Goal: Task Accomplishment & Management: Use online tool/utility

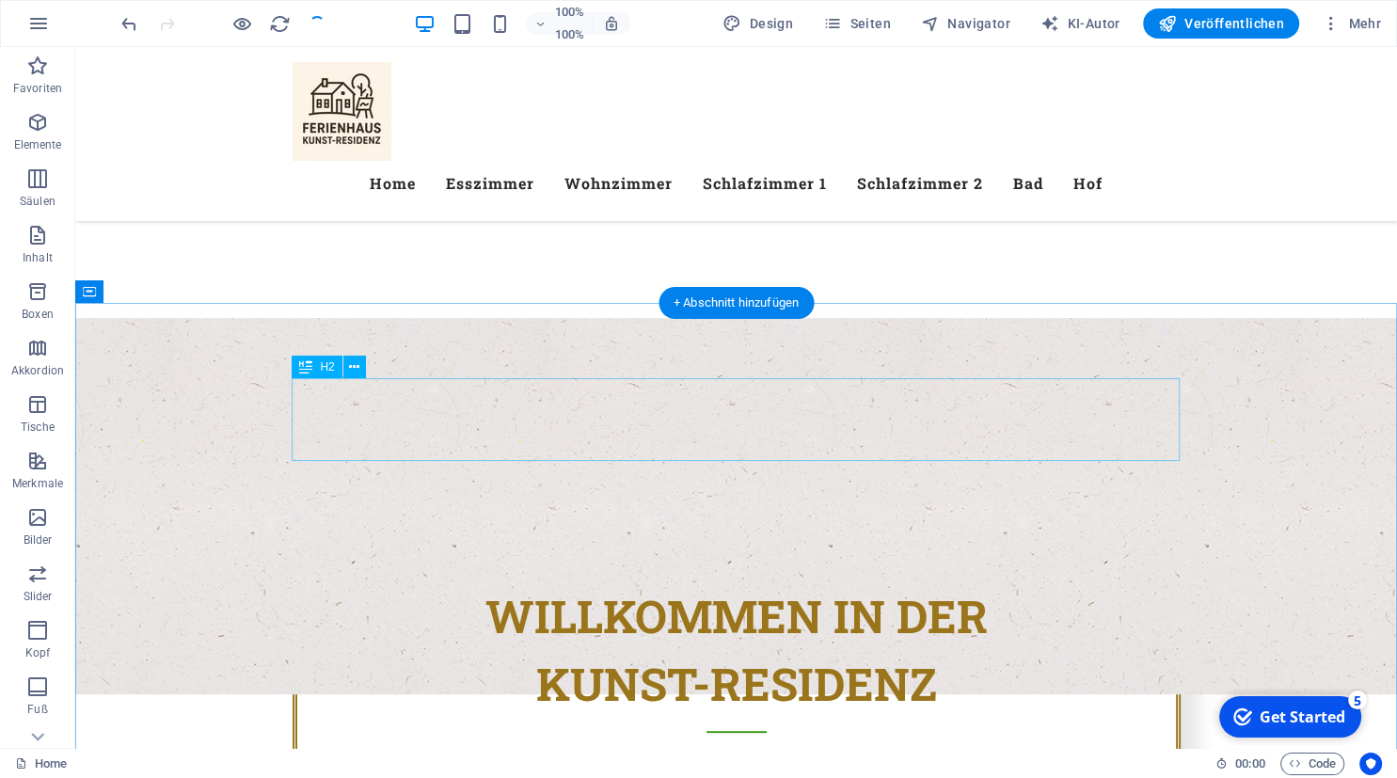
scroll to position [482, 0]
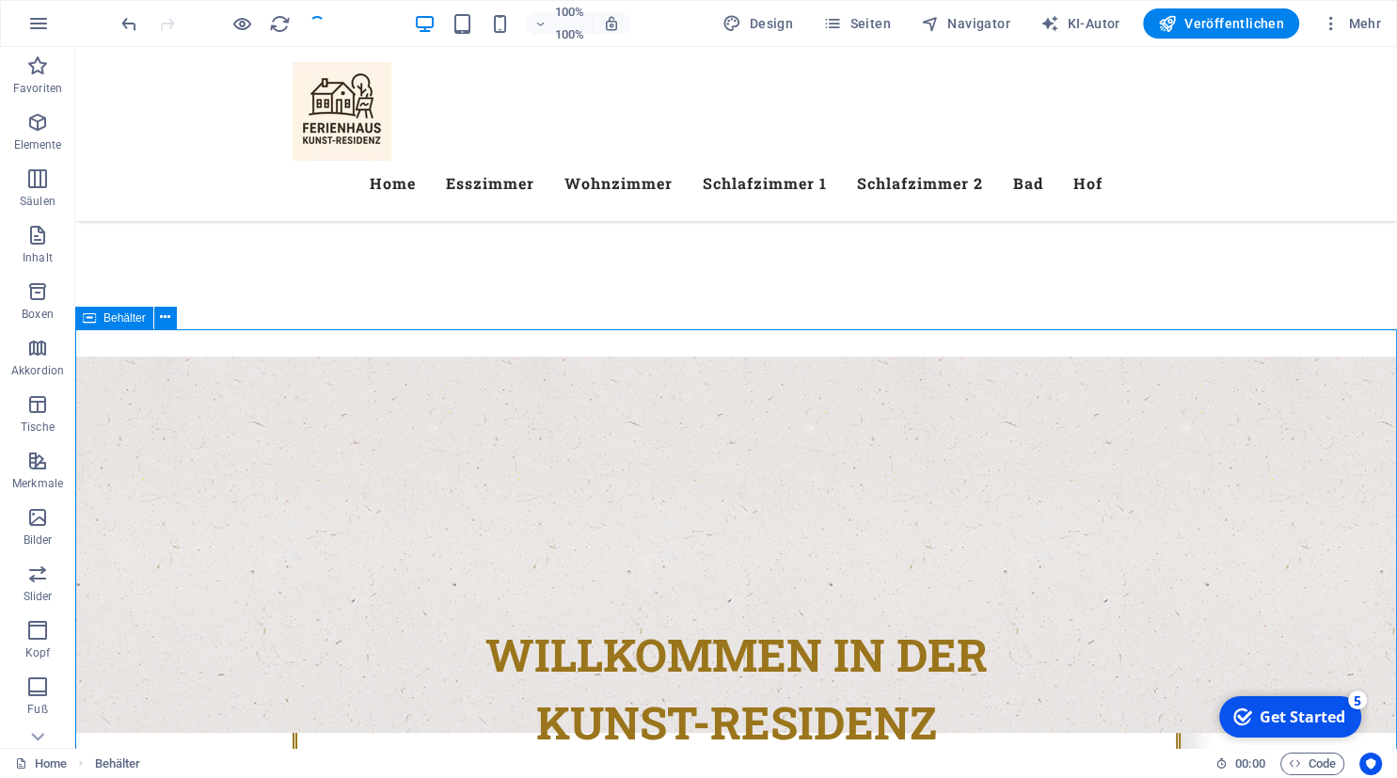
click at [115, 322] on span "Behälter" at bounding box center [124, 317] width 42 height 11
click at [92, 316] on icon at bounding box center [89, 318] width 13 height 23
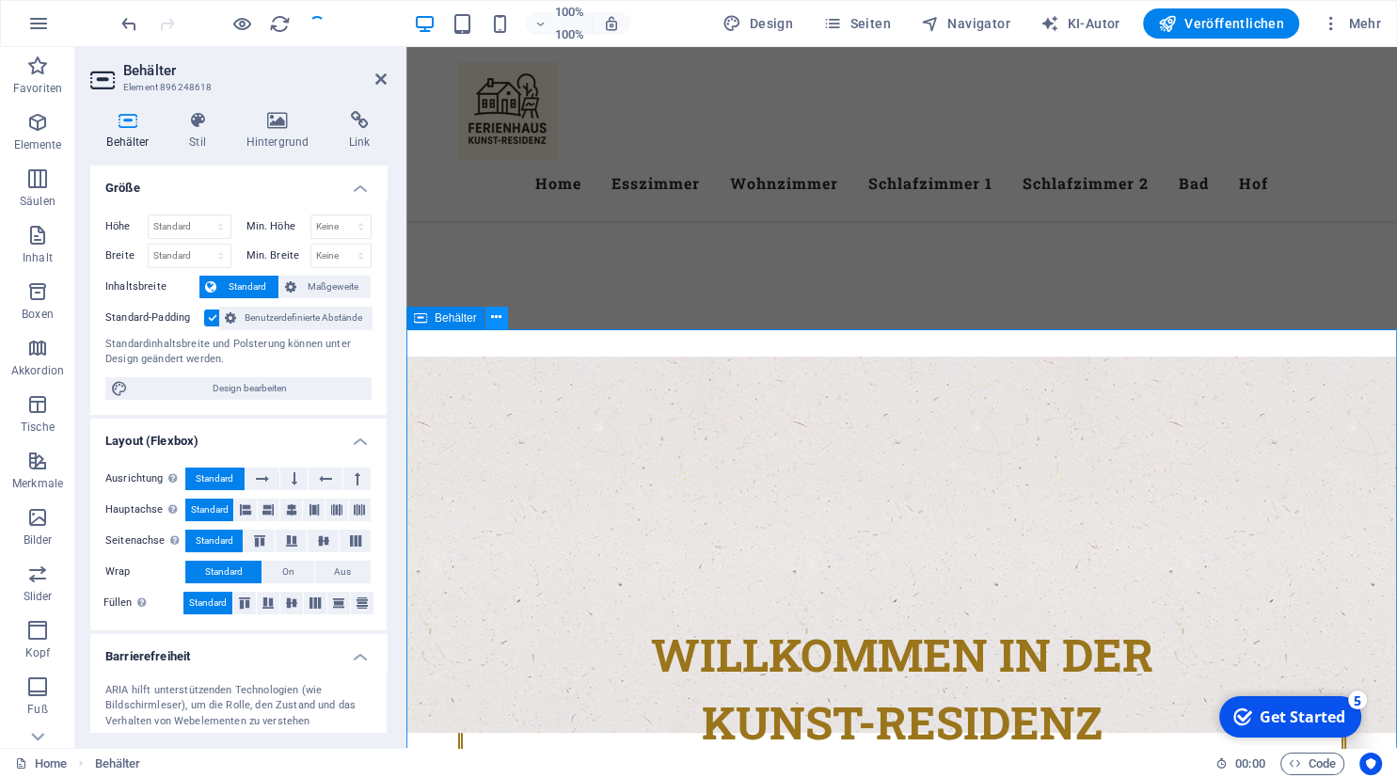
click at [501, 319] on icon at bounding box center [496, 318] width 10 height 20
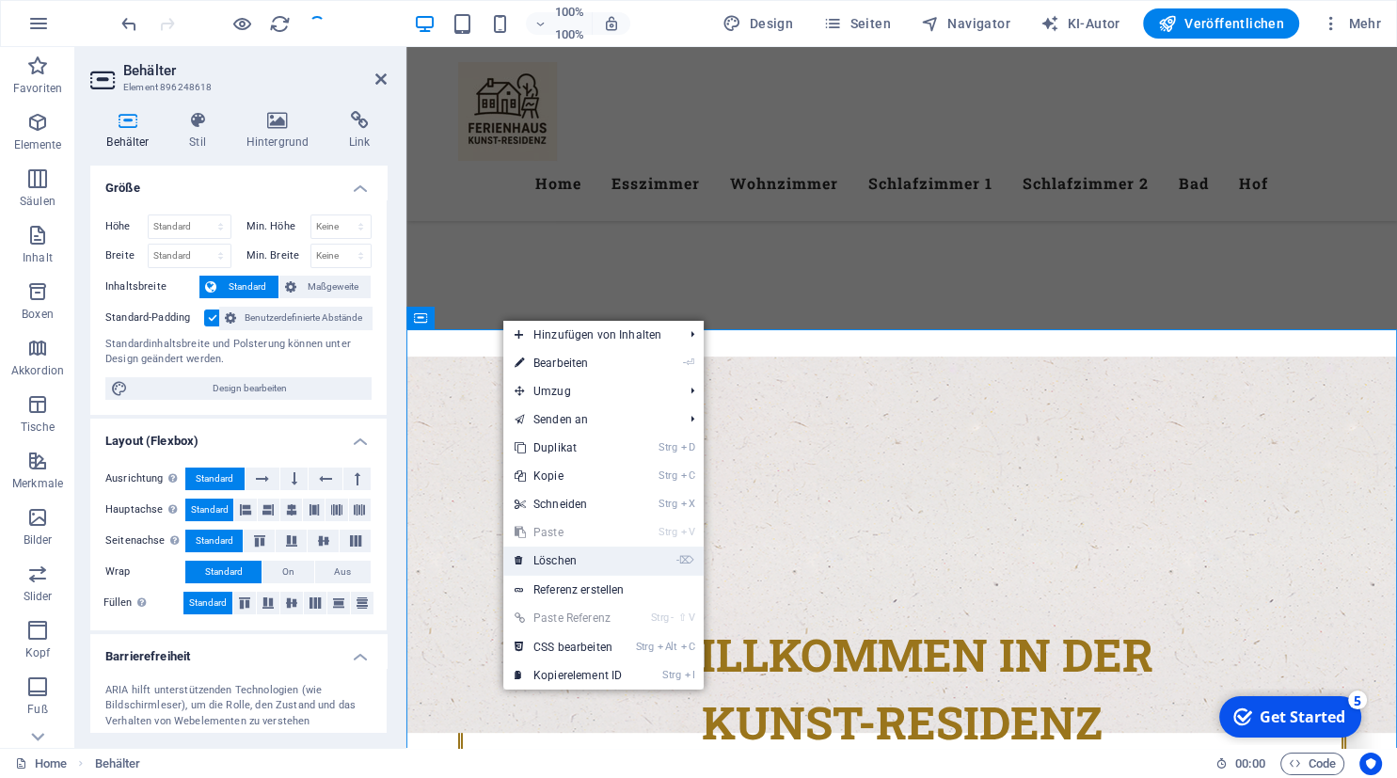
click at [573, 563] on link "- ⌦ Löschen" at bounding box center [568, 561] width 130 height 28
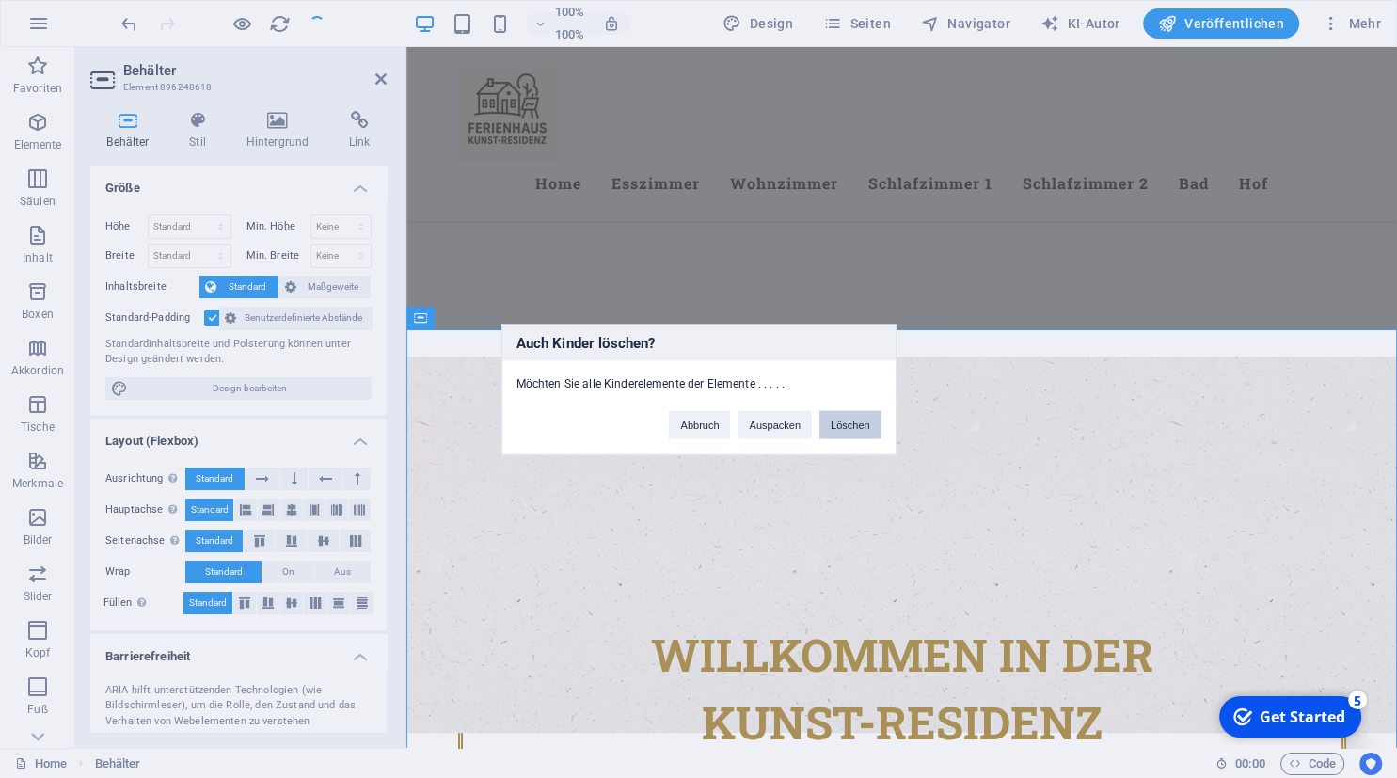
click at [859, 427] on button "Löschen" at bounding box center [850, 424] width 62 height 28
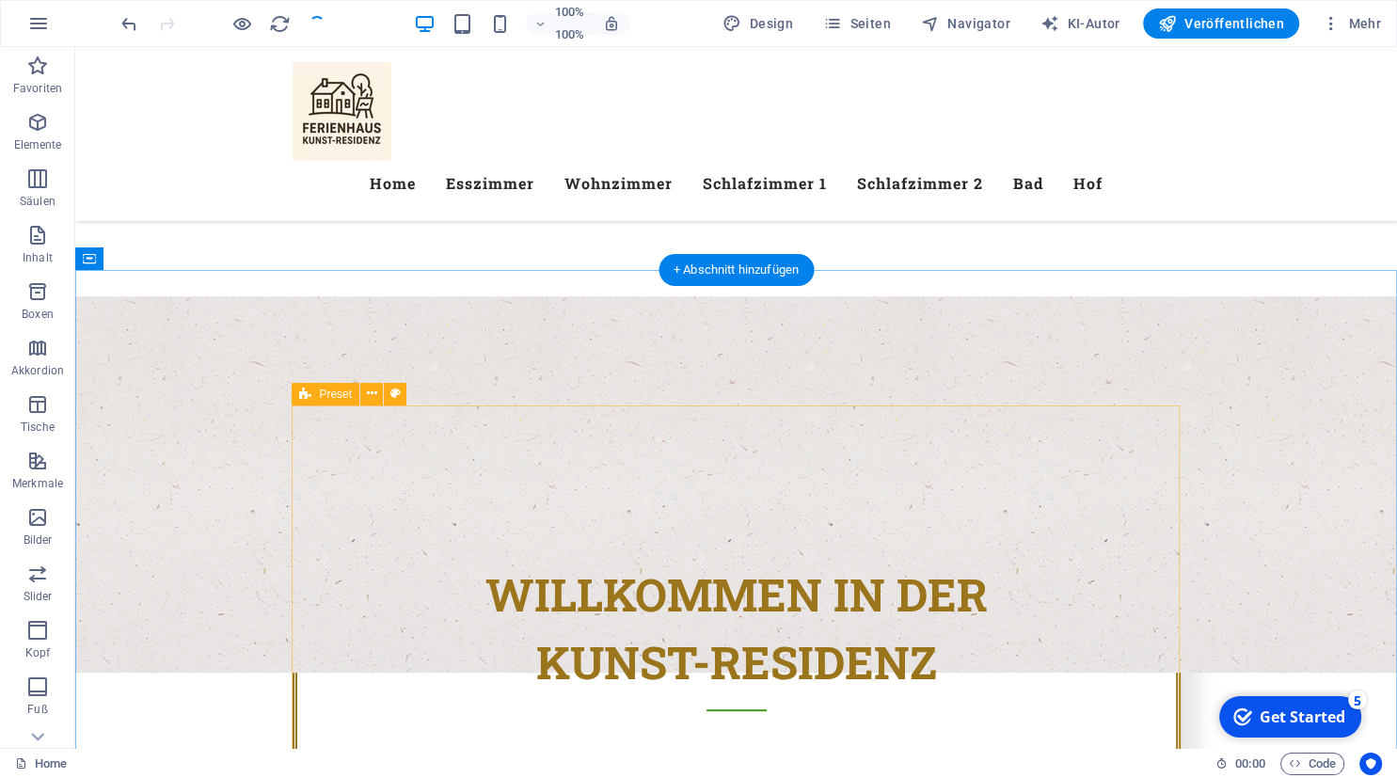
scroll to position [542, 0]
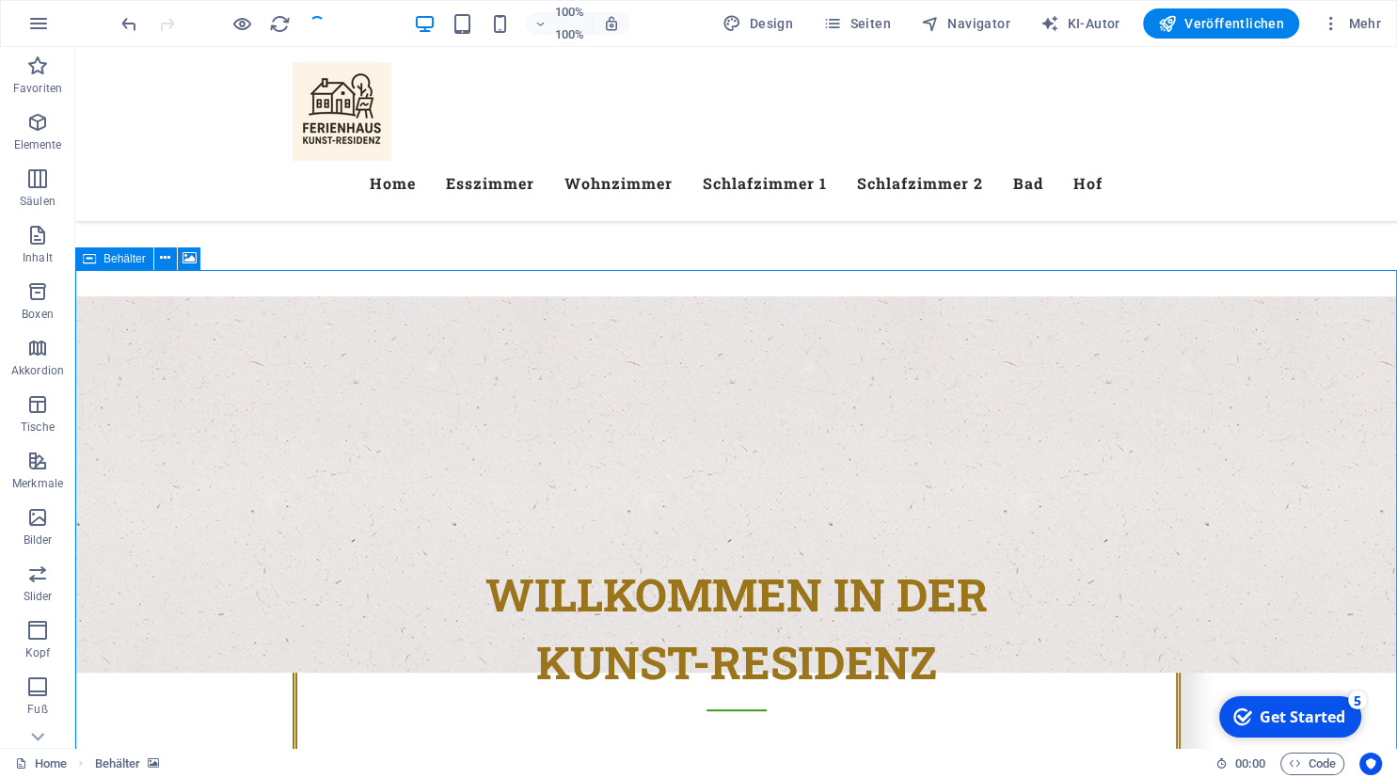
click at [97, 265] on div "Behälter" at bounding box center [114, 258] width 78 height 23
click at [171, 260] on button at bounding box center [165, 258] width 23 height 23
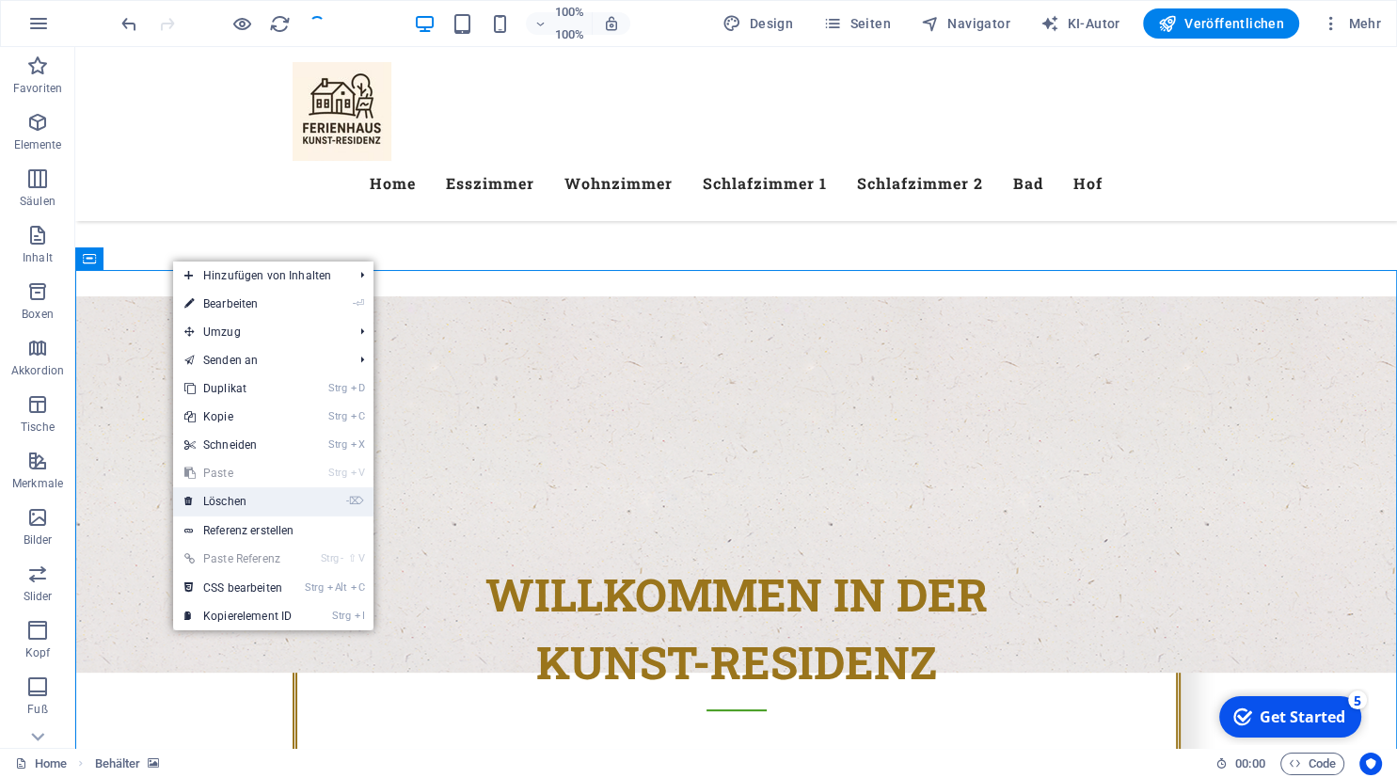
click at [241, 499] on link "- ⌦ Löschen" at bounding box center [238, 501] width 130 height 28
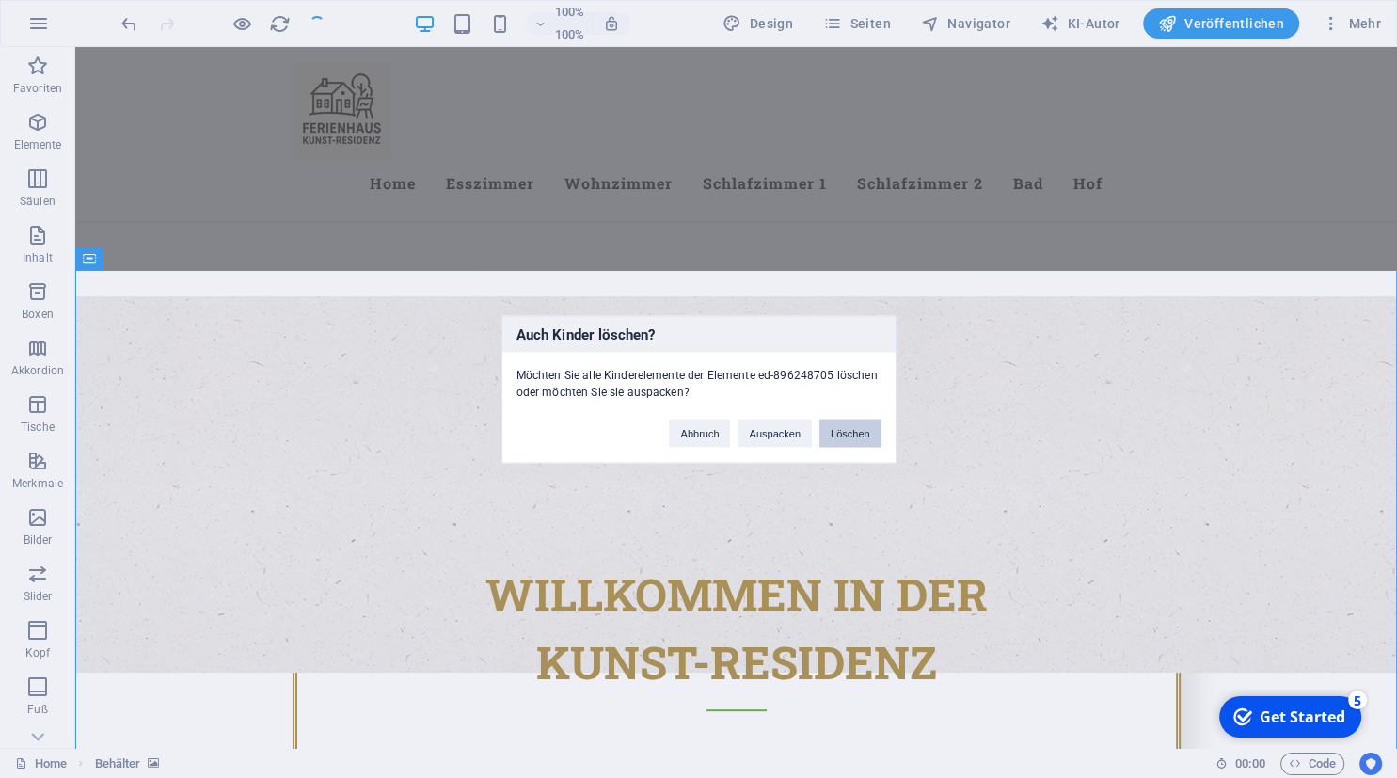
click at [857, 437] on button "Löschen" at bounding box center [850, 433] width 62 height 28
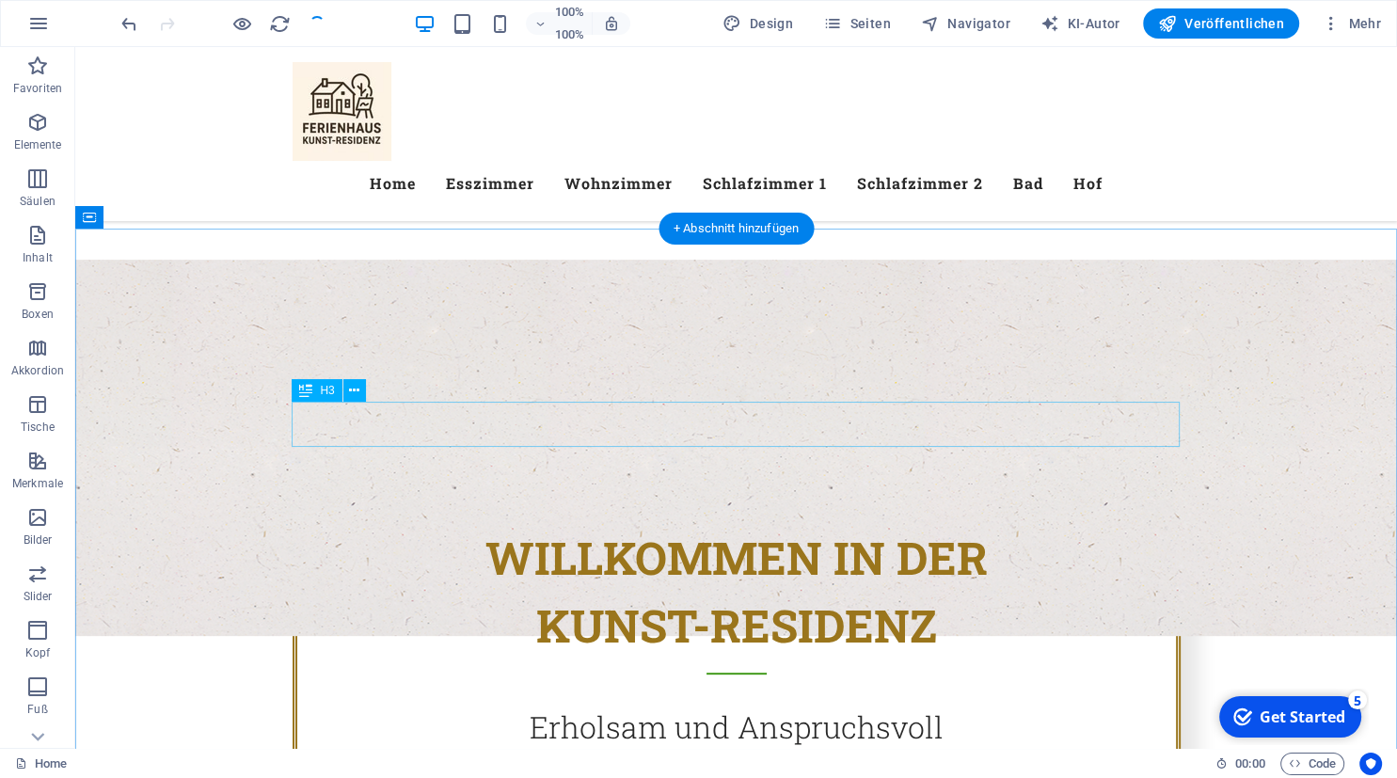
scroll to position [583, 0]
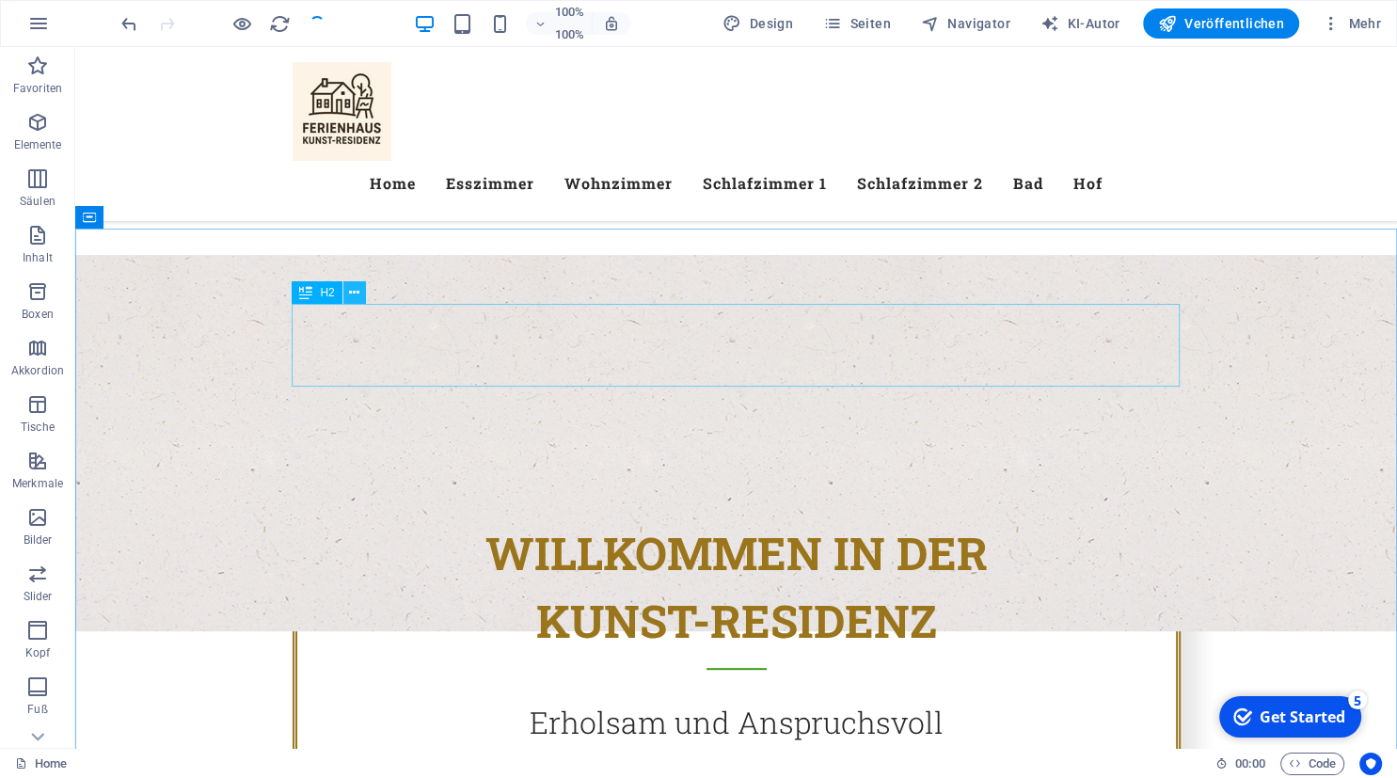
click at [354, 293] on icon at bounding box center [354, 293] width 10 height 20
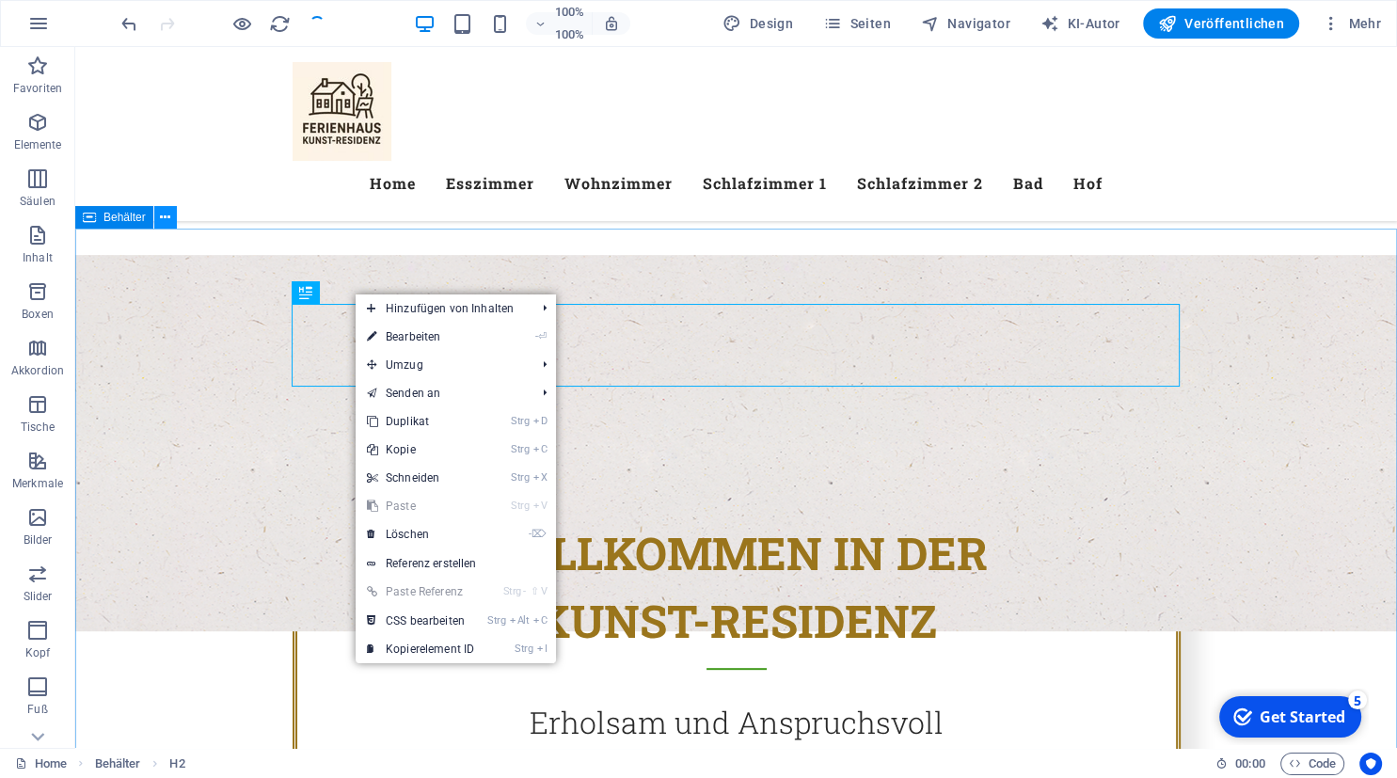
click at [160, 214] on icon at bounding box center [165, 218] width 10 height 20
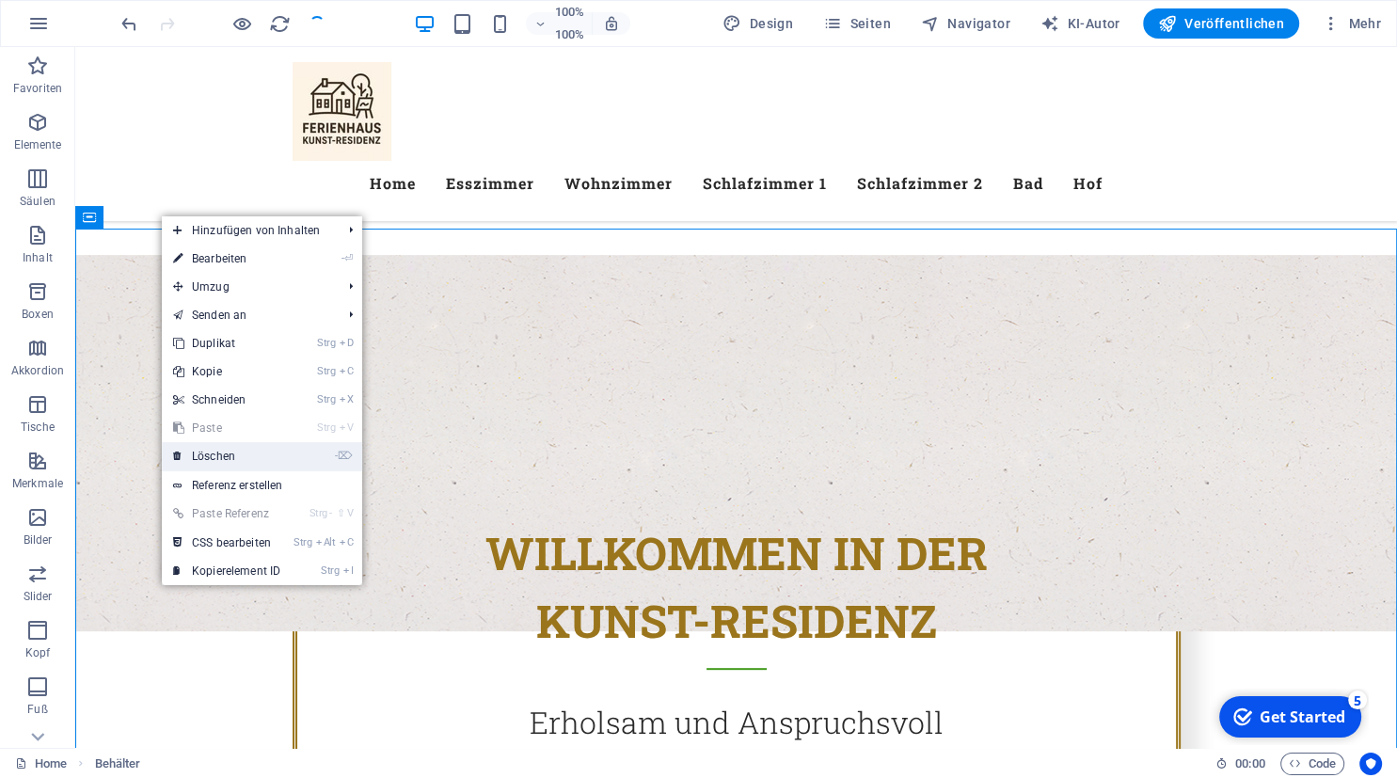
click at [239, 456] on link "- ⌦ Löschen" at bounding box center [227, 456] width 130 height 28
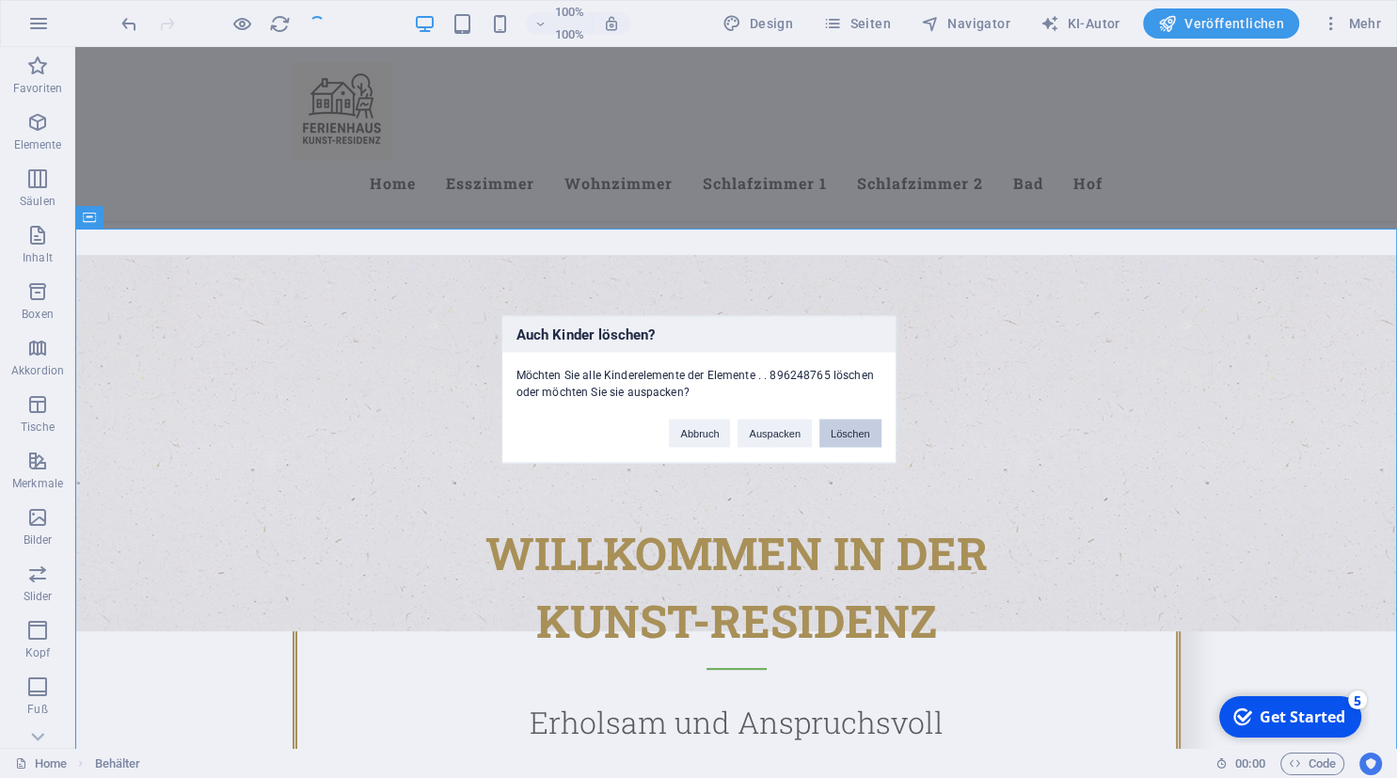
click at [854, 433] on button "Löschen" at bounding box center [850, 433] width 62 height 28
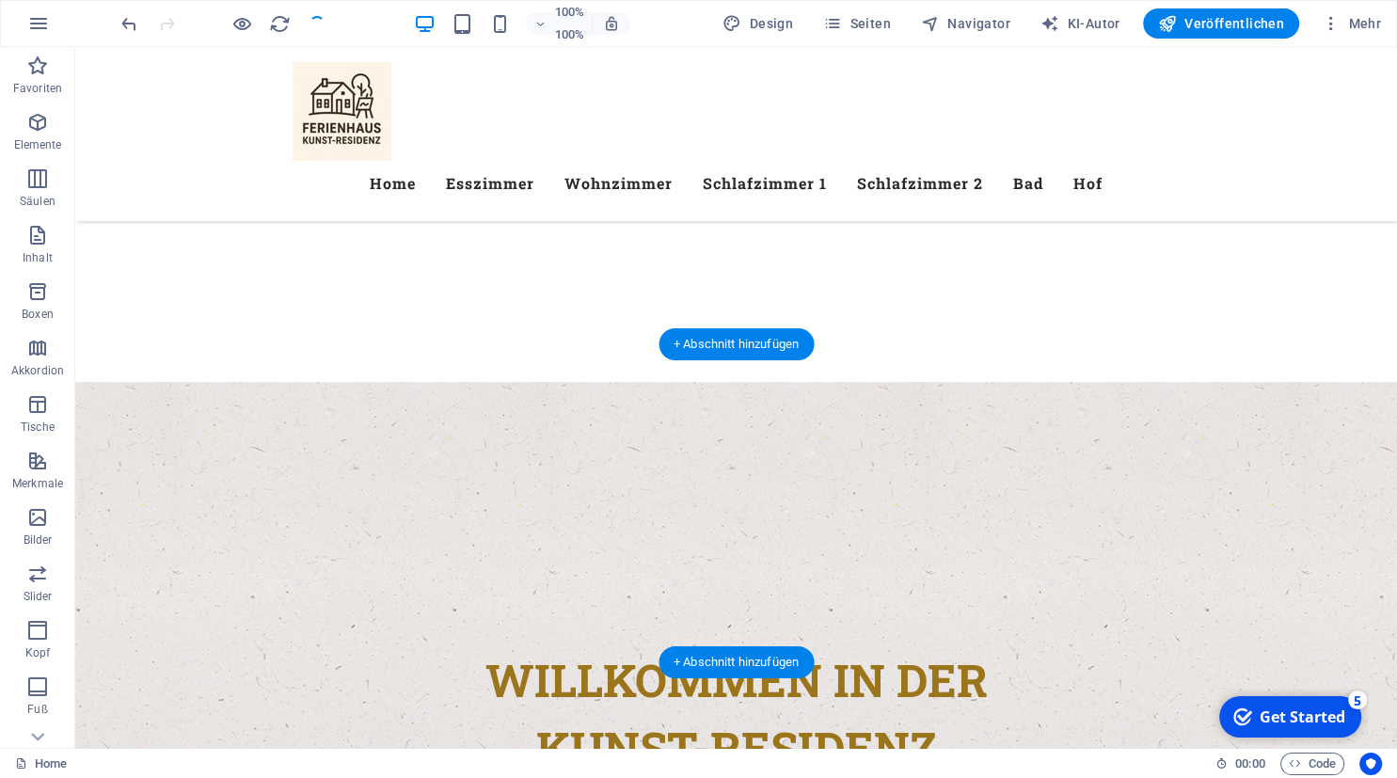
scroll to position [478, 0]
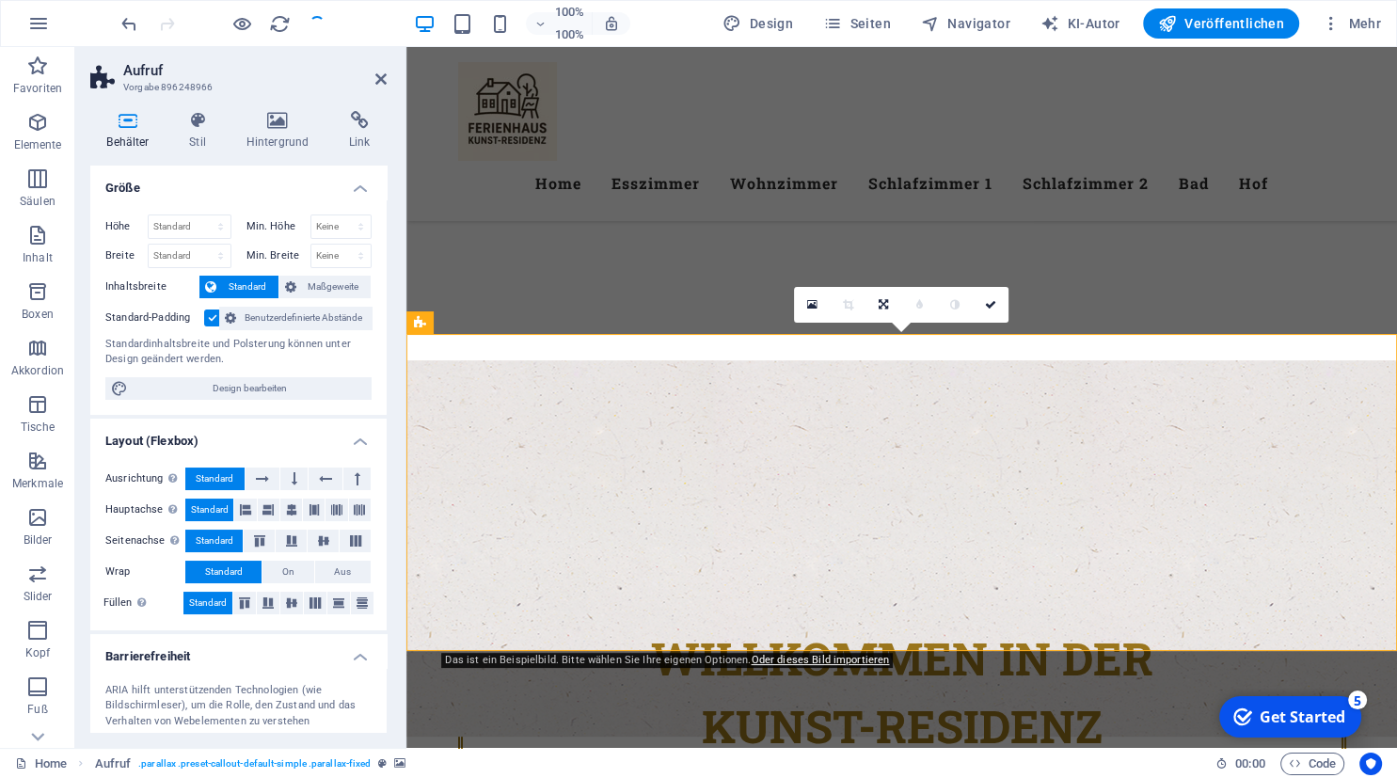
scroll to position [161, 0]
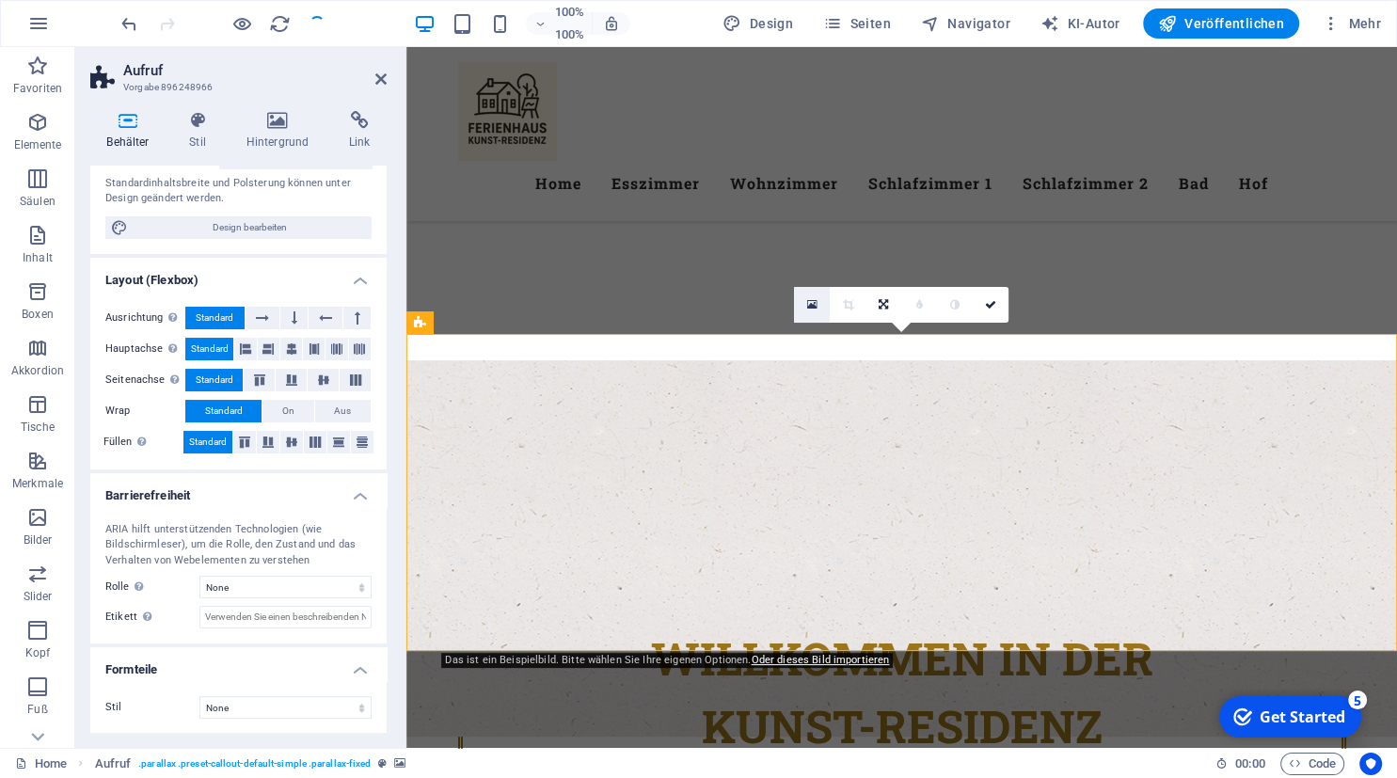
click at [818, 296] on link at bounding box center [812, 305] width 36 height 36
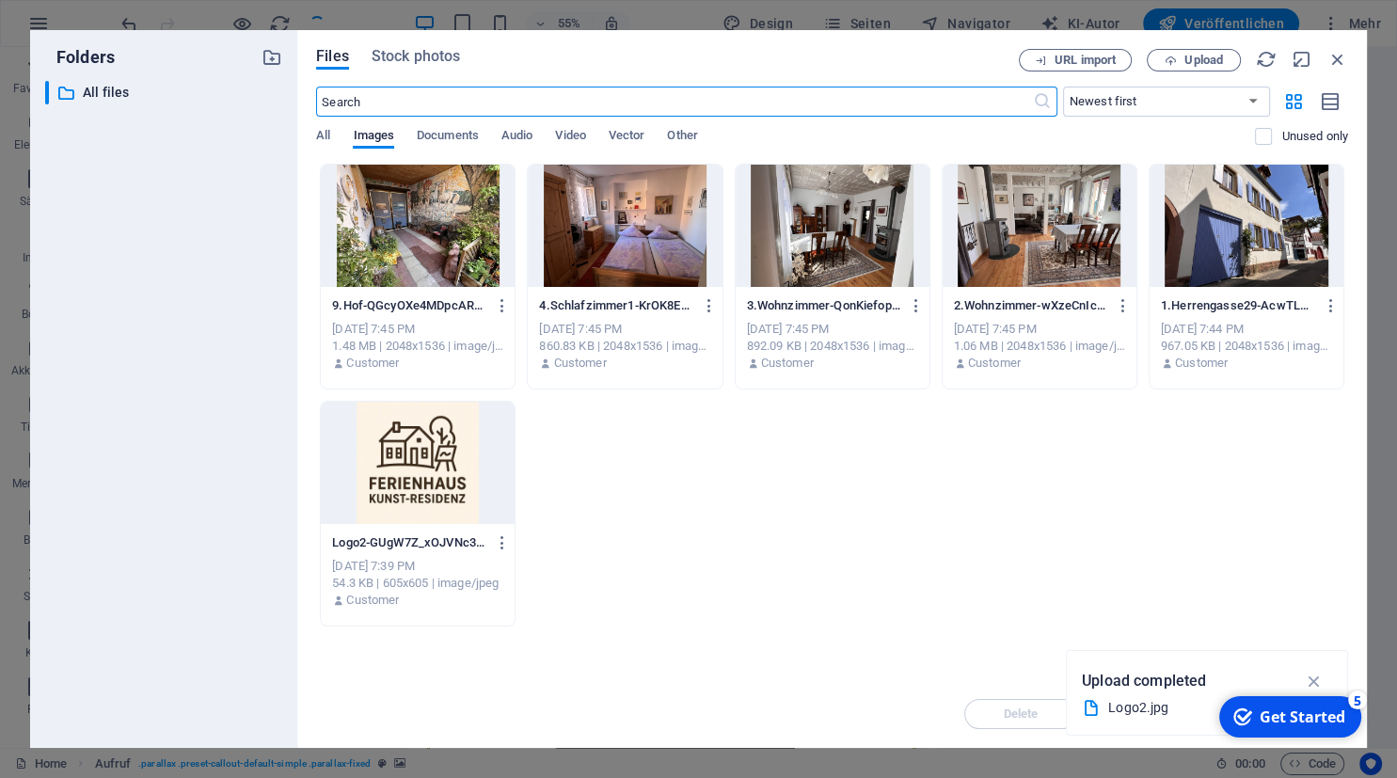
scroll to position [764, 0]
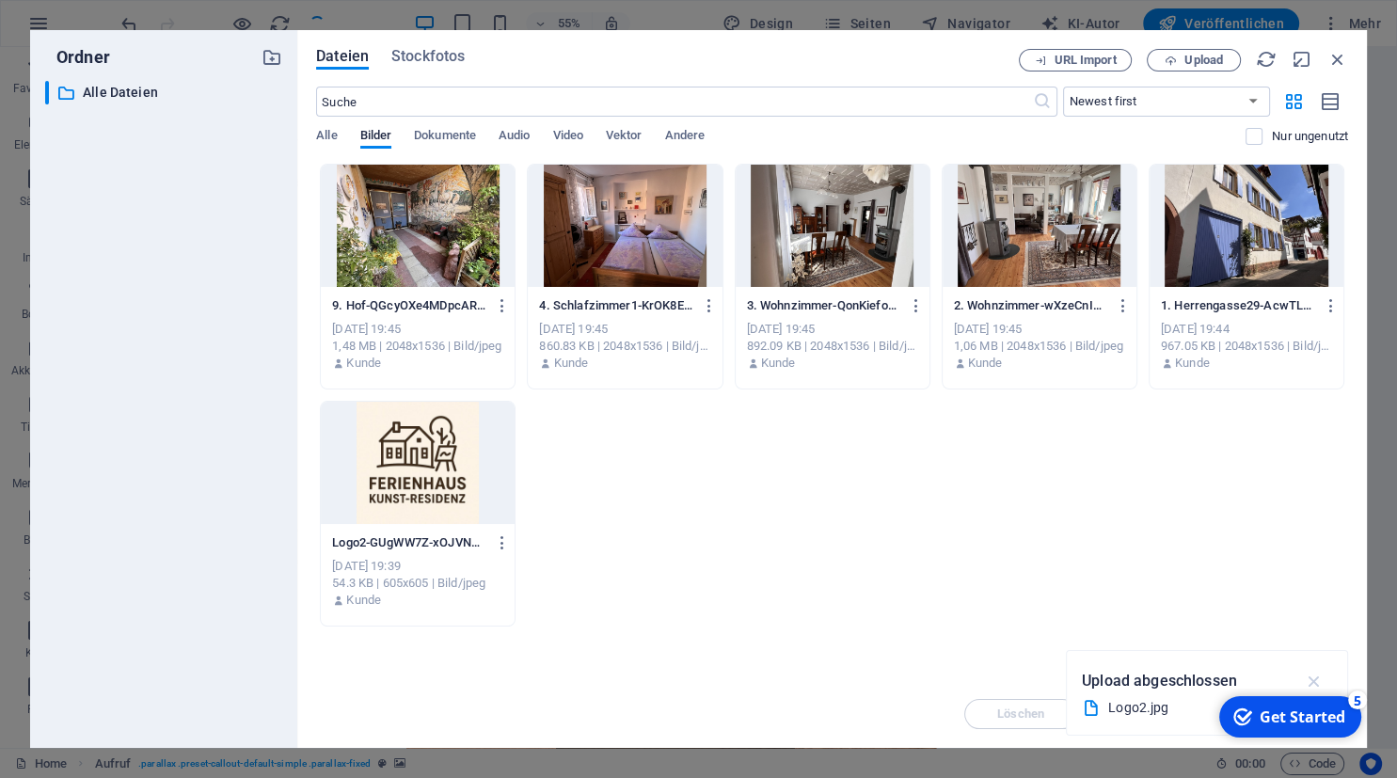
click at [1312, 686] on icon "button" at bounding box center [1314, 681] width 22 height 21
click at [1183, 58] on span "Upload" at bounding box center [1193, 61] width 77 height 12
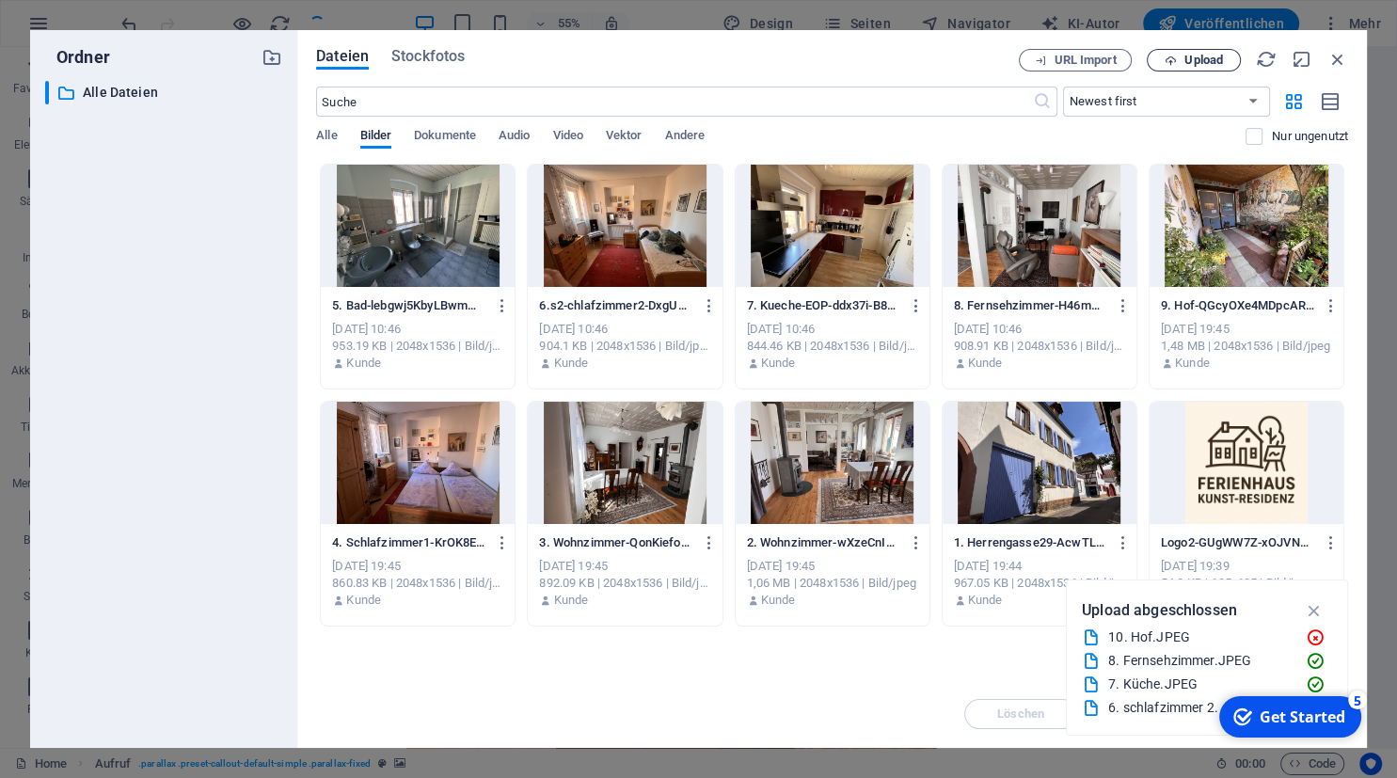
click at [1206, 64] on span "Upload" at bounding box center [1203, 60] width 39 height 11
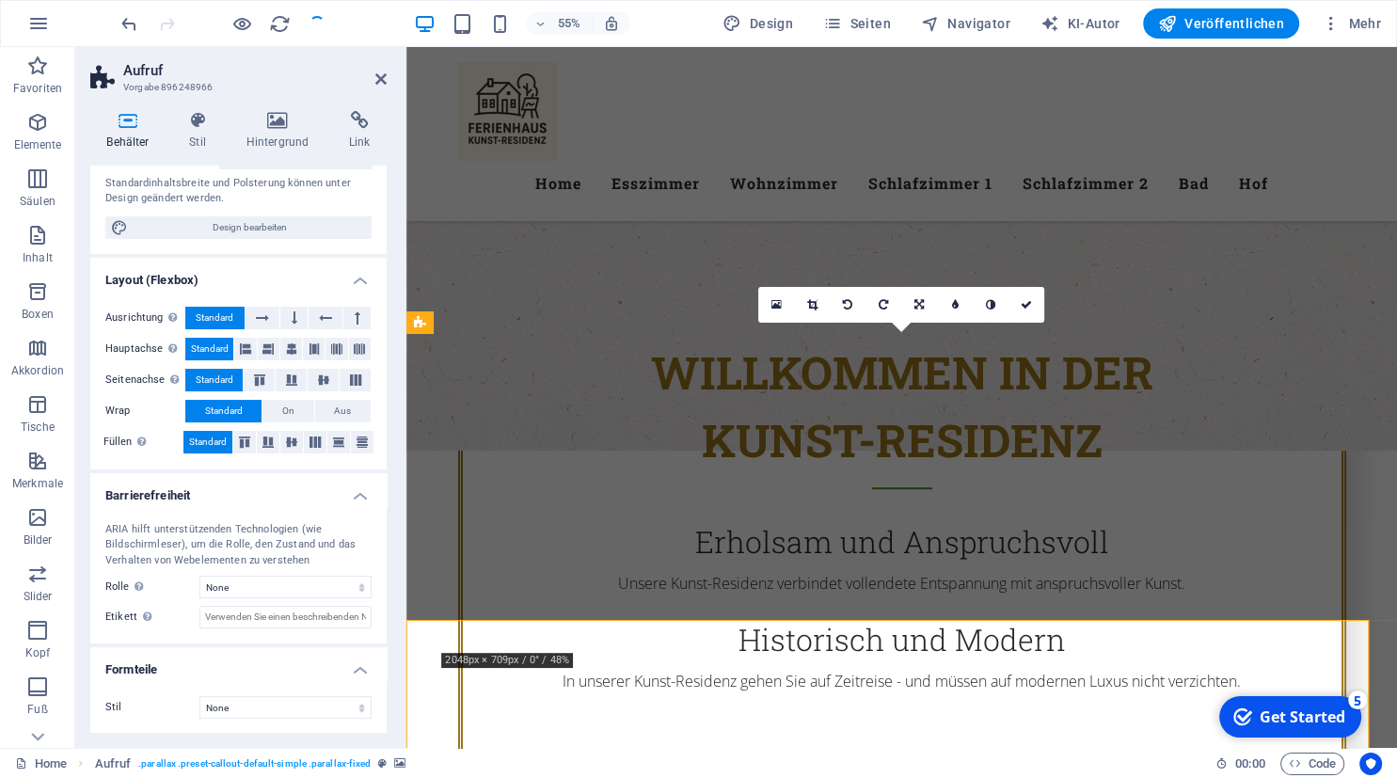
scroll to position [478, 0]
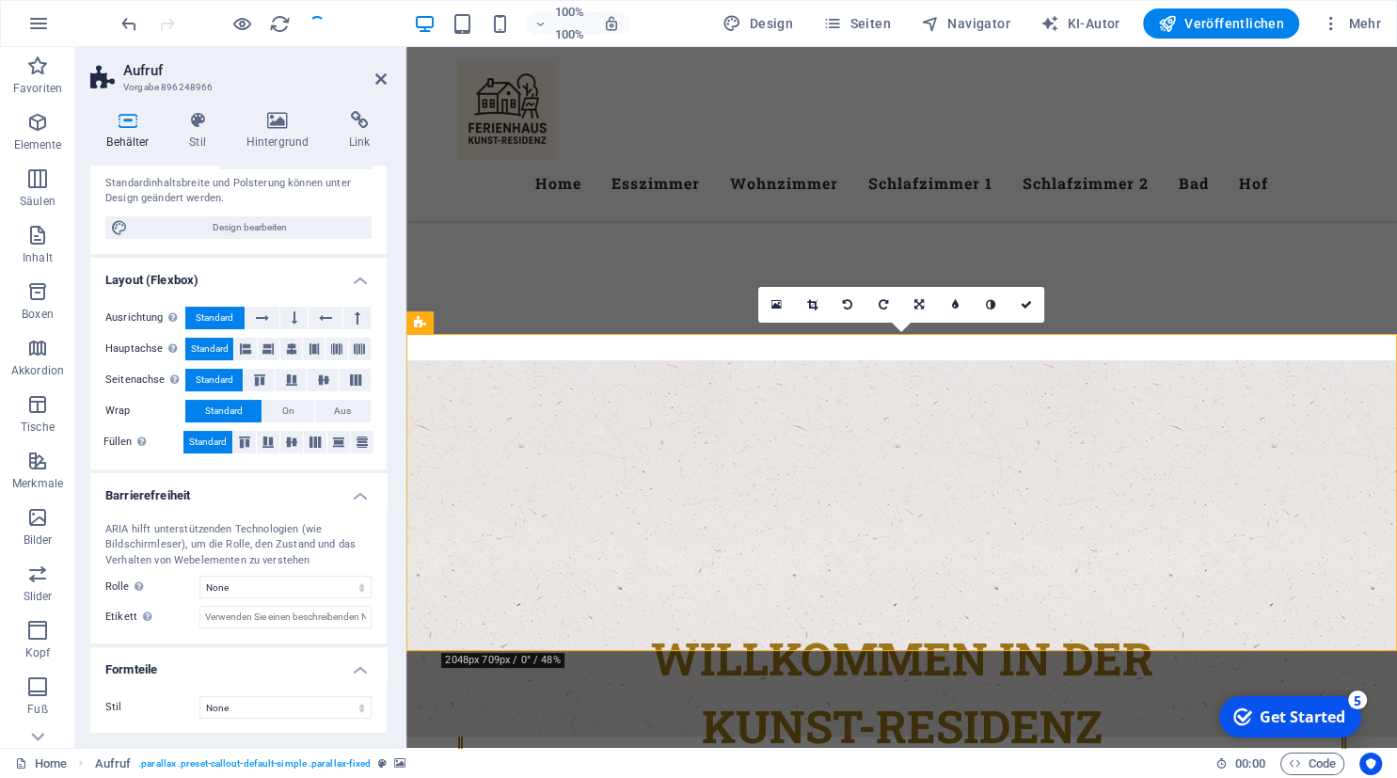
click at [526, 448] on icon at bounding box center [526, 443] width 10 height 20
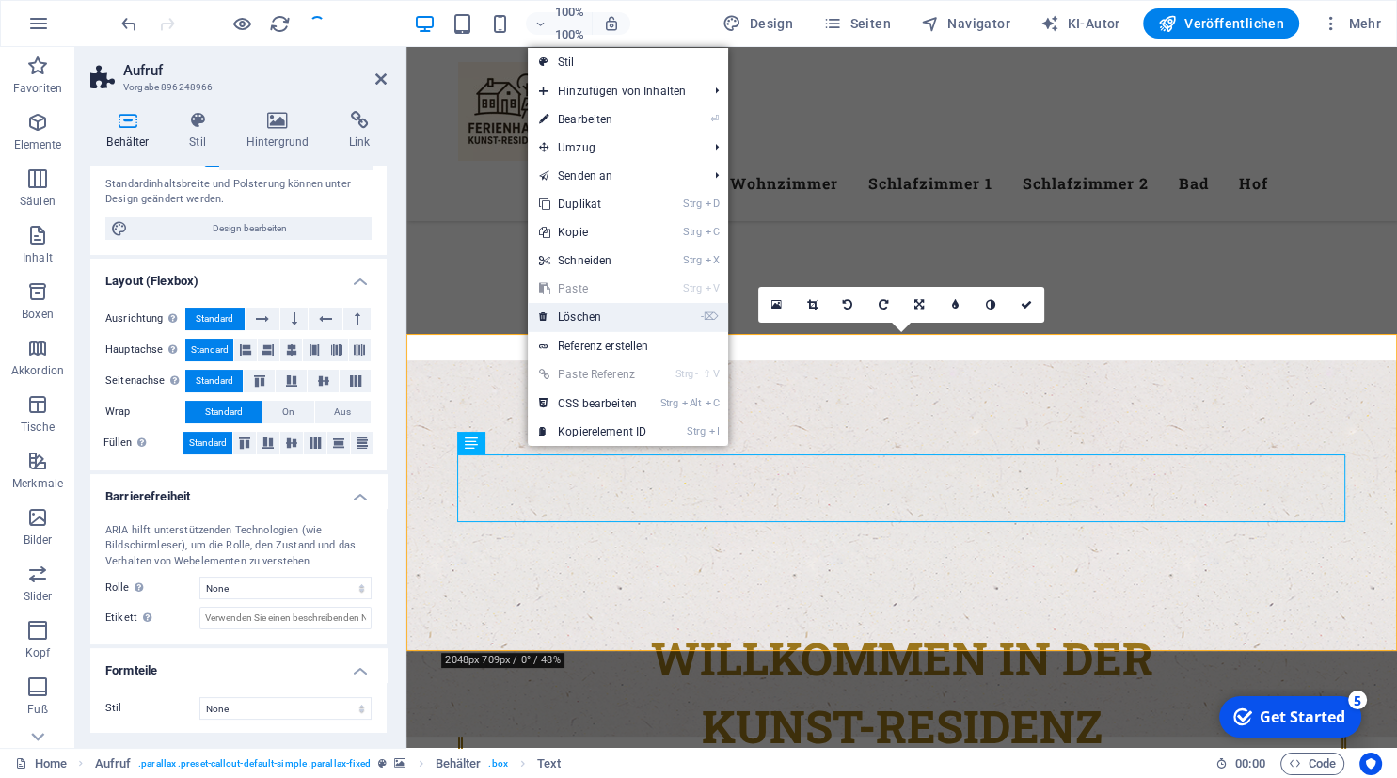
click at [618, 322] on link "- ⌦ Löschen" at bounding box center [593, 317] width 130 height 28
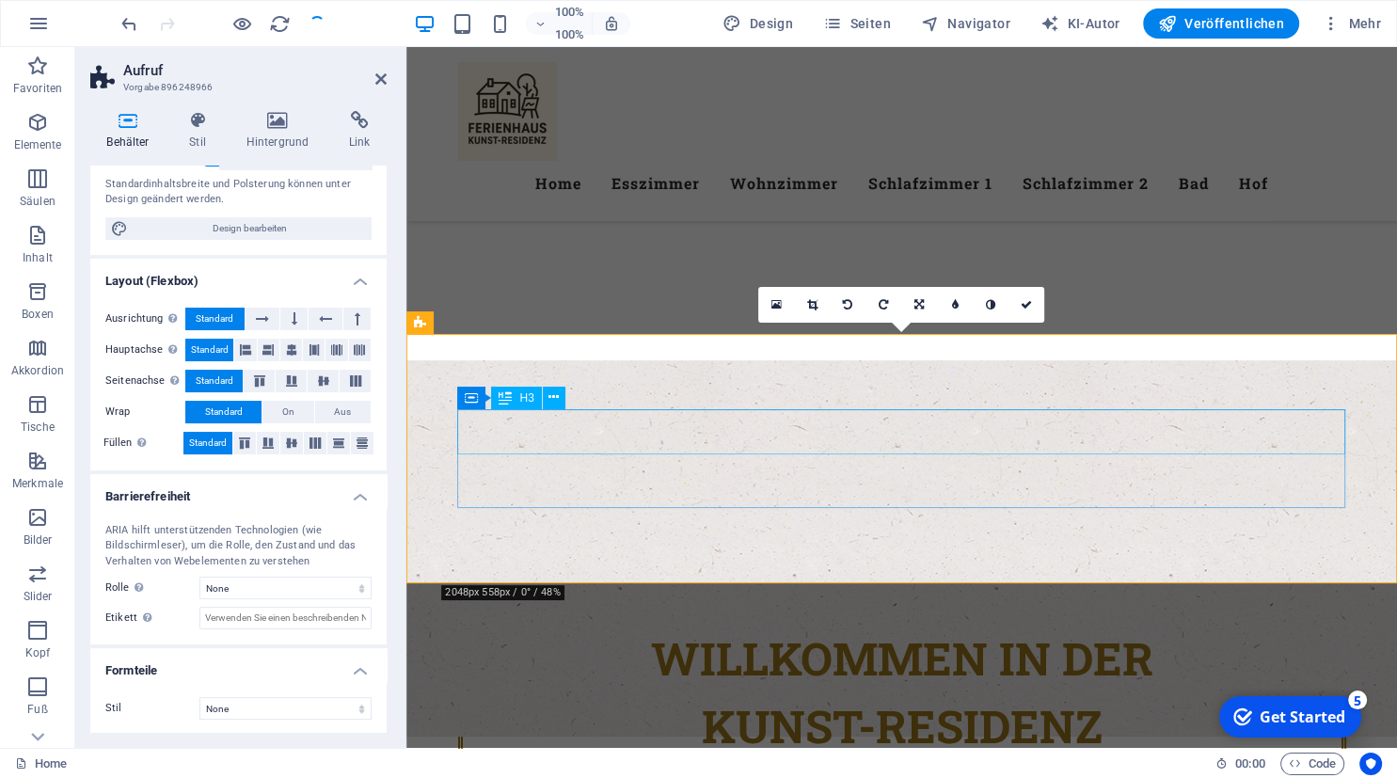
click at [560, 395] on button at bounding box center [554, 398] width 23 height 23
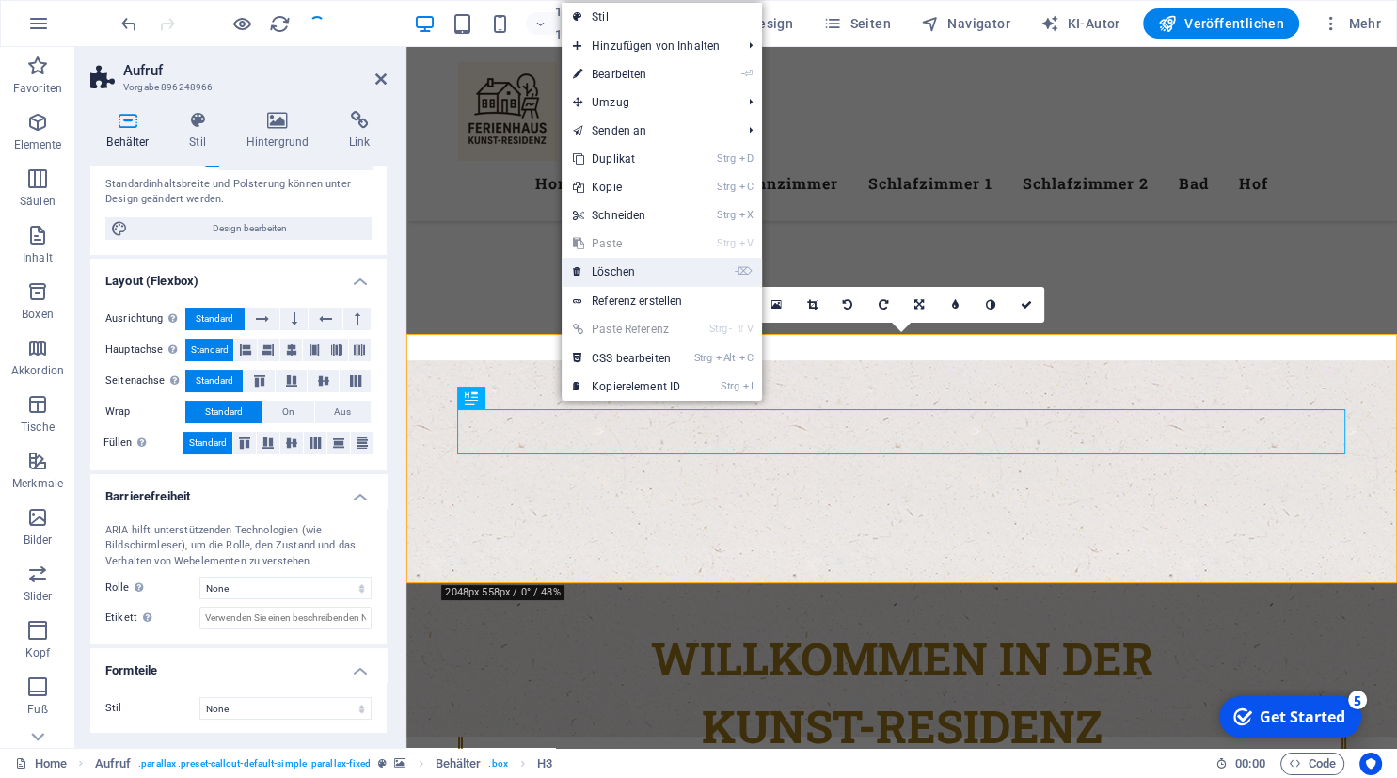
click at [622, 269] on link "- ⌦ Löschen" at bounding box center [627, 272] width 130 height 28
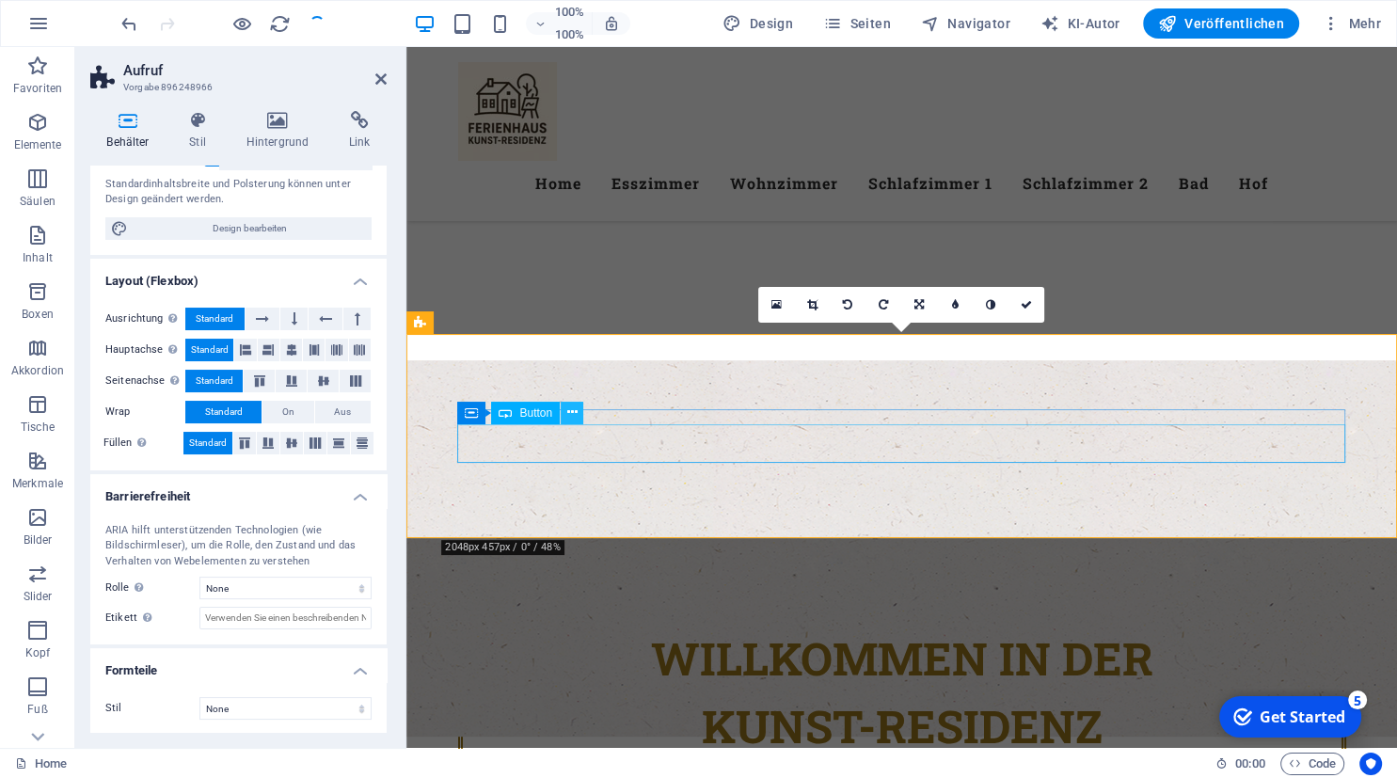
click at [572, 409] on icon at bounding box center [572, 413] width 10 height 20
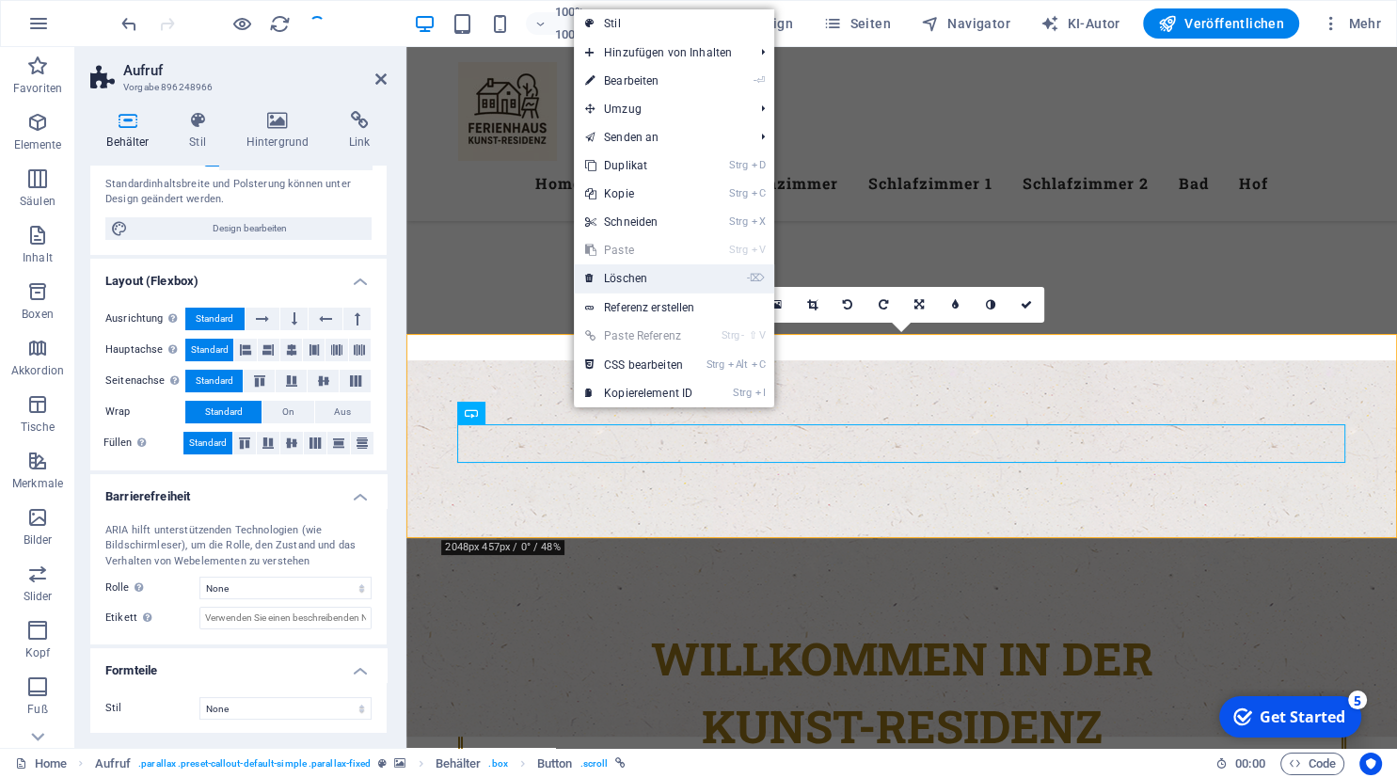
click at [651, 272] on link "- ⌦ Löschen" at bounding box center [639, 278] width 130 height 28
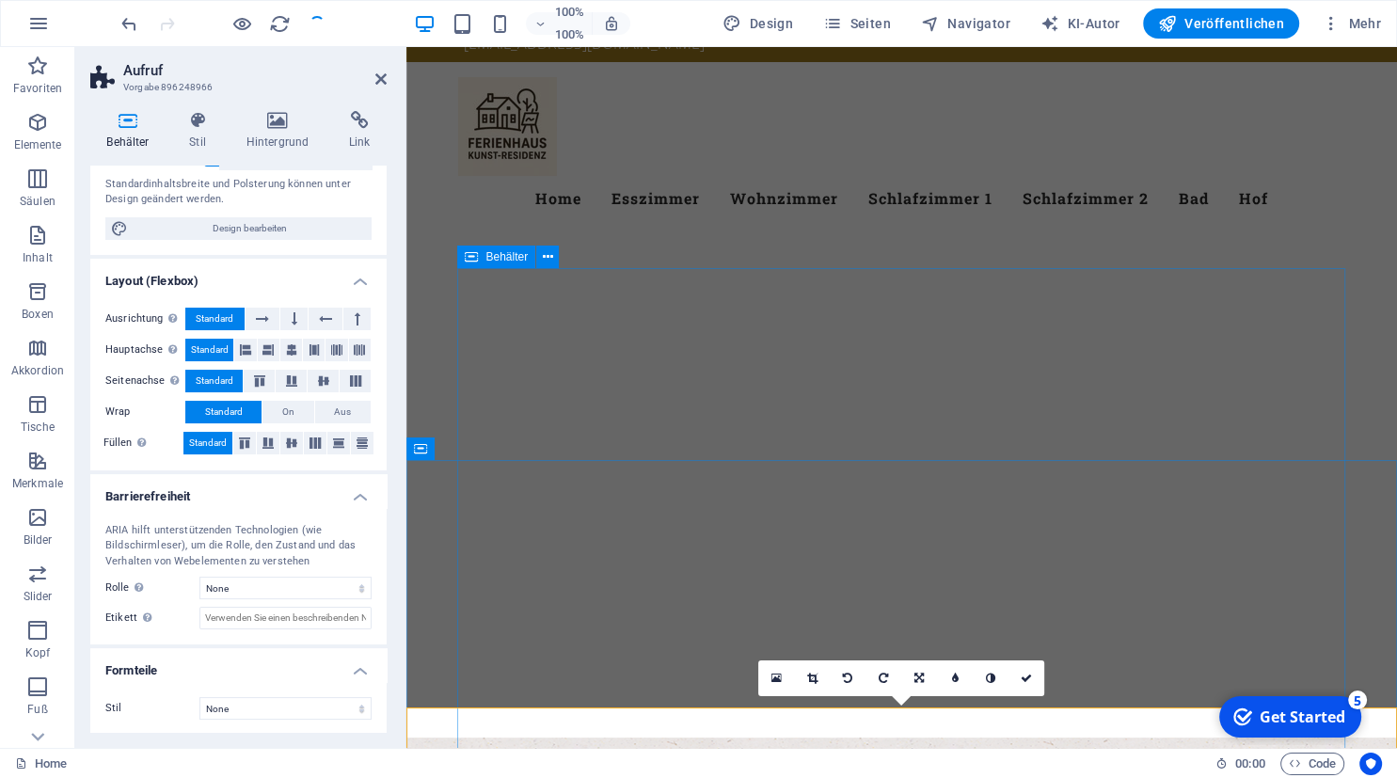
scroll to position [0, 0]
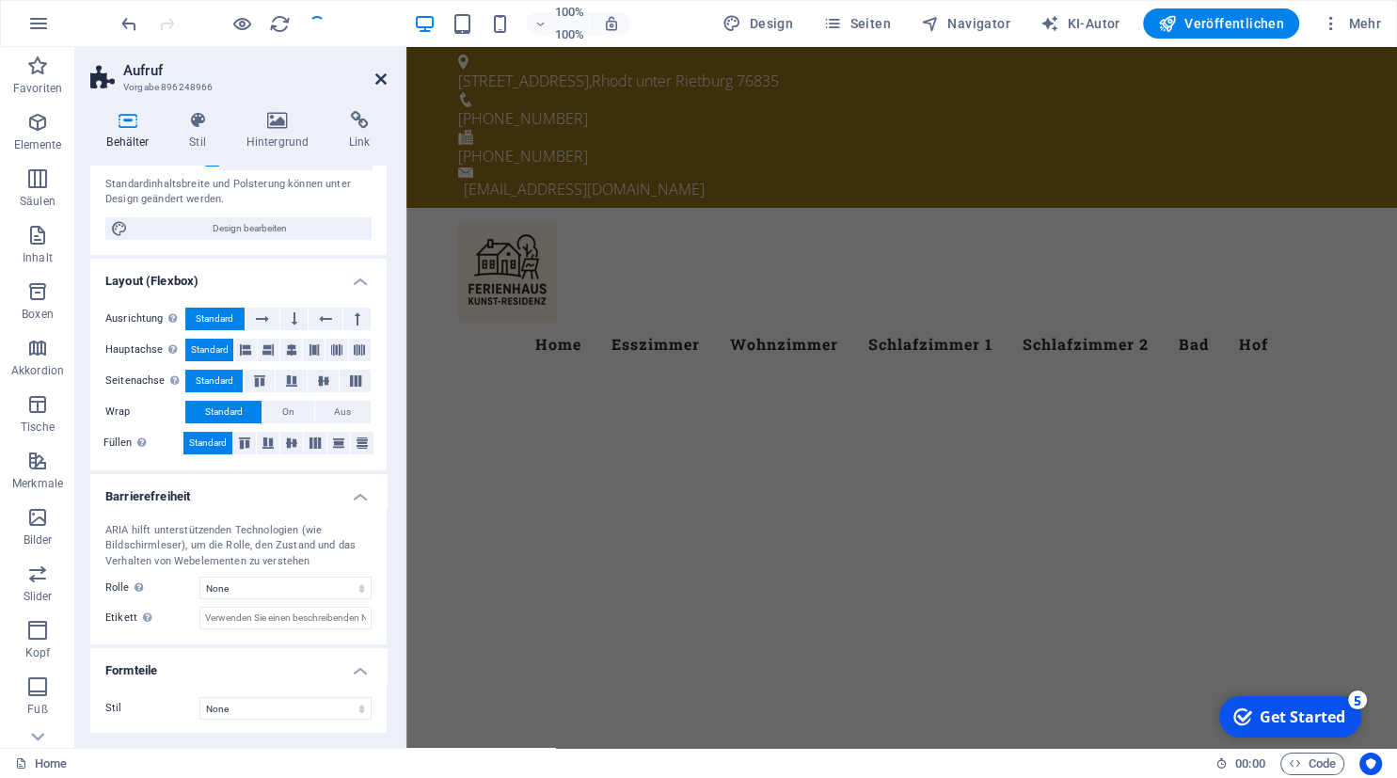
click at [382, 83] on icon at bounding box center [380, 78] width 11 height 15
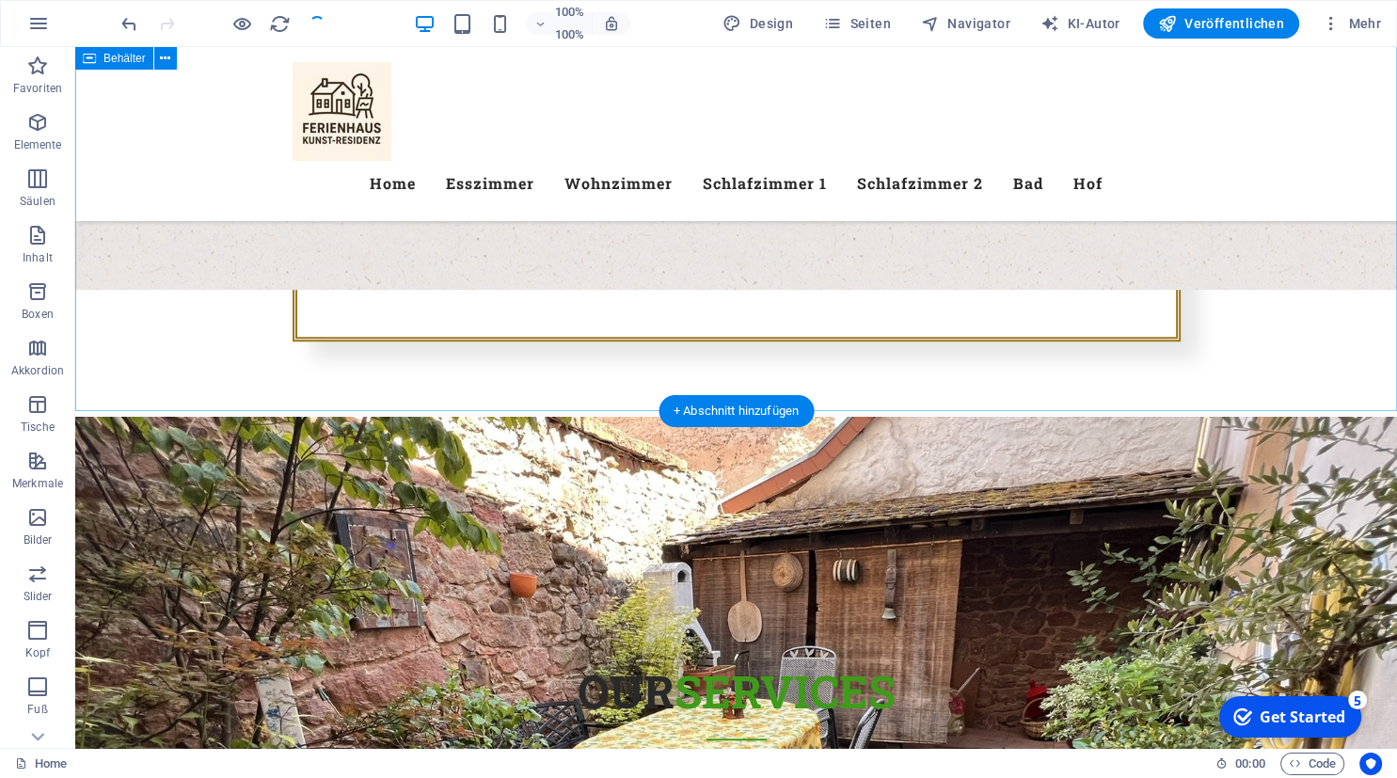
scroll to position [1238, 0]
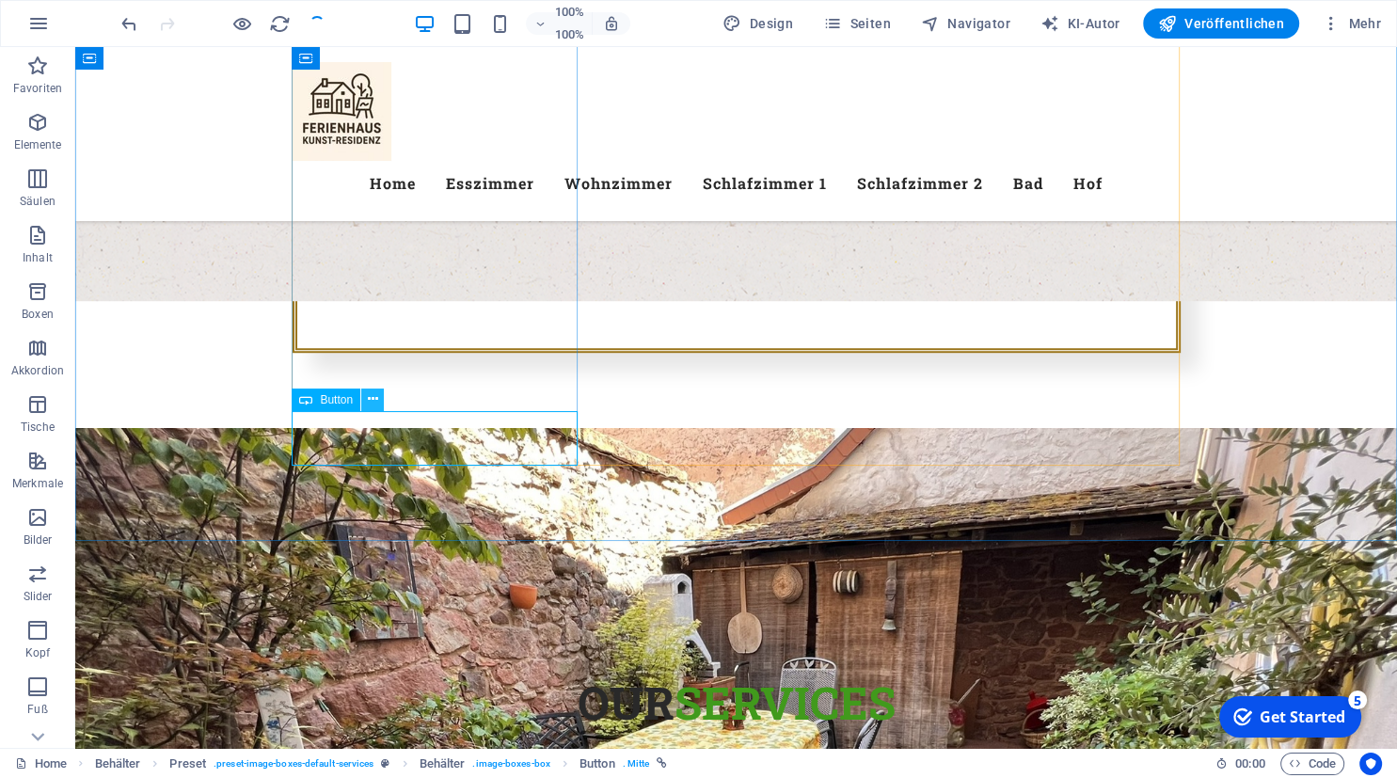
click at [373, 398] on icon at bounding box center [373, 399] width 10 height 20
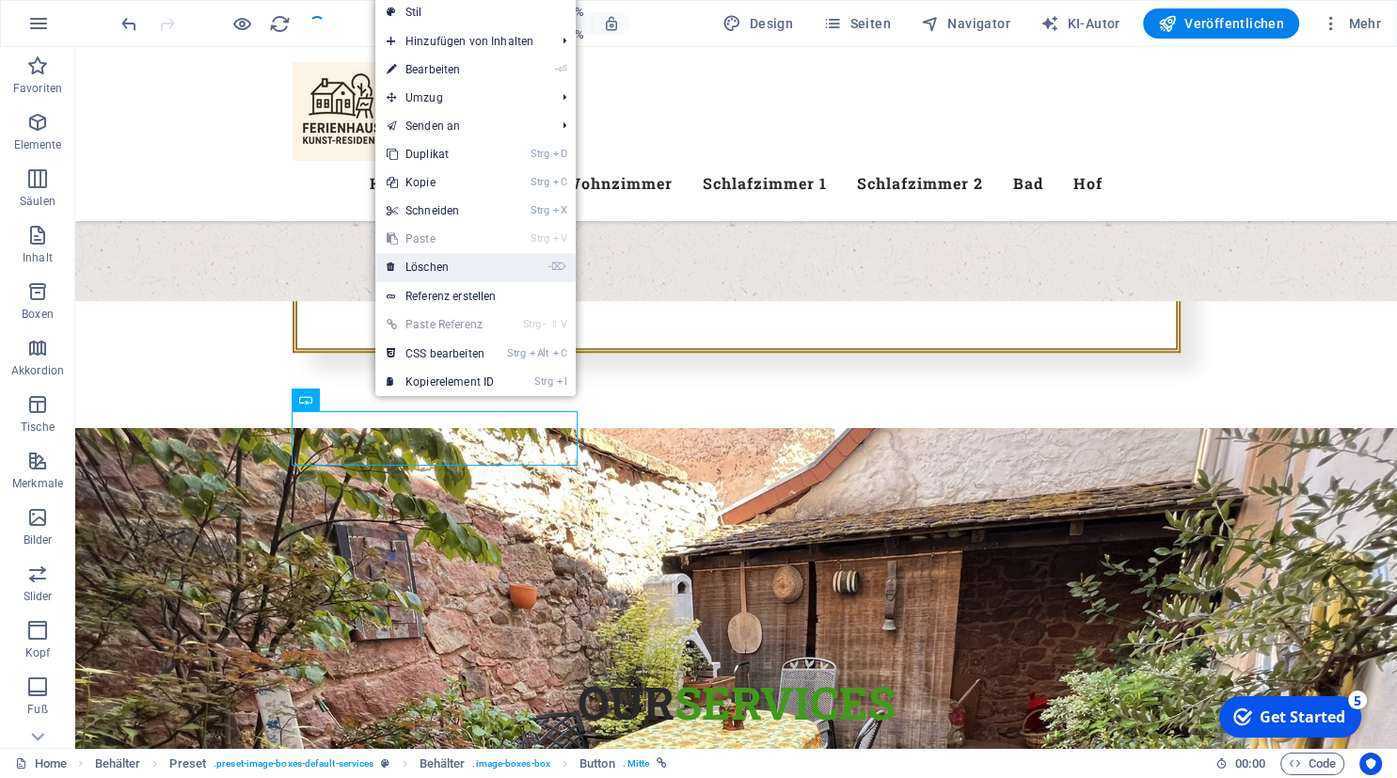
click at [438, 262] on link "- ⌦ Löschen" at bounding box center [440, 267] width 130 height 28
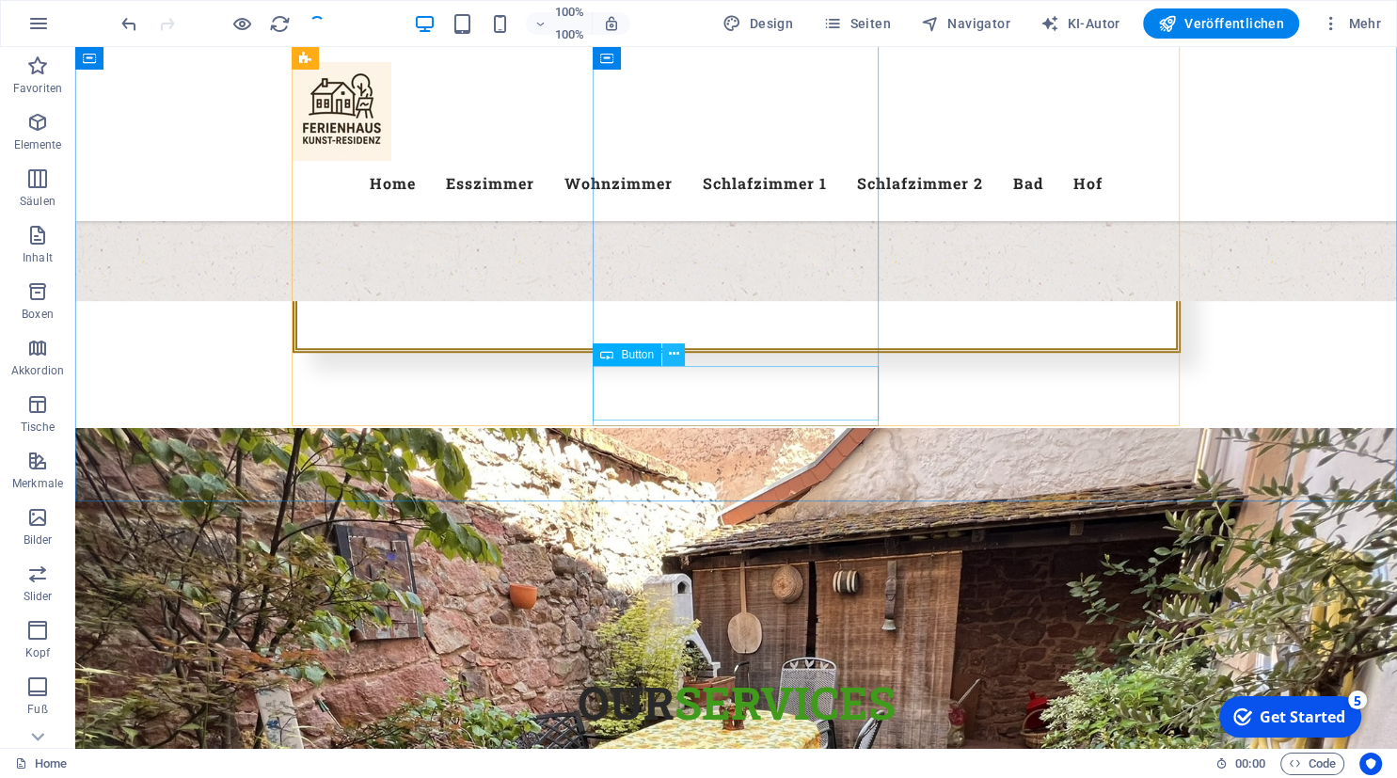
click at [674, 355] on icon at bounding box center [674, 354] width 10 height 20
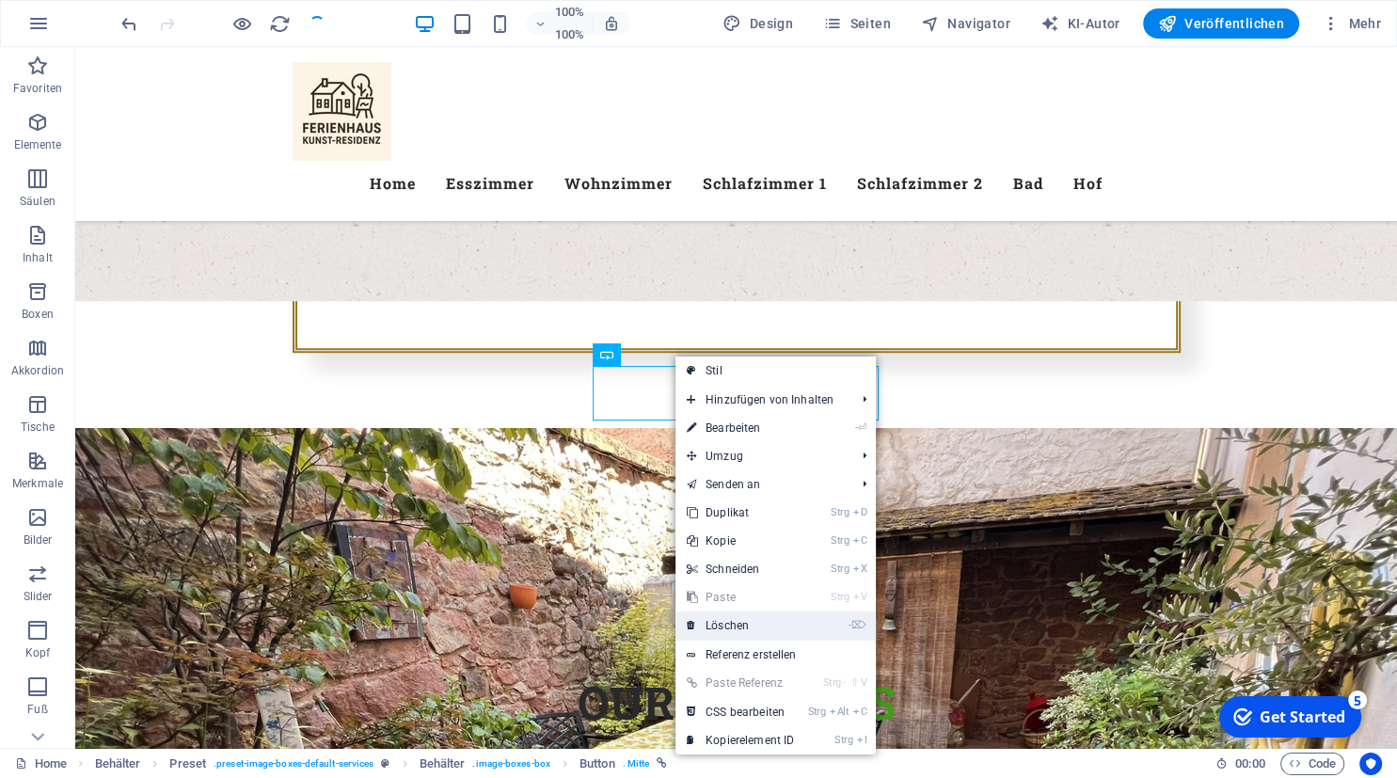
click at [747, 625] on link "- ⌦ Löschen" at bounding box center [740, 625] width 130 height 28
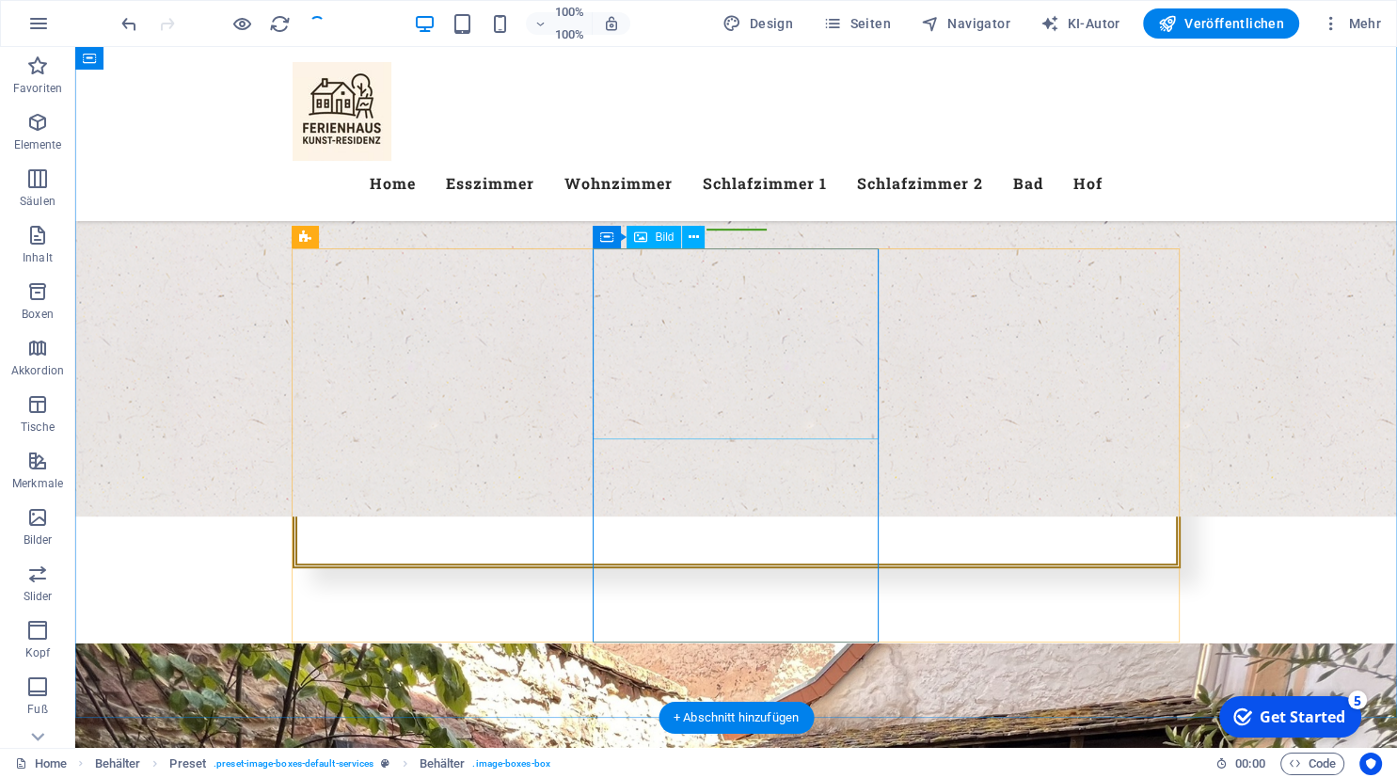
scroll to position [1021, 0]
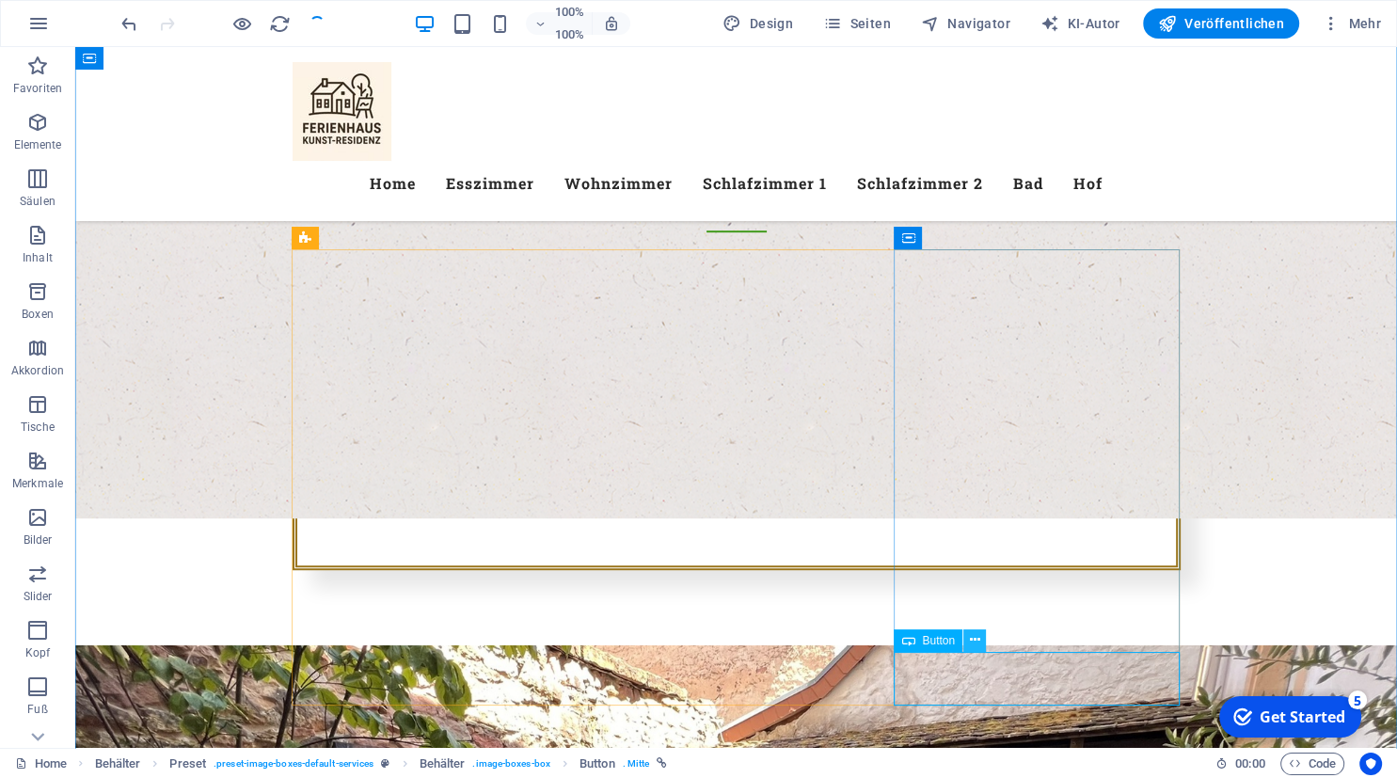
click at [973, 642] on icon at bounding box center [975, 640] width 10 height 20
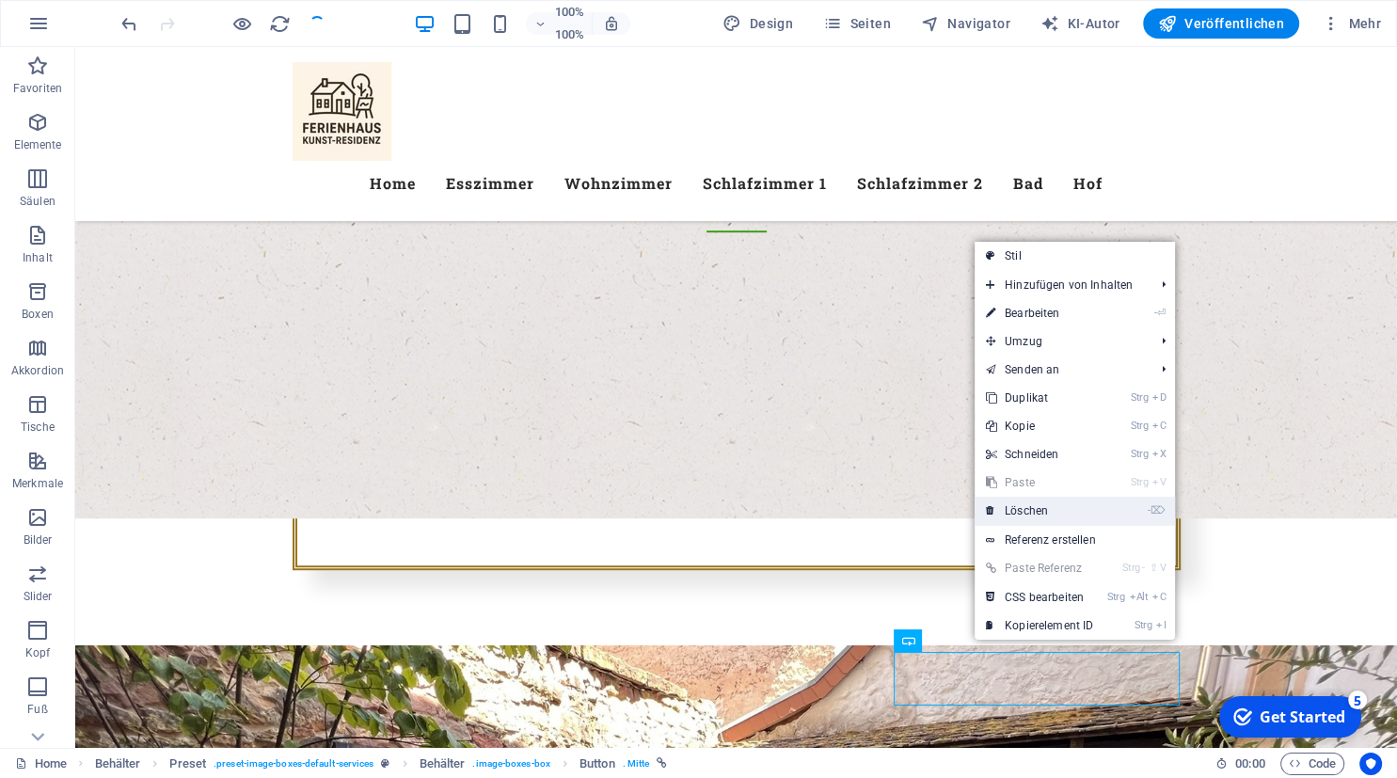
click at [1019, 506] on link "- ⌦ Löschen" at bounding box center [1040, 511] width 130 height 28
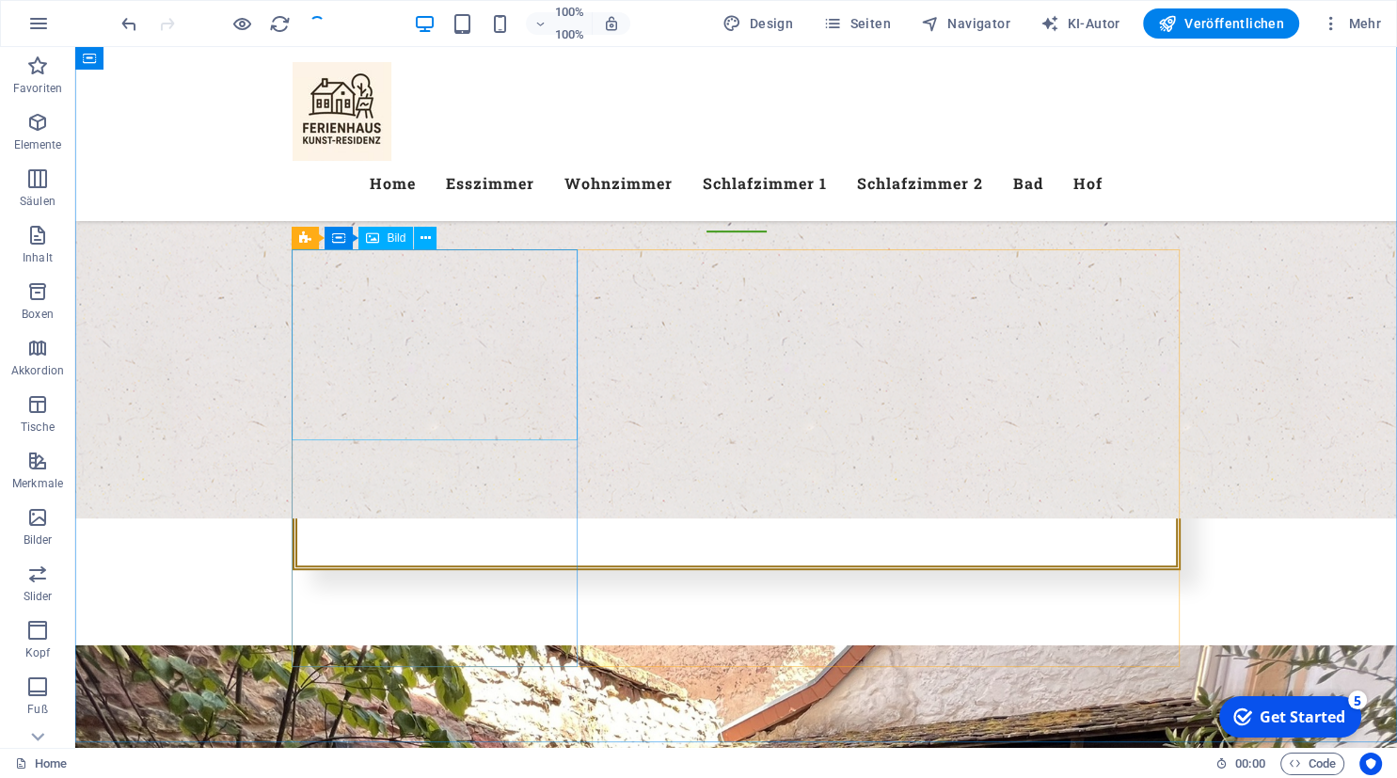
click at [381, 240] on div "Bild" at bounding box center [385, 238] width 55 height 23
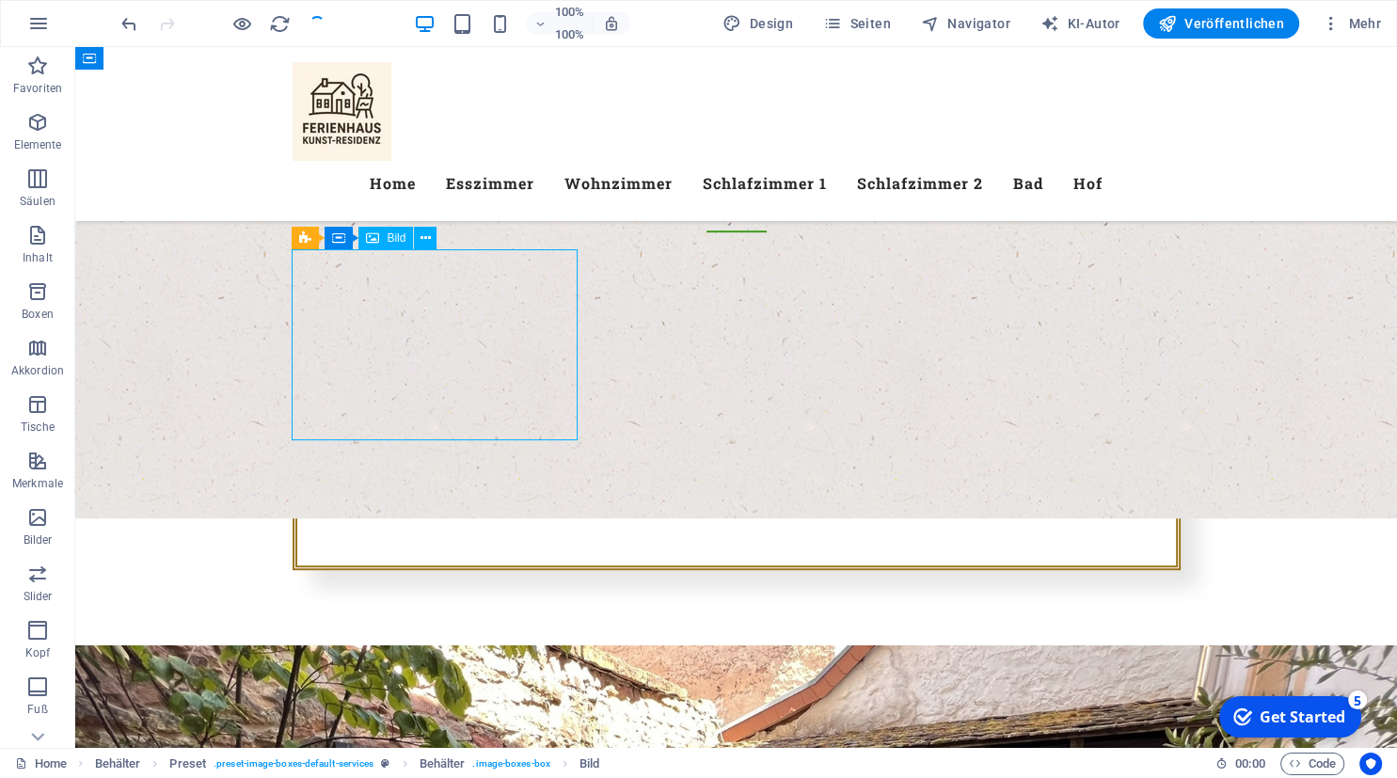
click at [381, 240] on div "Bild" at bounding box center [385, 238] width 55 height 23
click at [397, 239] on span "Bild" at bounding box center [396, 237] width 19 height 11
select select "%"
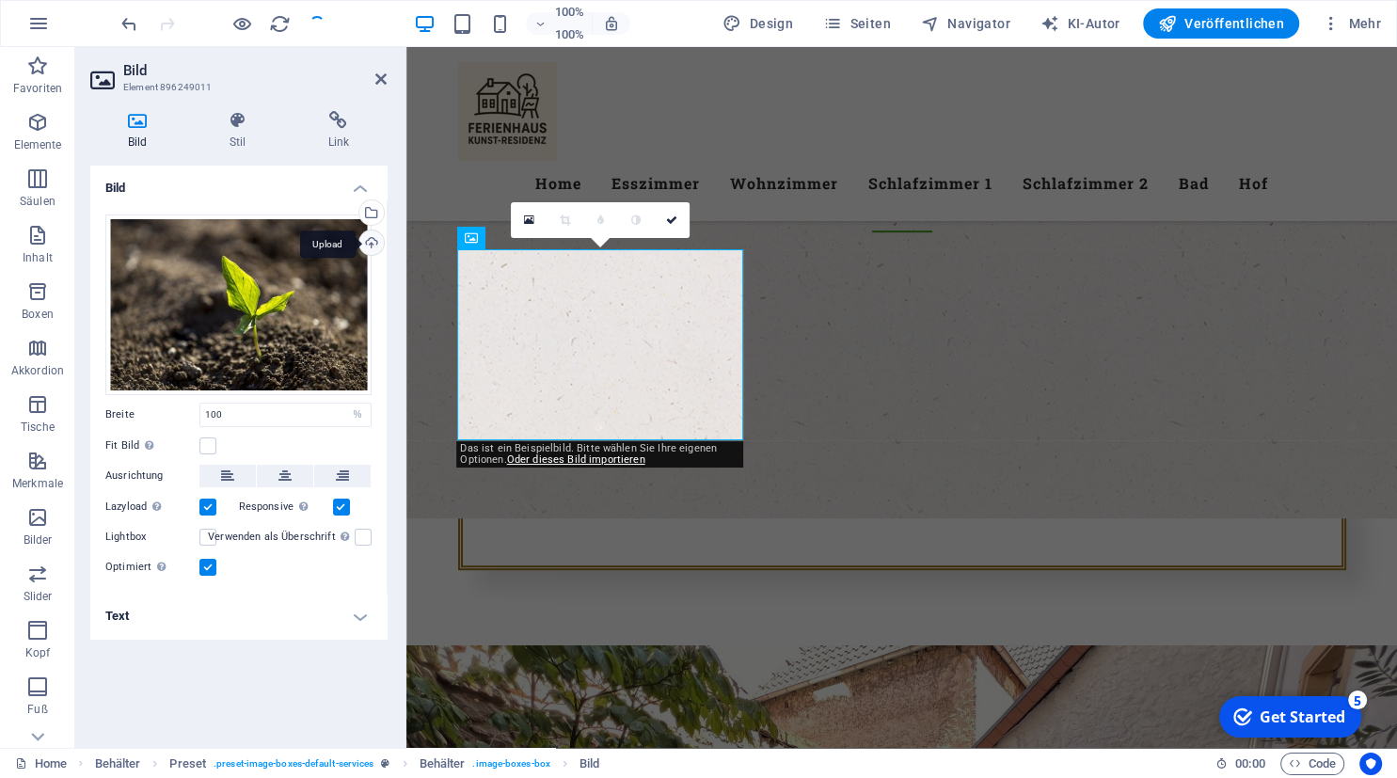
click at [370, 245] on div "Upload" at bounding box center [370, 244] width 28 height 28
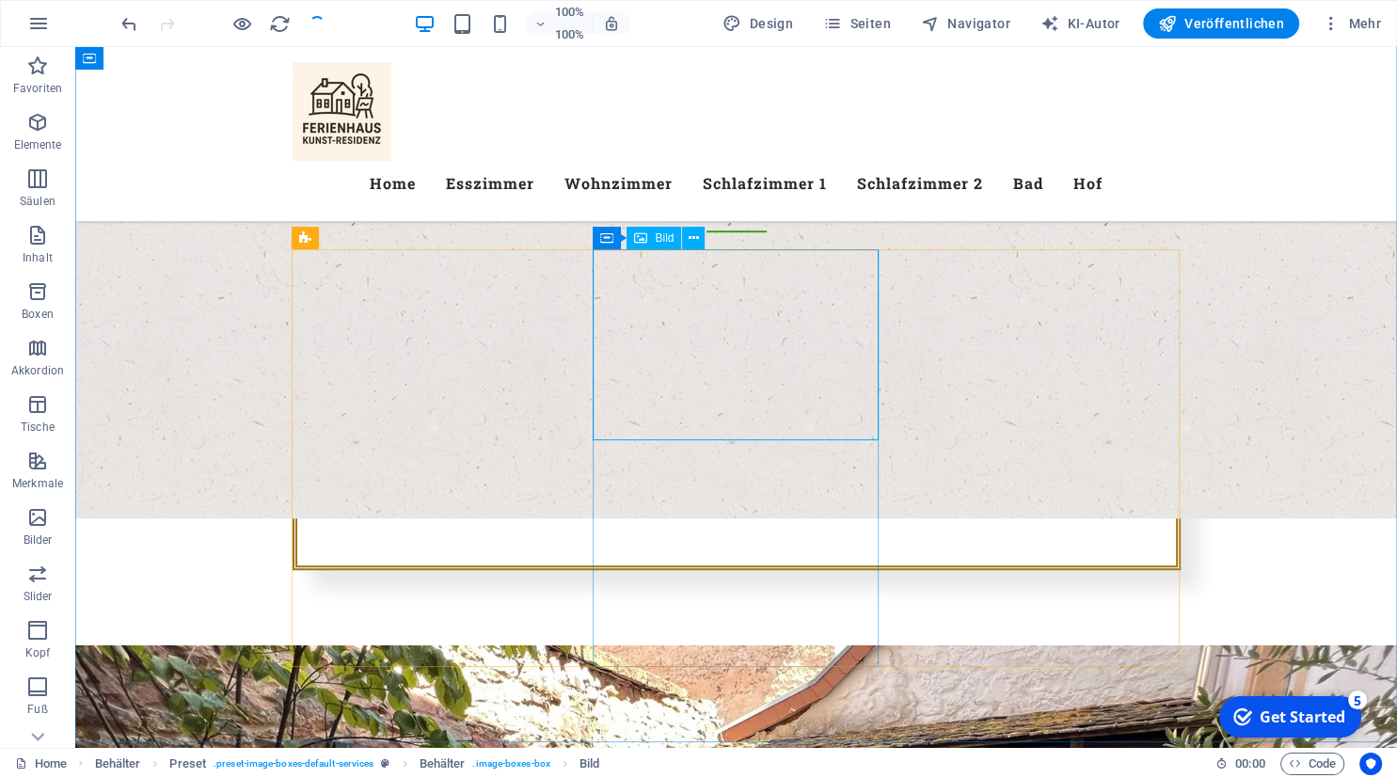
click at [664, 240] on span "Bild" at bounding box center [664, 237] width 19 height 11
select select "%"
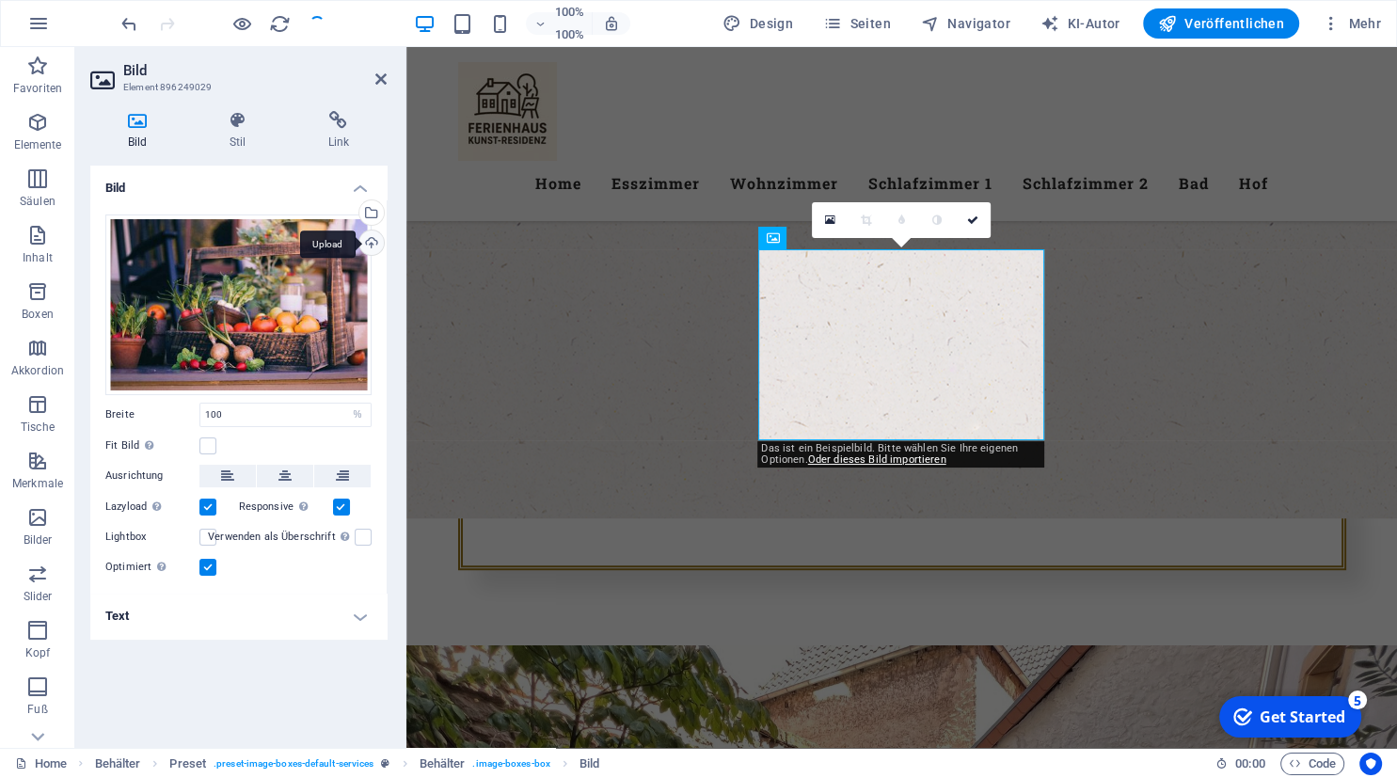
click at [370, 244] on div "Upload" at bounding box center [370, 244] width 28 height 28
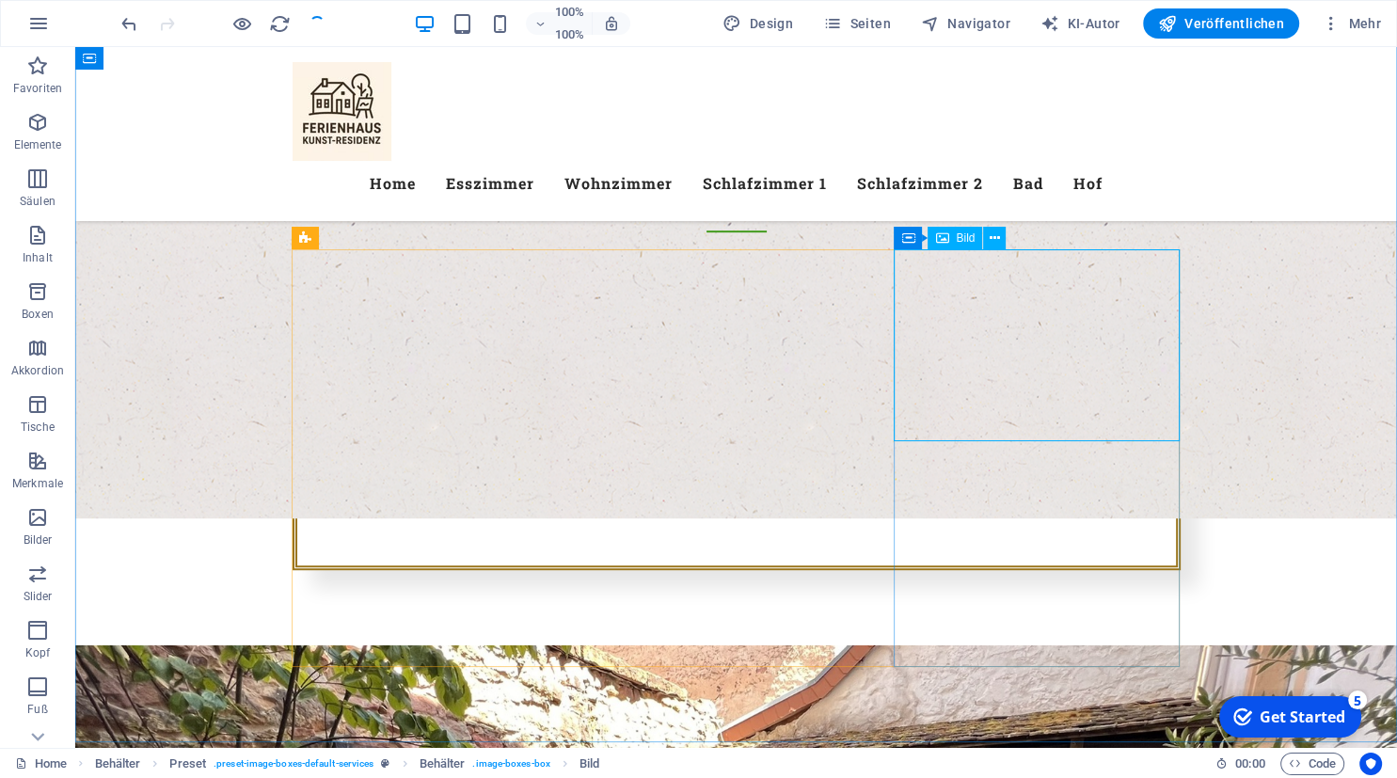
click at [961, 239] on span "Bild" at bounding box center [965, 237] width 19 height 11
select select "%"
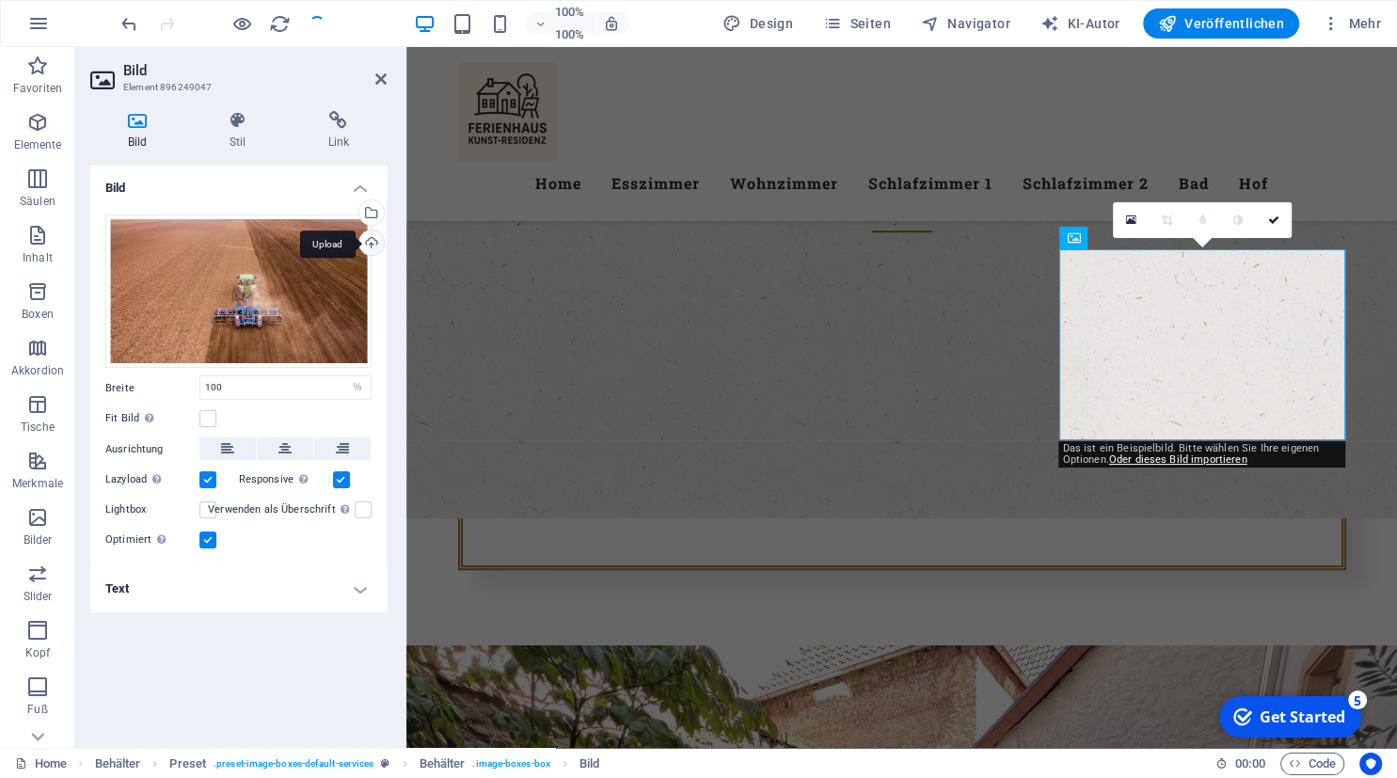
click at [367, 238] on div "Upload" at bounding box center [370, 244] width 28 height 28
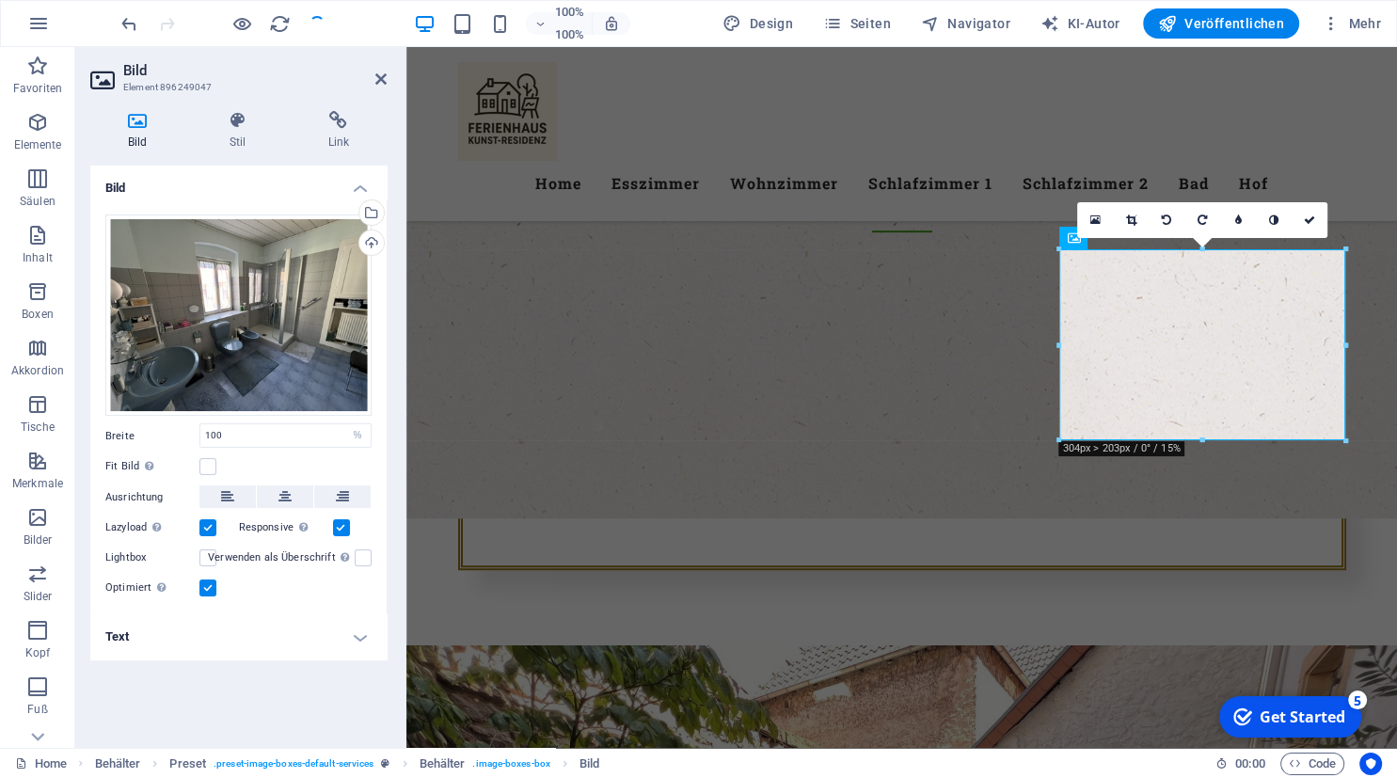
click at [213, 184] on h4 "Bild" at bounding box center [238, 183] width 296 height 34
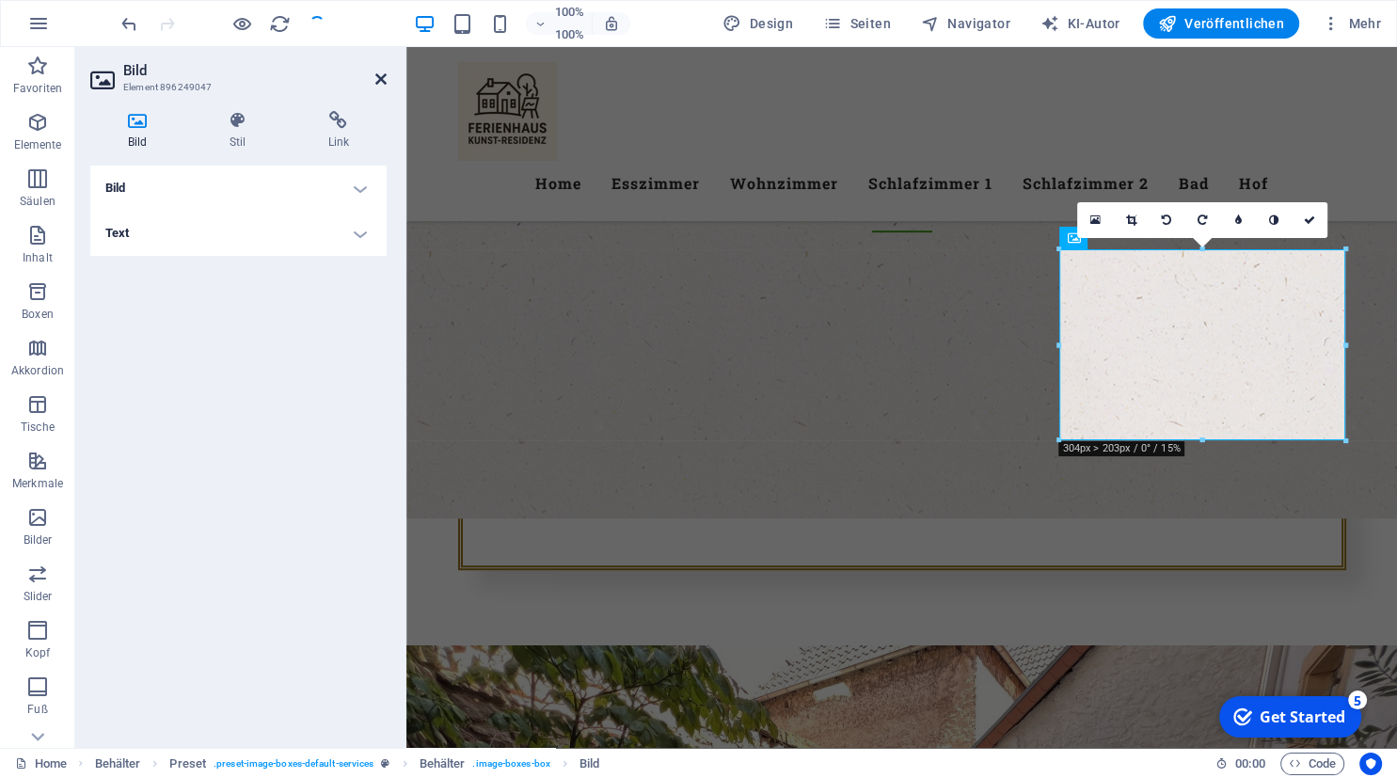
click at [380, 79] on icon at bounding box center [380, 78] width 11 height 15
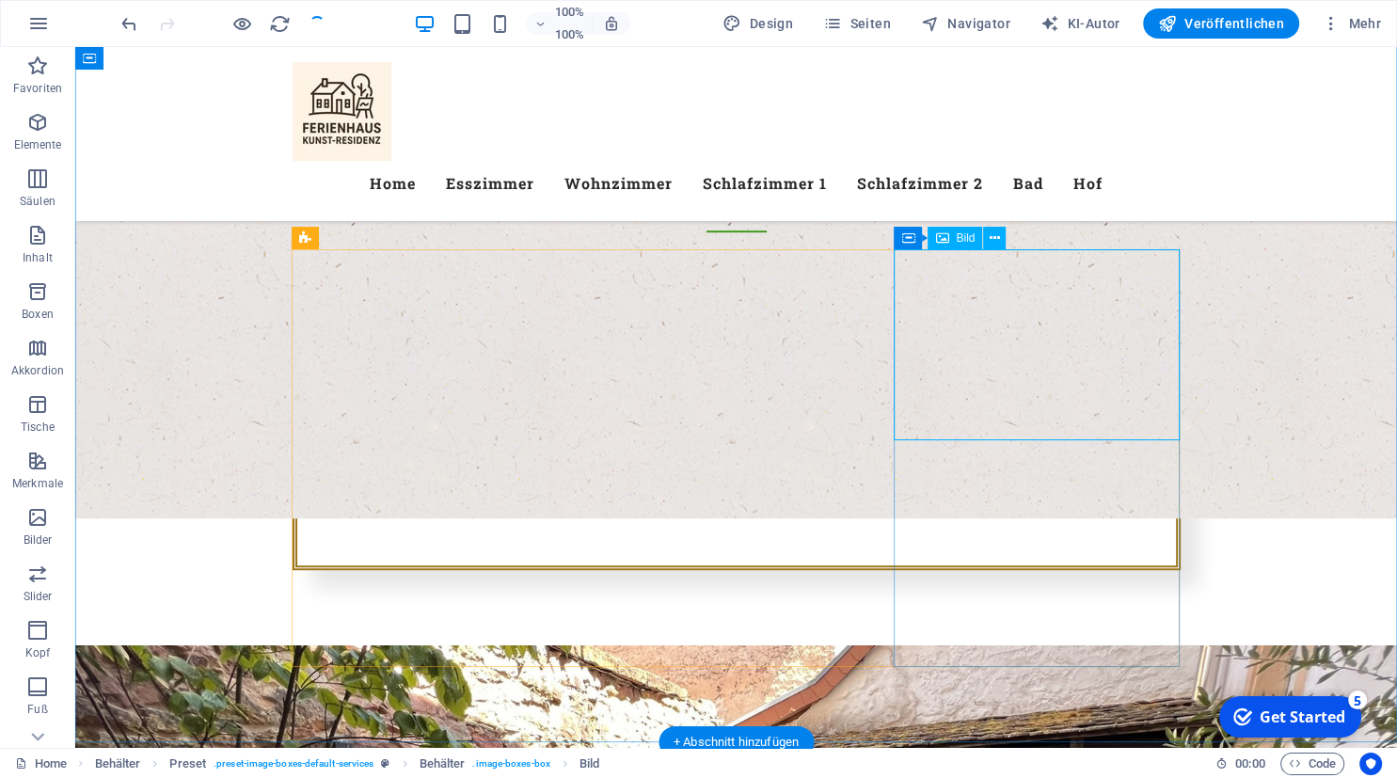
click at [961, 237] on span "Bild" at bounding box center [965, 237] width 19 height 11
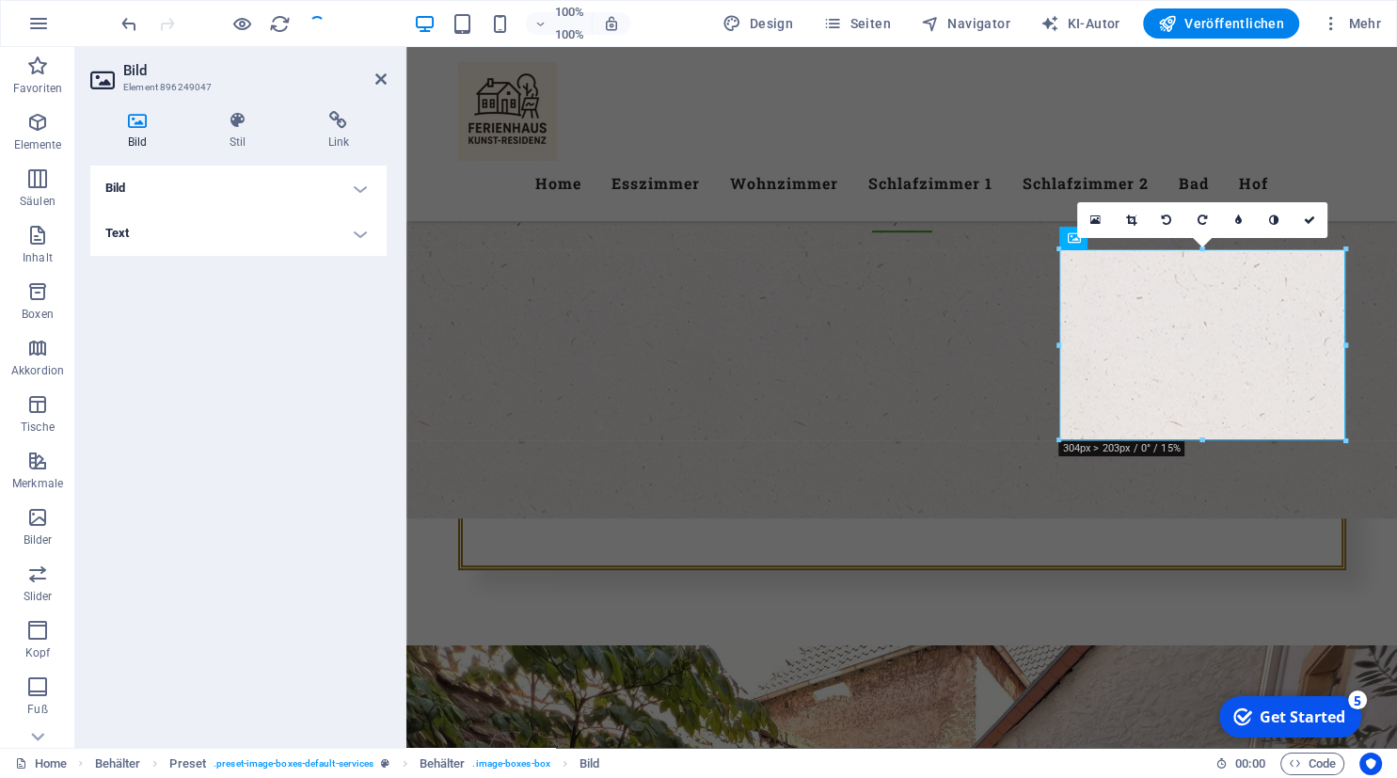
click at [1202, 442] on div at bounding box center [1202, 440] width 286 height 7
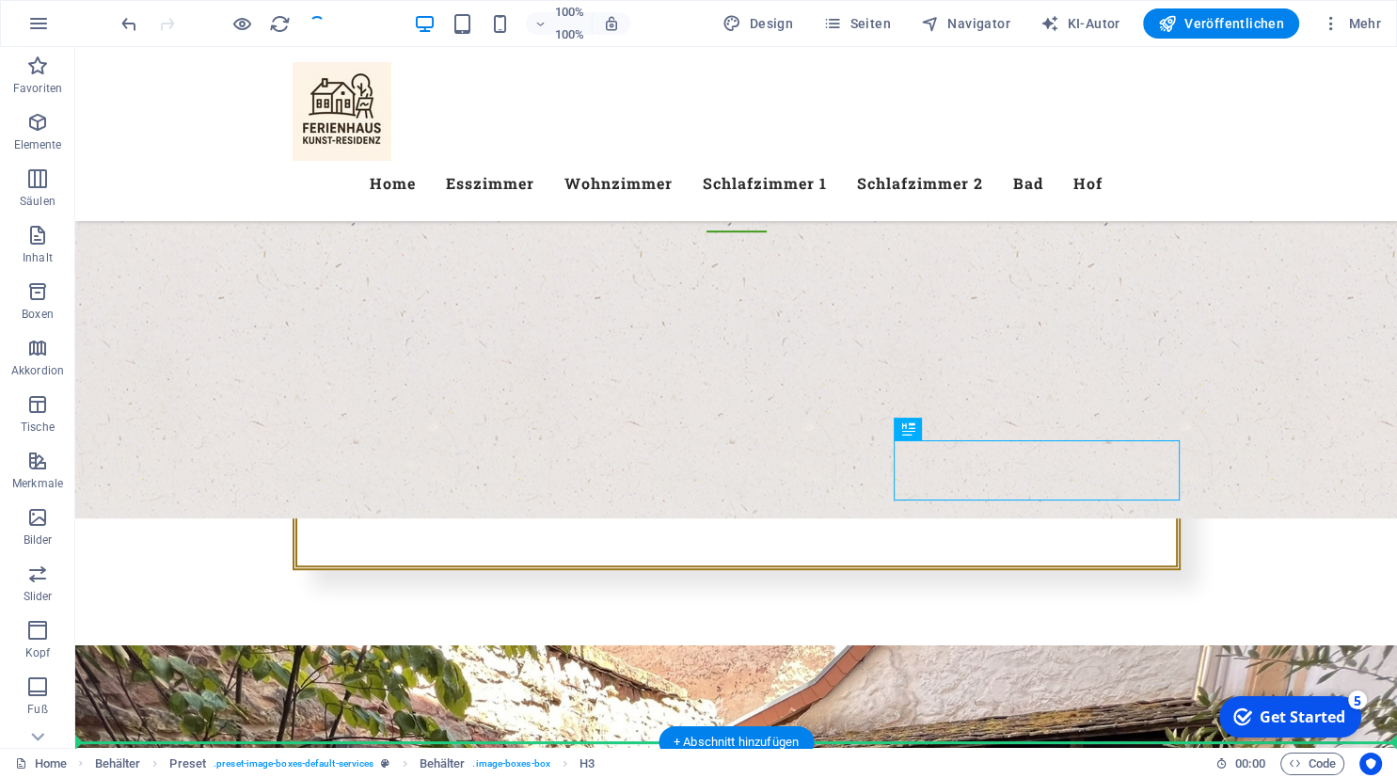
drag, startPoint x: 871, startPoint y: 452, endPoint x: 1199, endPoint y: 439, distance: 328.5
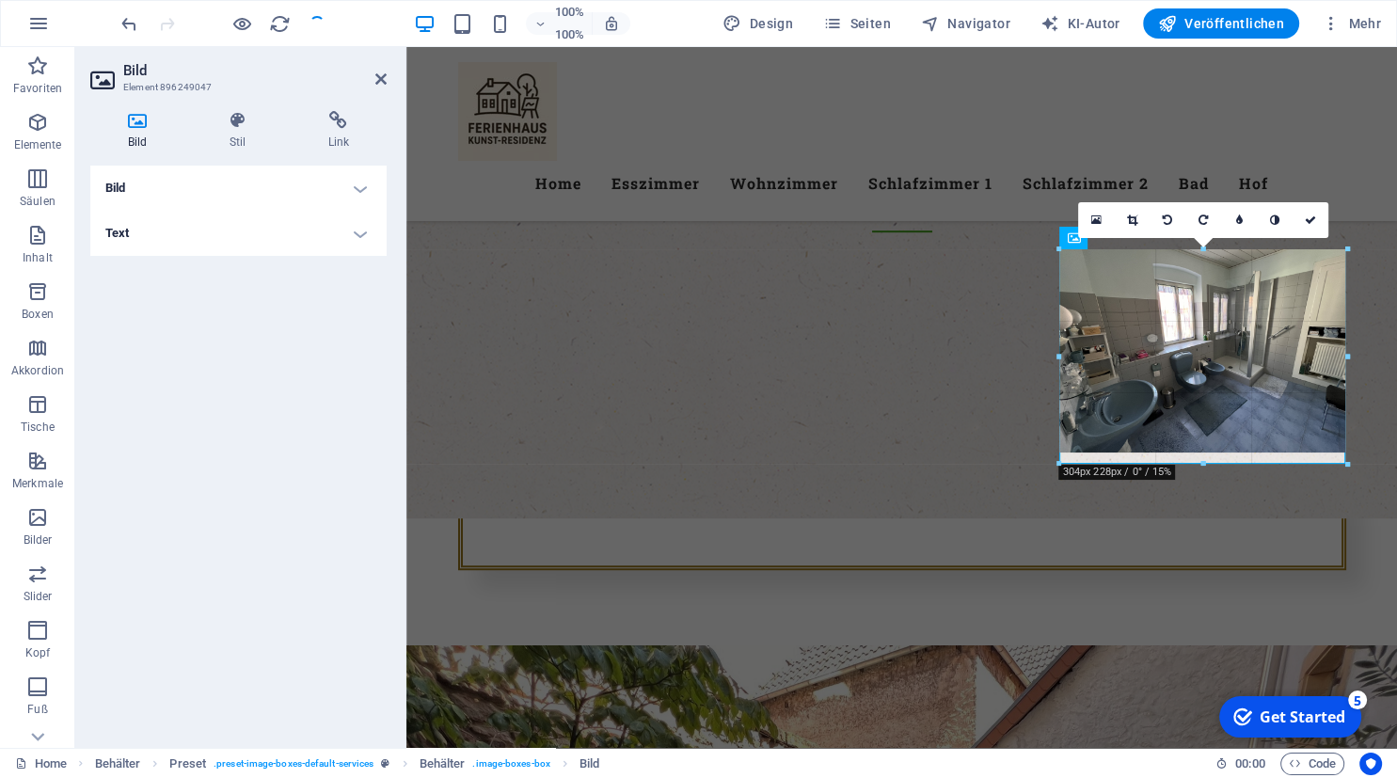
drag, startPoint x: 1202, startPoint y: 440, endPoint x: 1195, endPoint y: 464, distance: 24.7
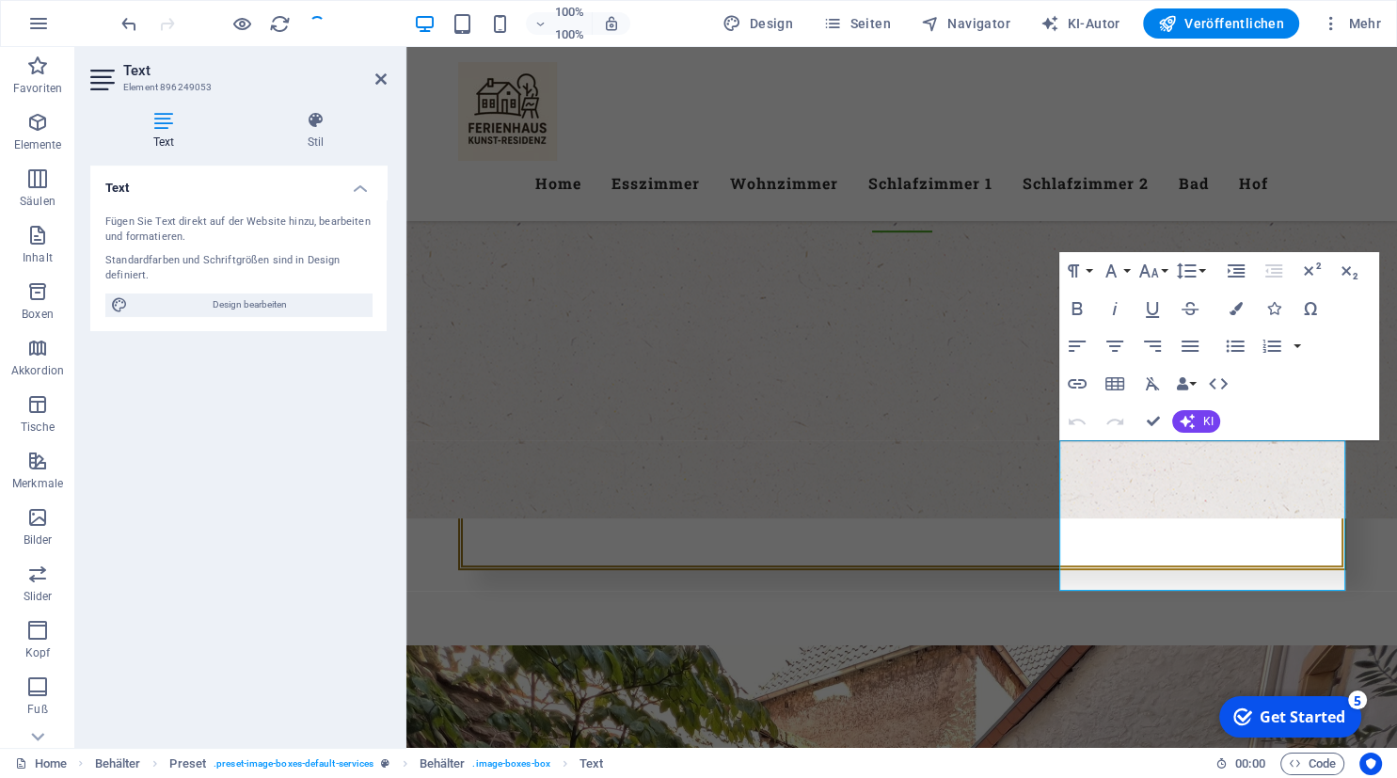
click at [380, 70] on h2 "Text" at bounding box center [254, 70] width 263 height 17
click at [379, 81] on icon at bounding box center [380, 78] width 11 height 15
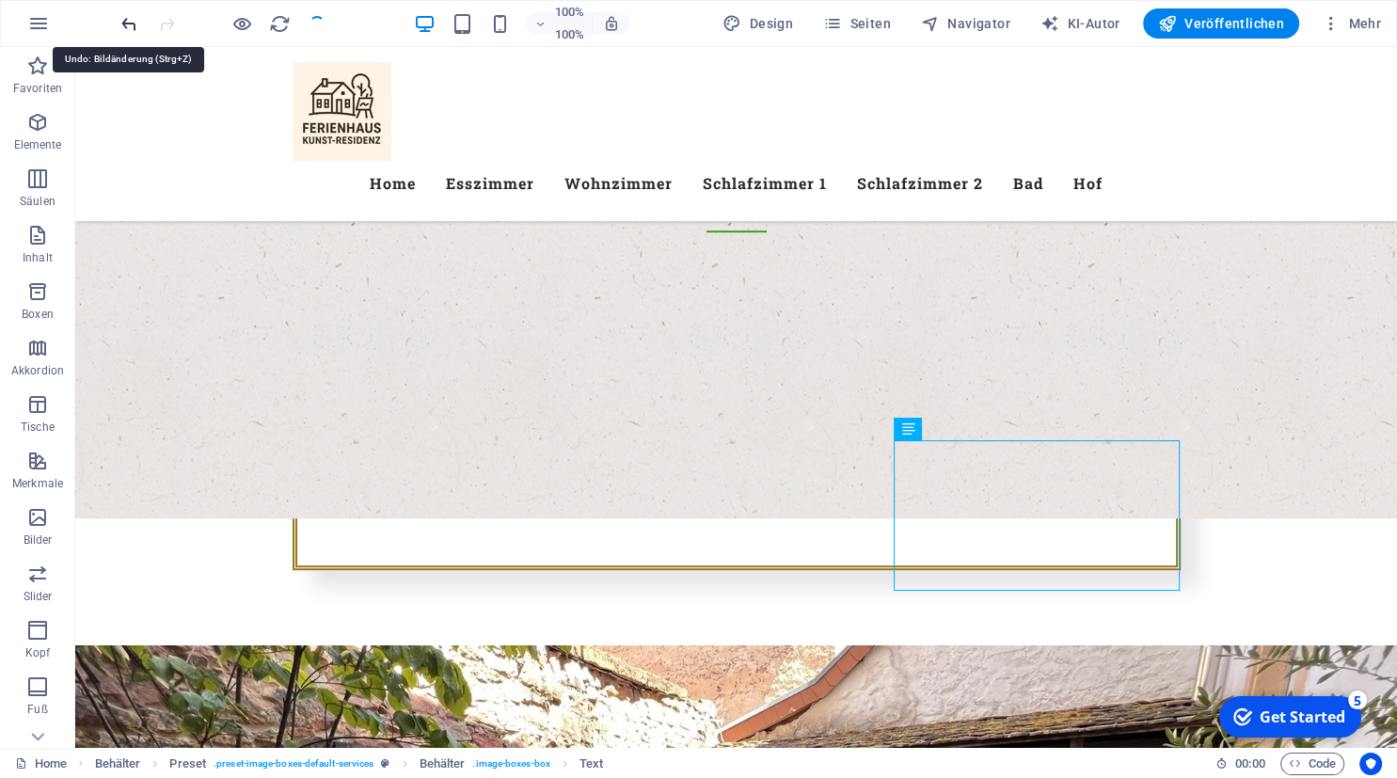
click at [130, 24] on icon "undo" at bounding box center [130, 24] width 22 height 22
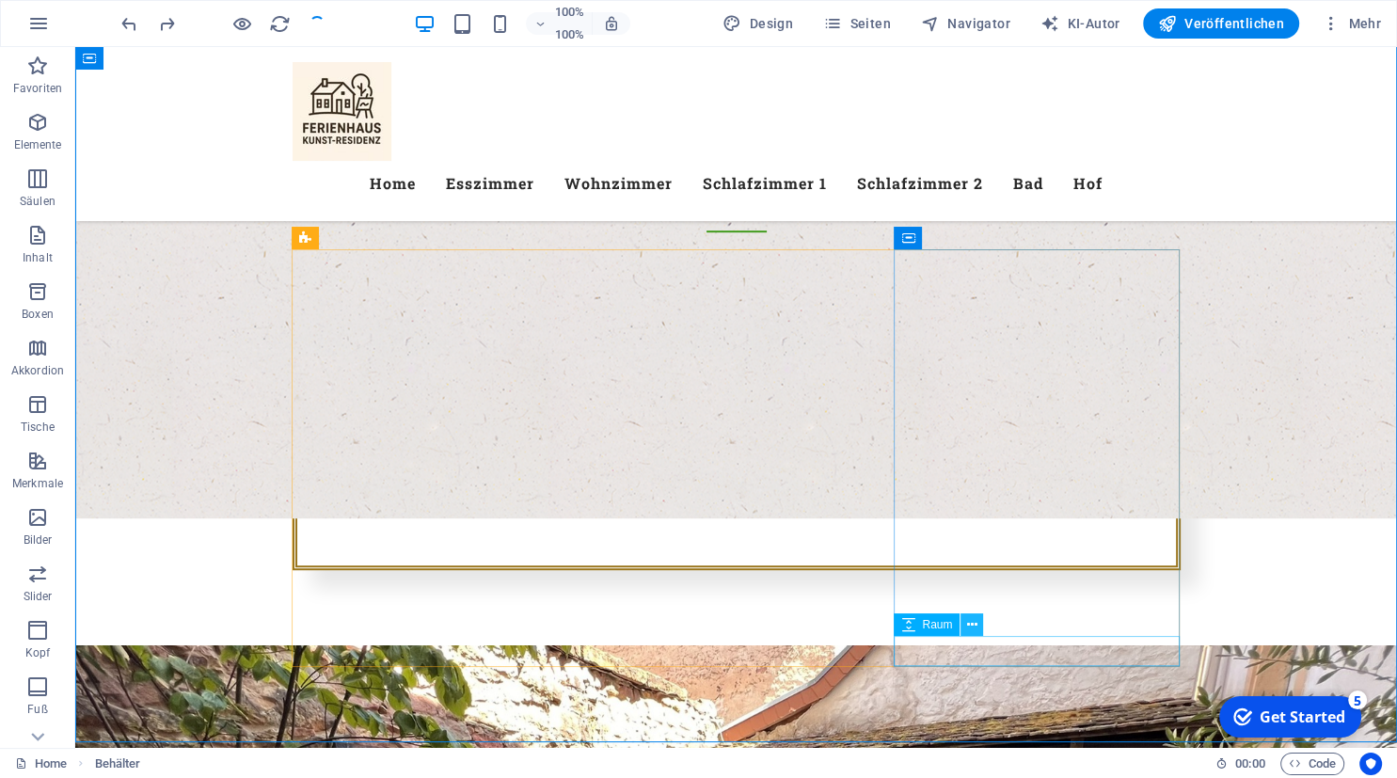
click at [975, 622] on icon at bounding box center [972, 625] width 10 height 20
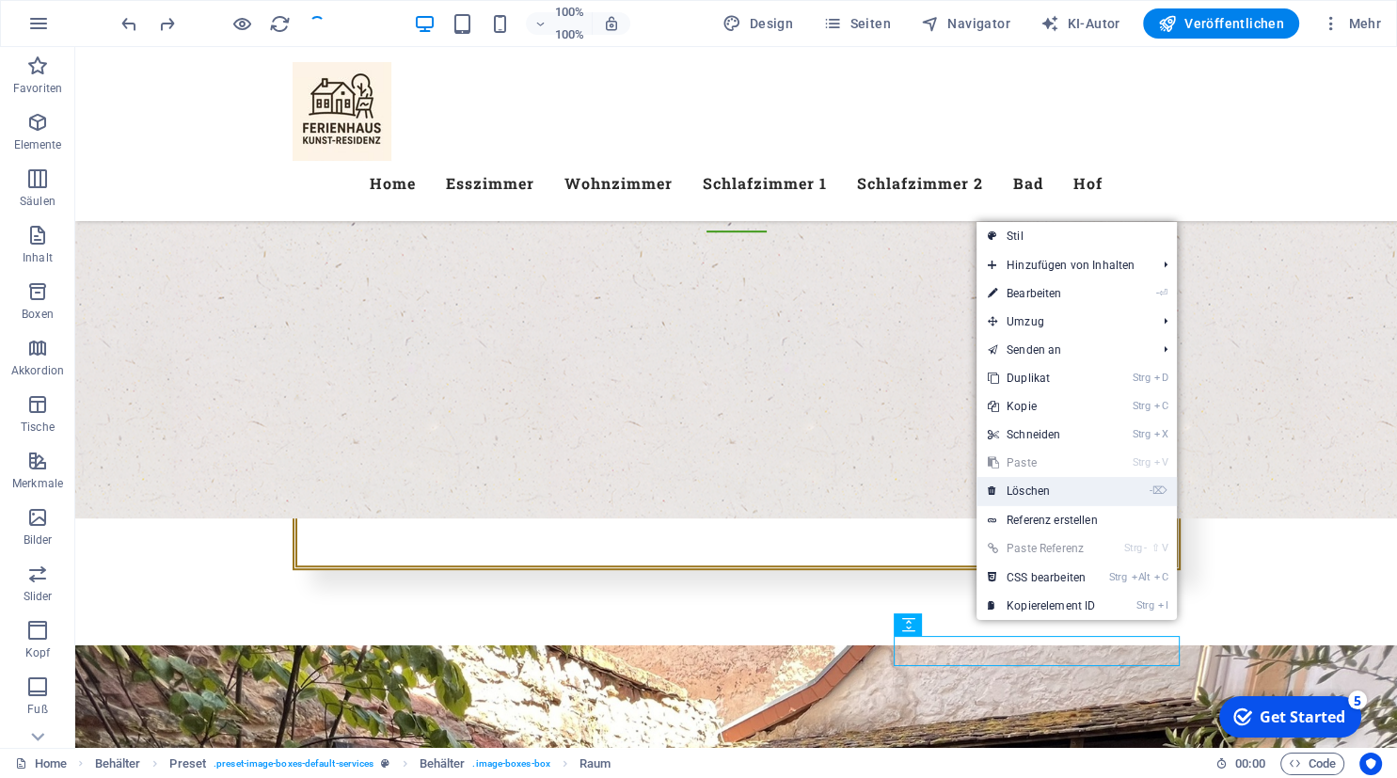
click at [1025, 495] on link "- ⌦ Löschen" at bounding box center [1041, 491] width 130 height 28
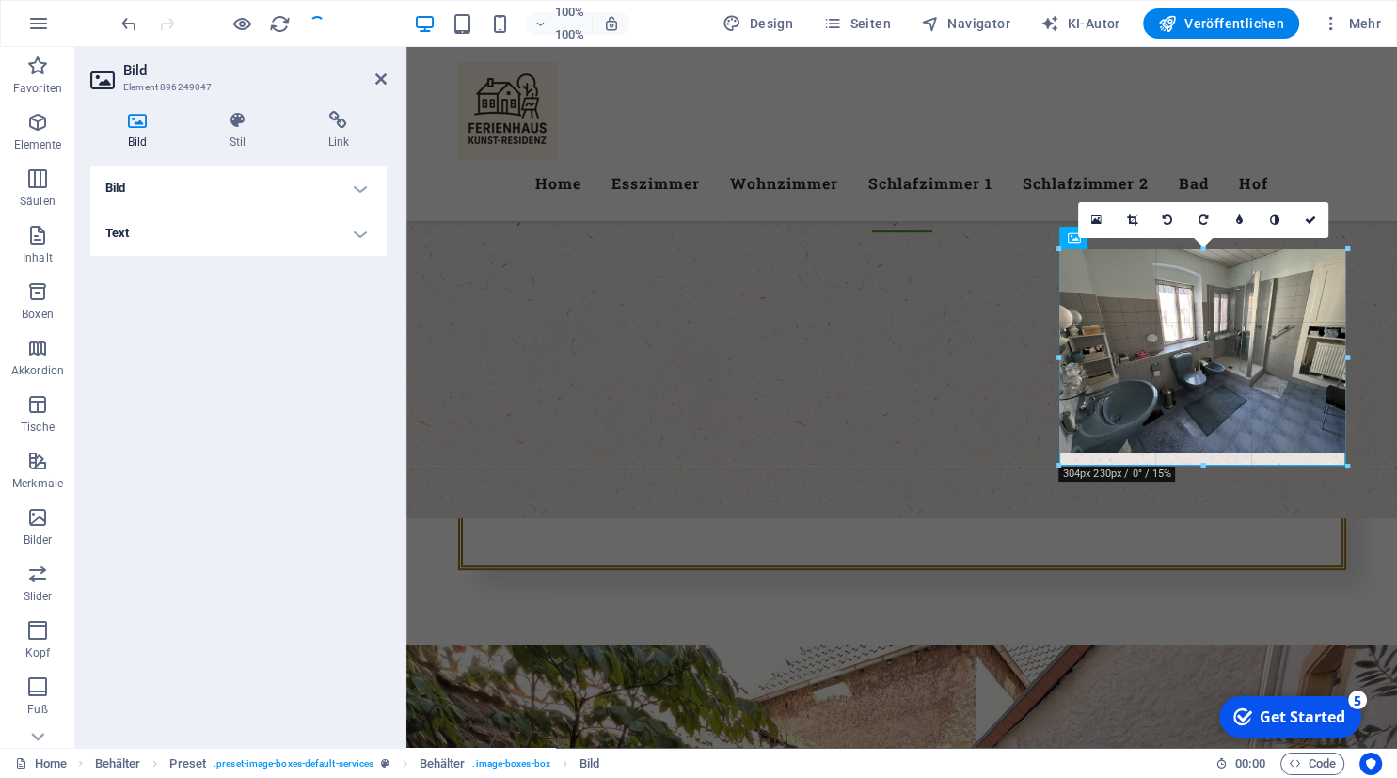
drag, startPoint x: 1204, startPoint y: 439, endPoint x: 1201, endPoint y: 465, distance: 25.6
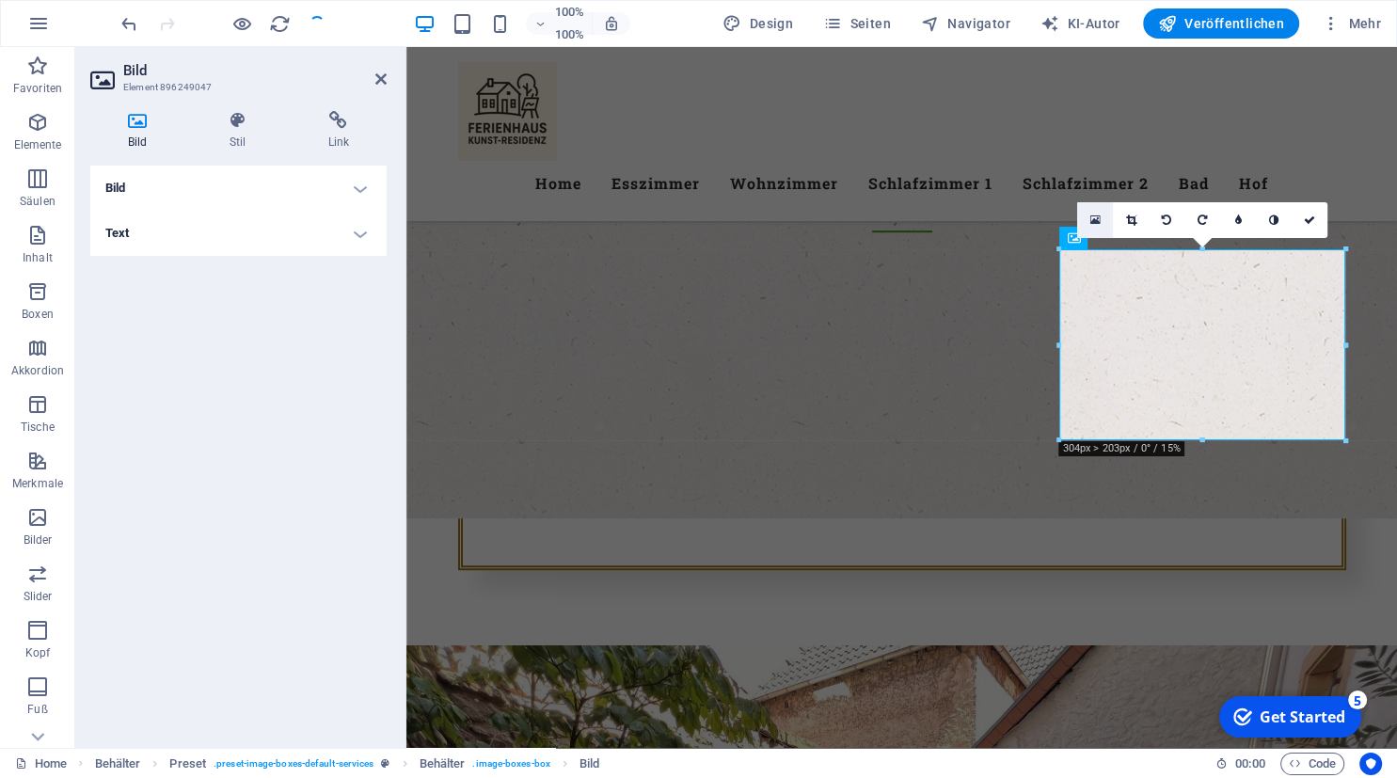
click at [1096, 220] on icon at bounding box center [1095, 220] width 10 height 13
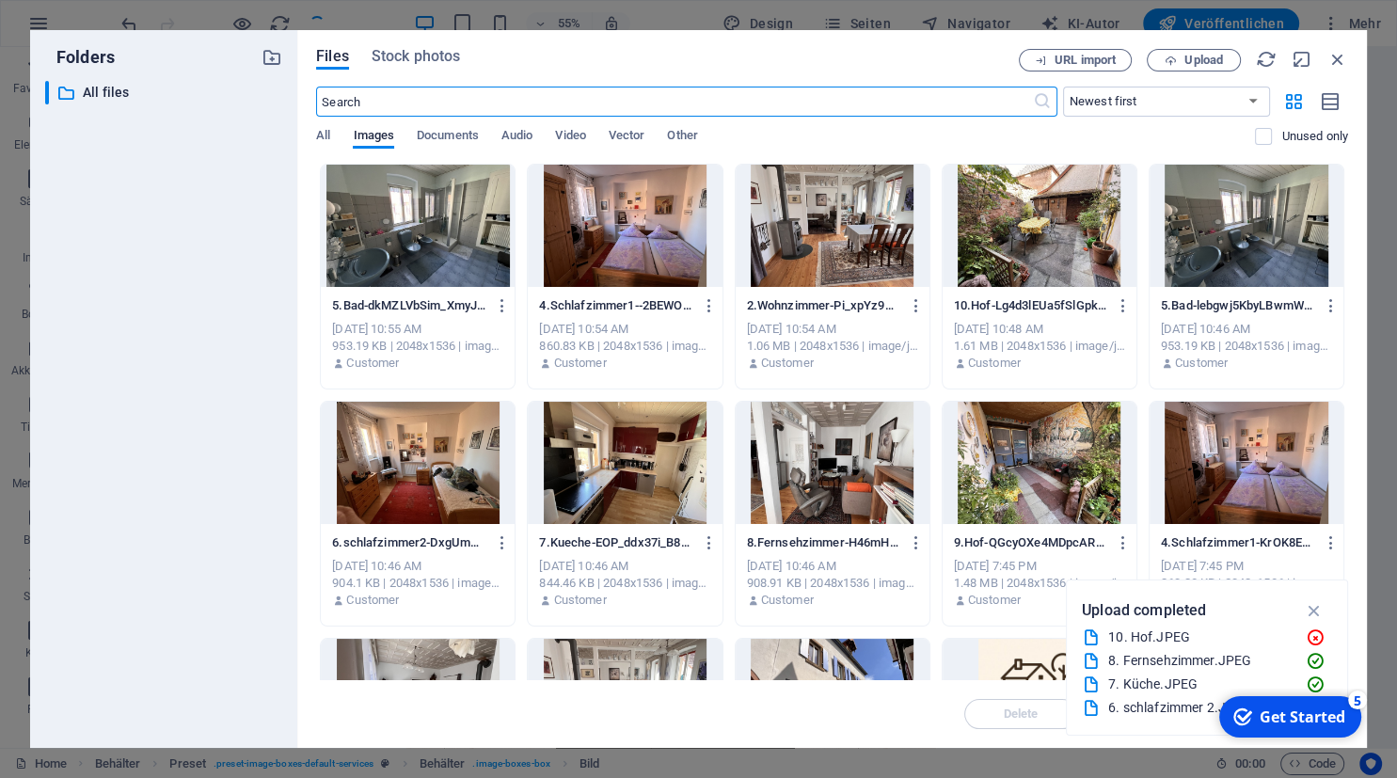
scroll to position [1308, 0]
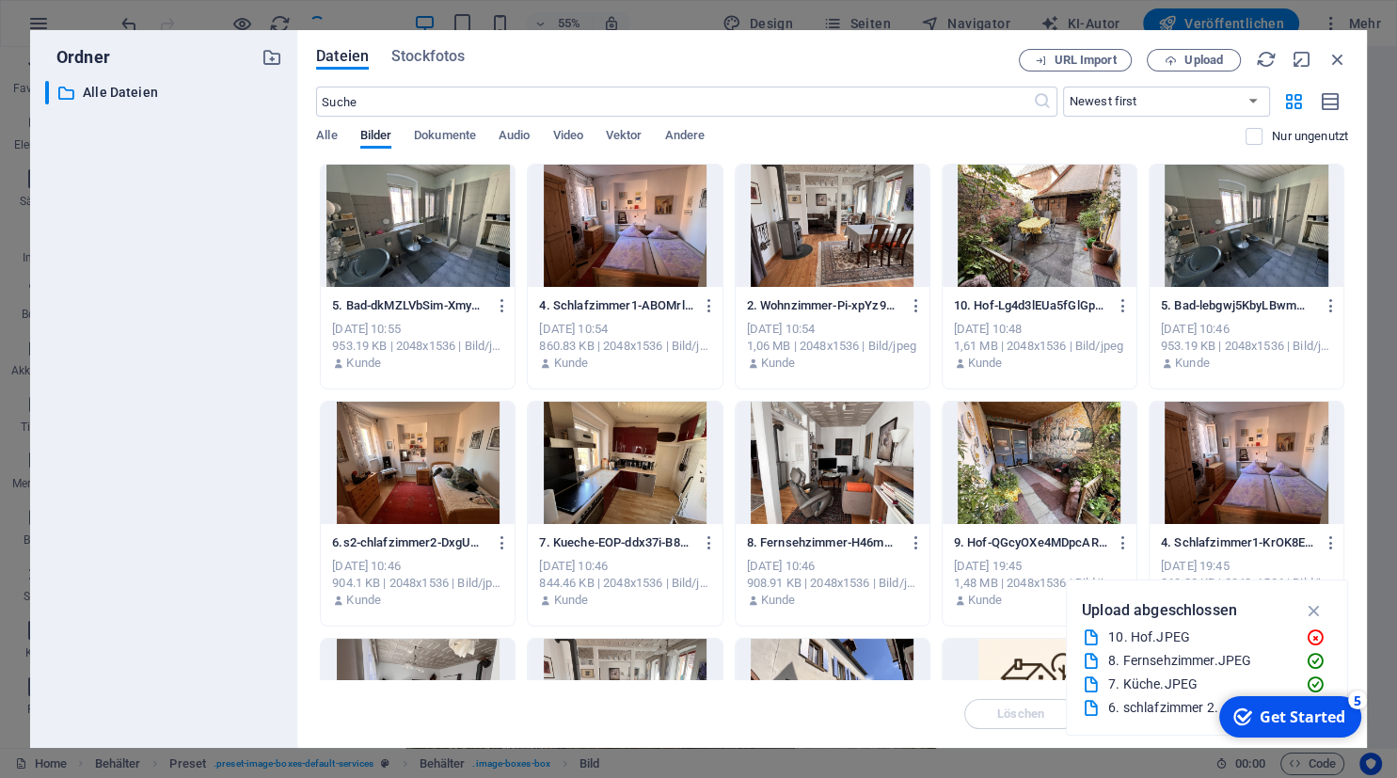
click at [427, 253] on div at bounding box center [418, 226] width 194 height 122
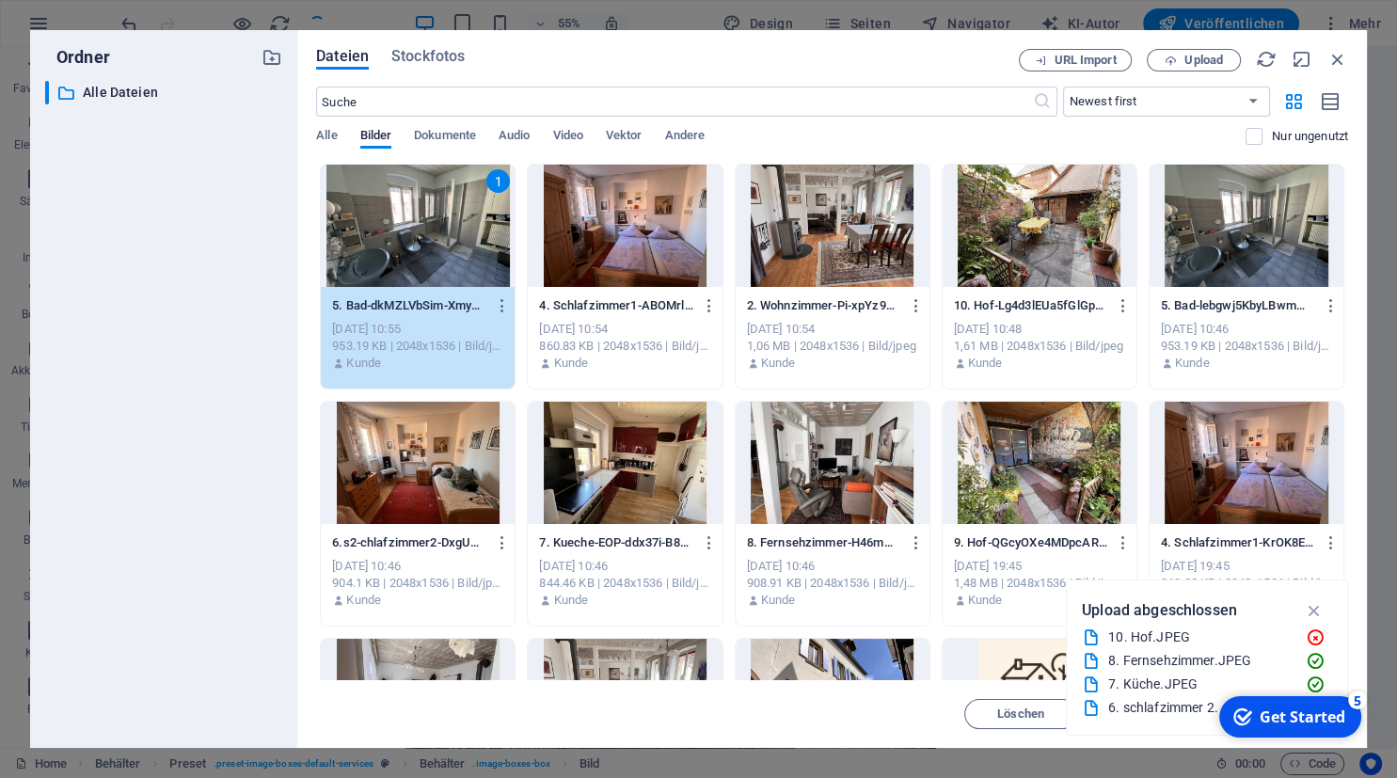
click at [427, 253] on div "1" at bounding box center [418, 226] width 194 height 122
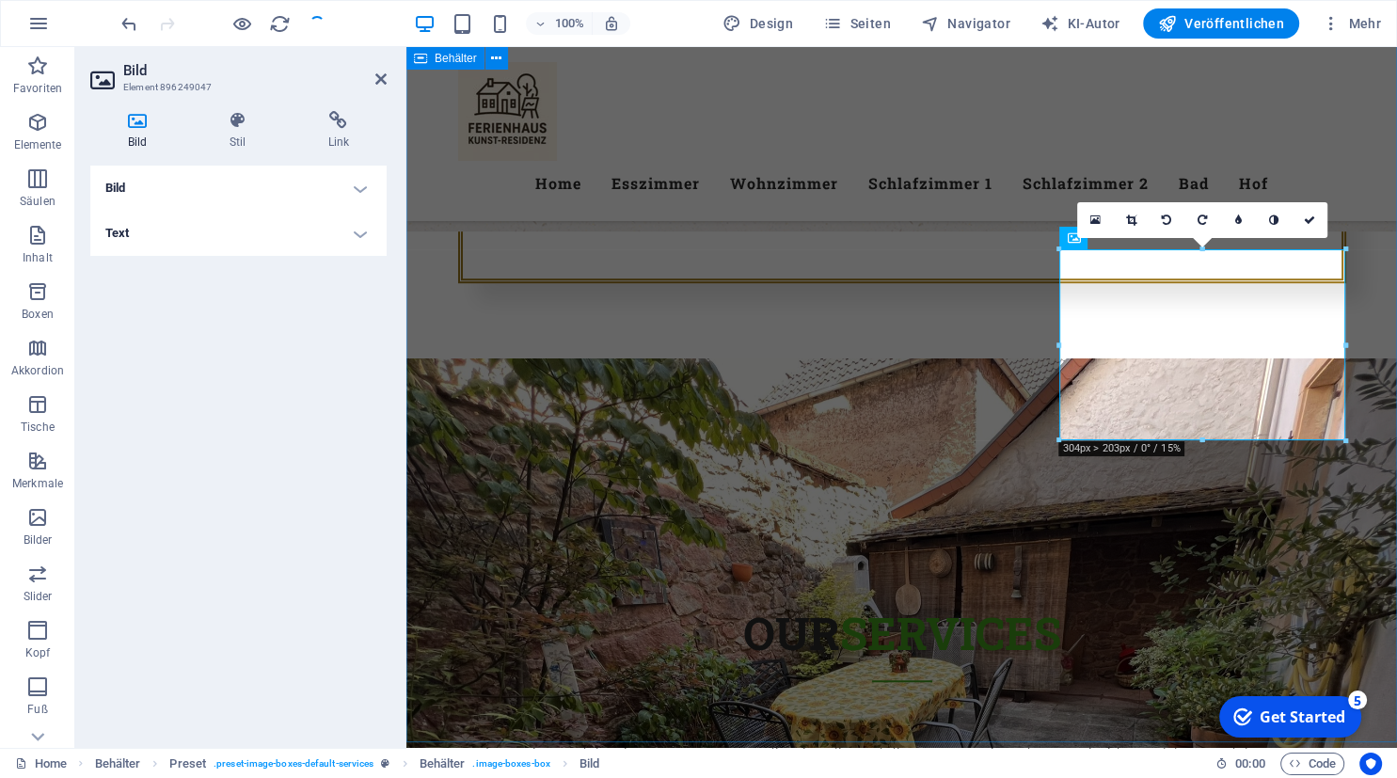
scroll to position [1021, 0]
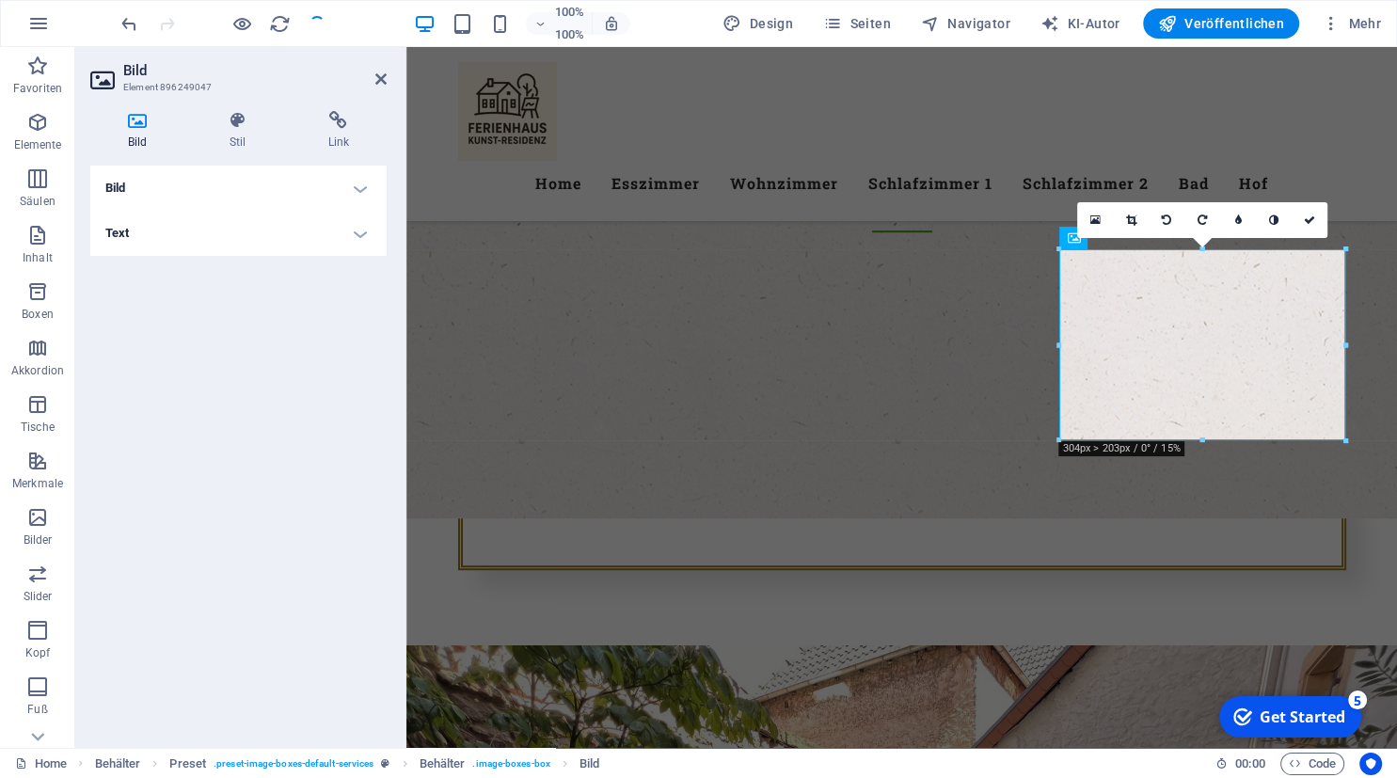
click at [1203, 442] on div at bounding box center [1202, 440] width 286 height 7
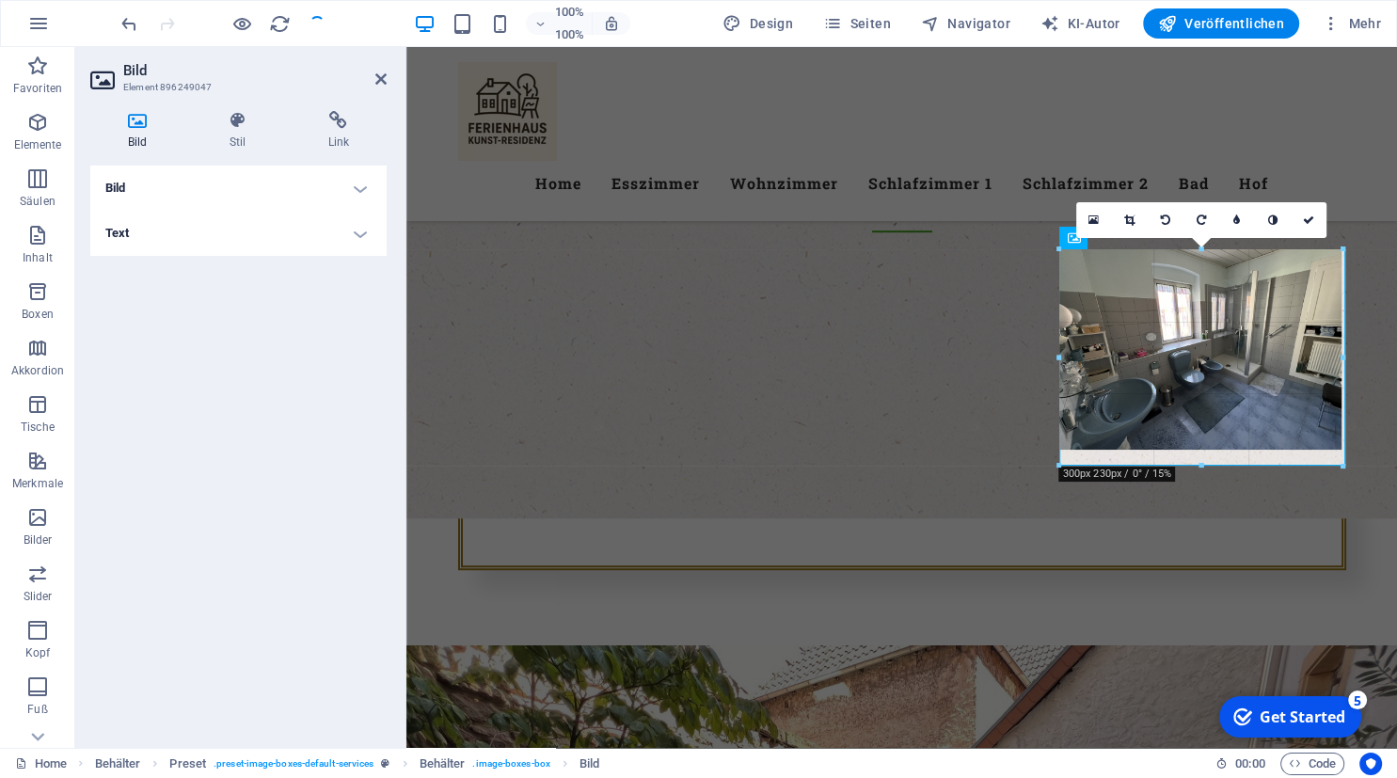
drag, startPoint x: 1203, startPoint y: 442, endPoint x: 1285, endPoint y: 468, distance: 85.7
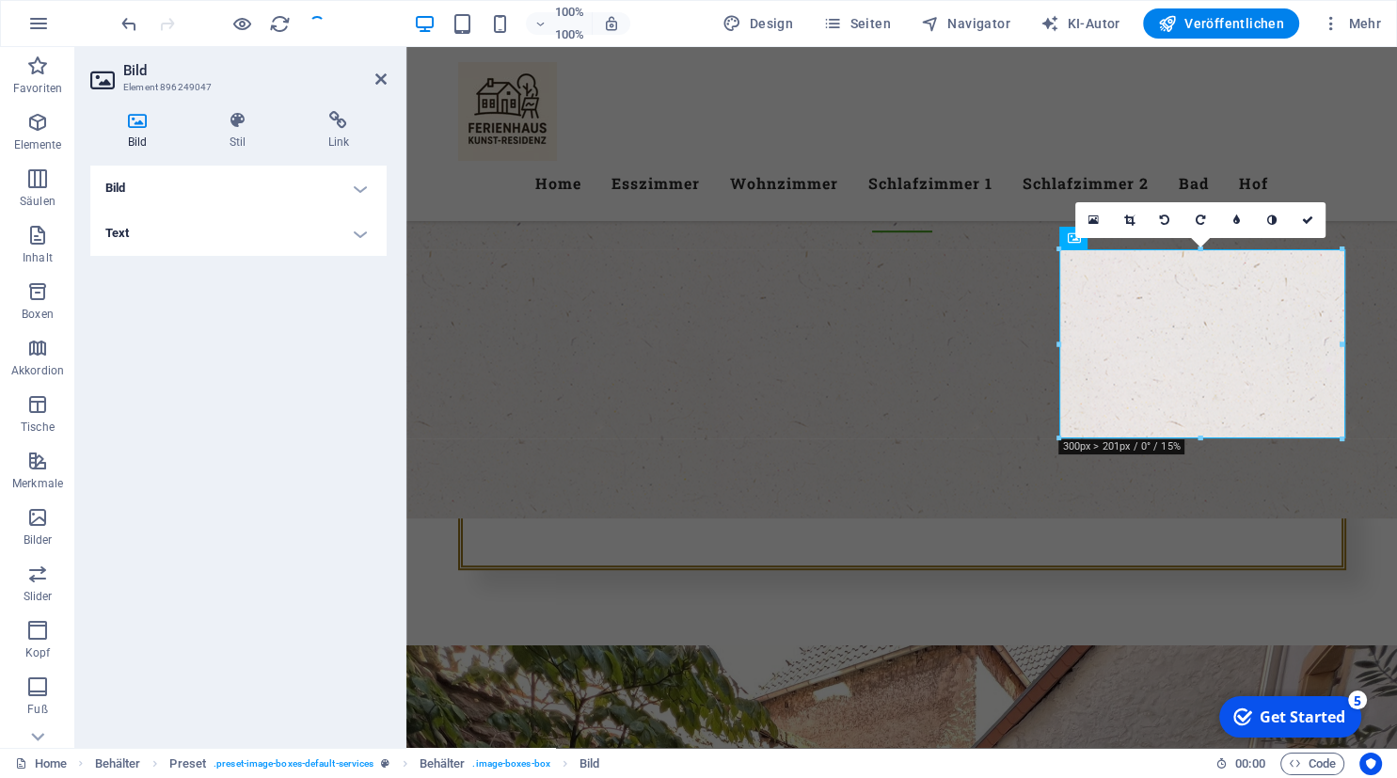
click at [1347, 438] on div at bounding box center [1342, 439] width 11 height 11
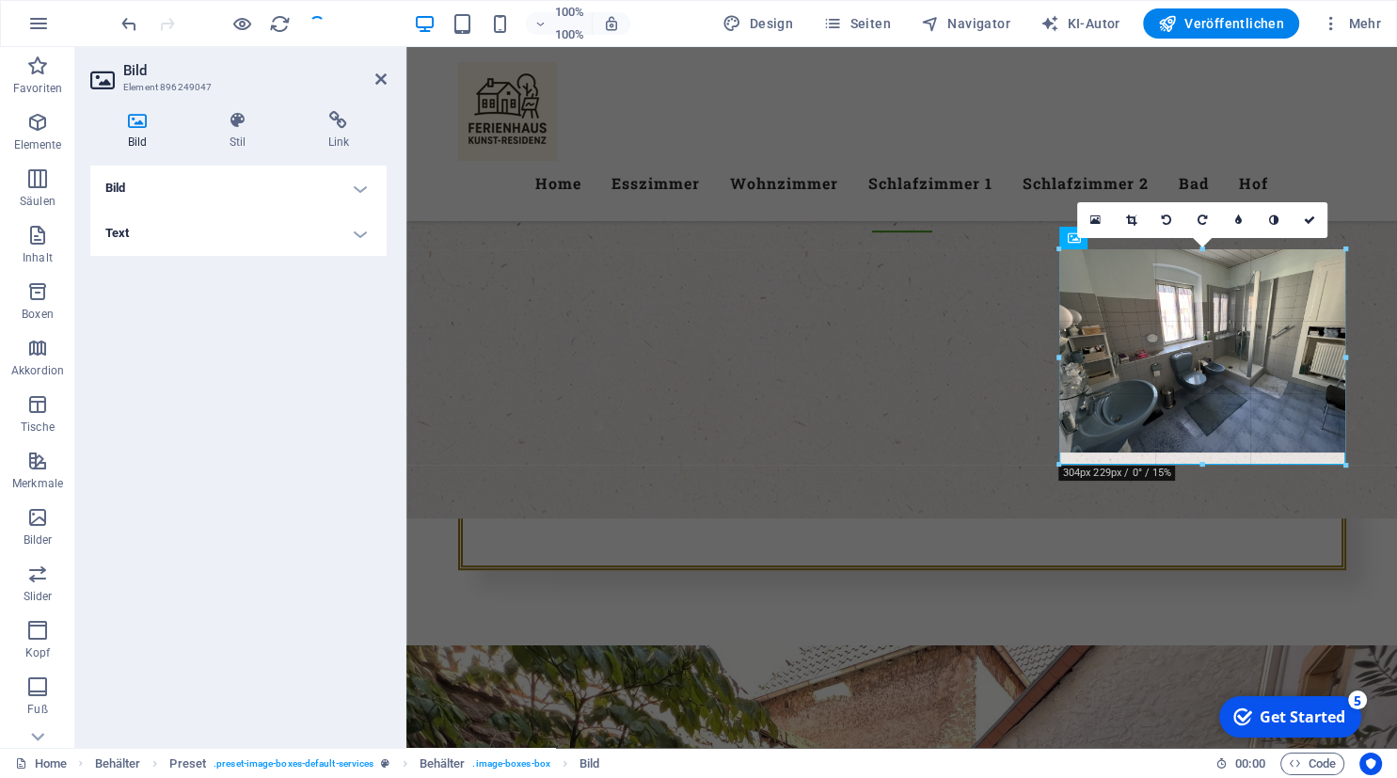
drag, startPoint x: 1347, startPoint y: 438, endPoint x: 1349, endPoint y: 465, distance: 26.4
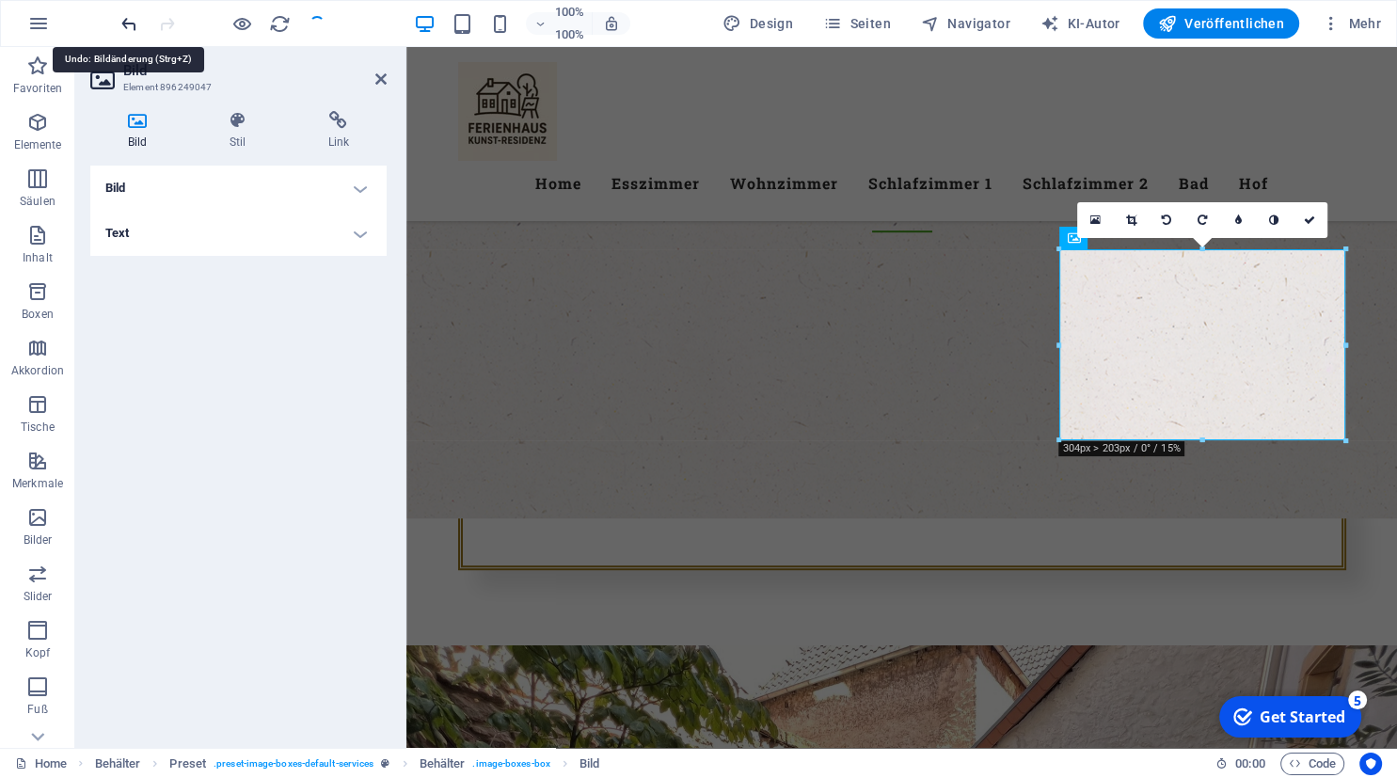
click at [134, 24] on icon "undo" at bounding box center [130, 24] width 22 height 22
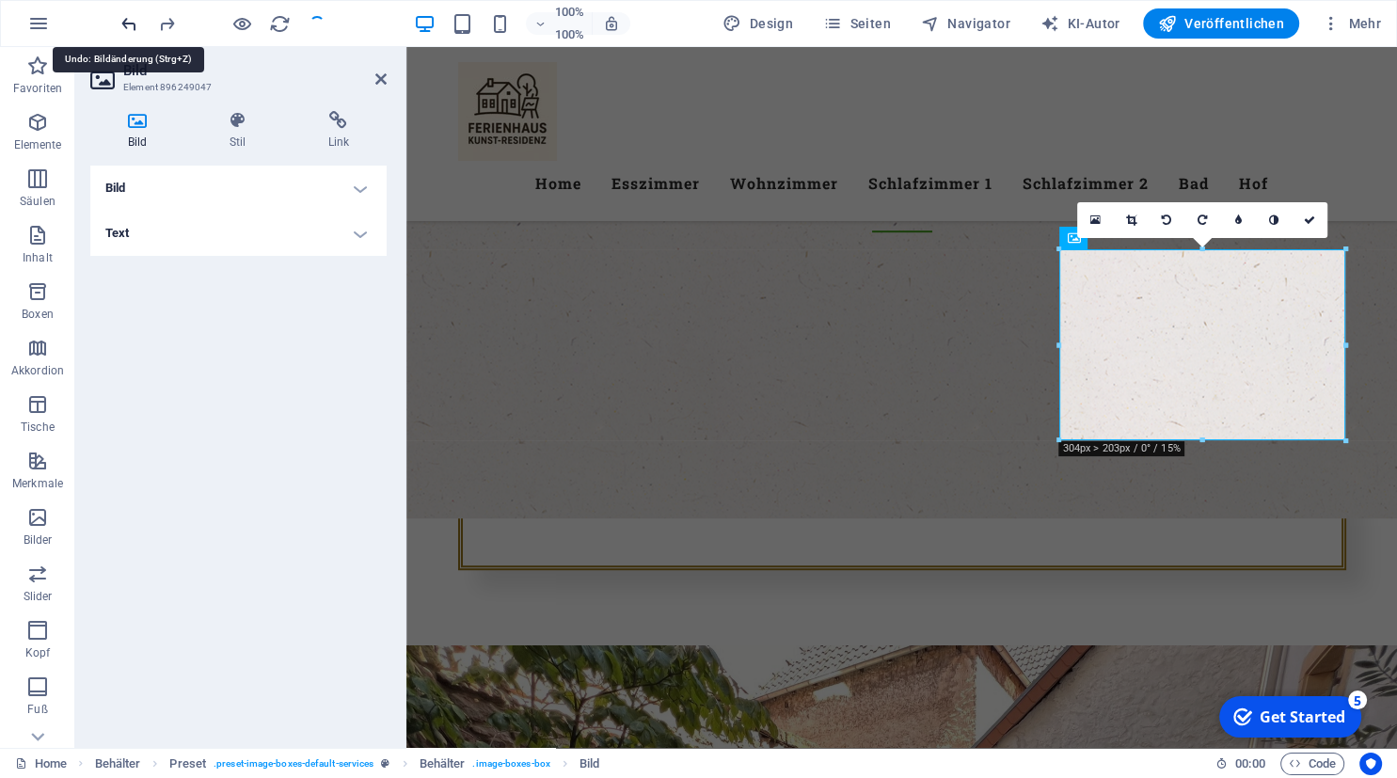
click at [134, 24] on icon "undo" at bounding box center [130, 24] width 22 height 22
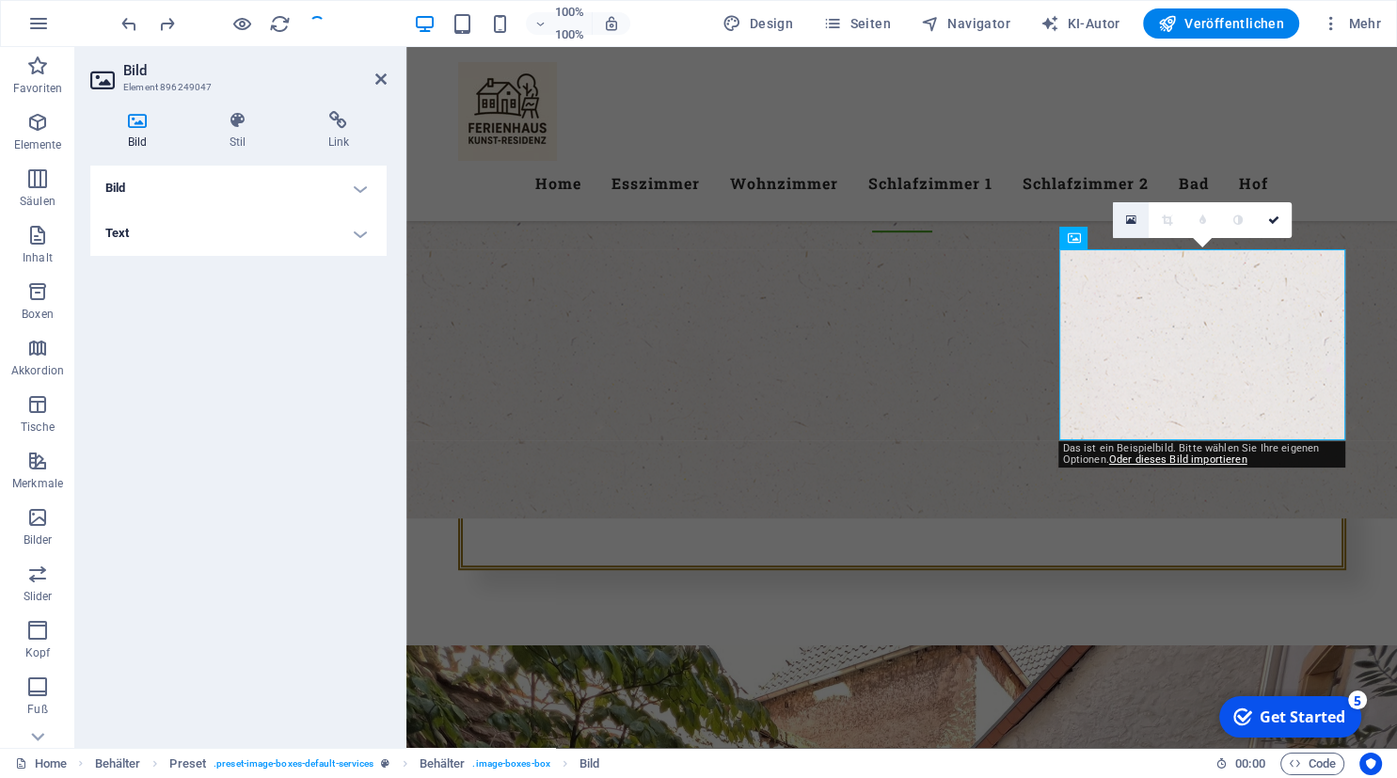
click at [1138, 220] on link at bounding box center [1131, 220] width 36 height 36
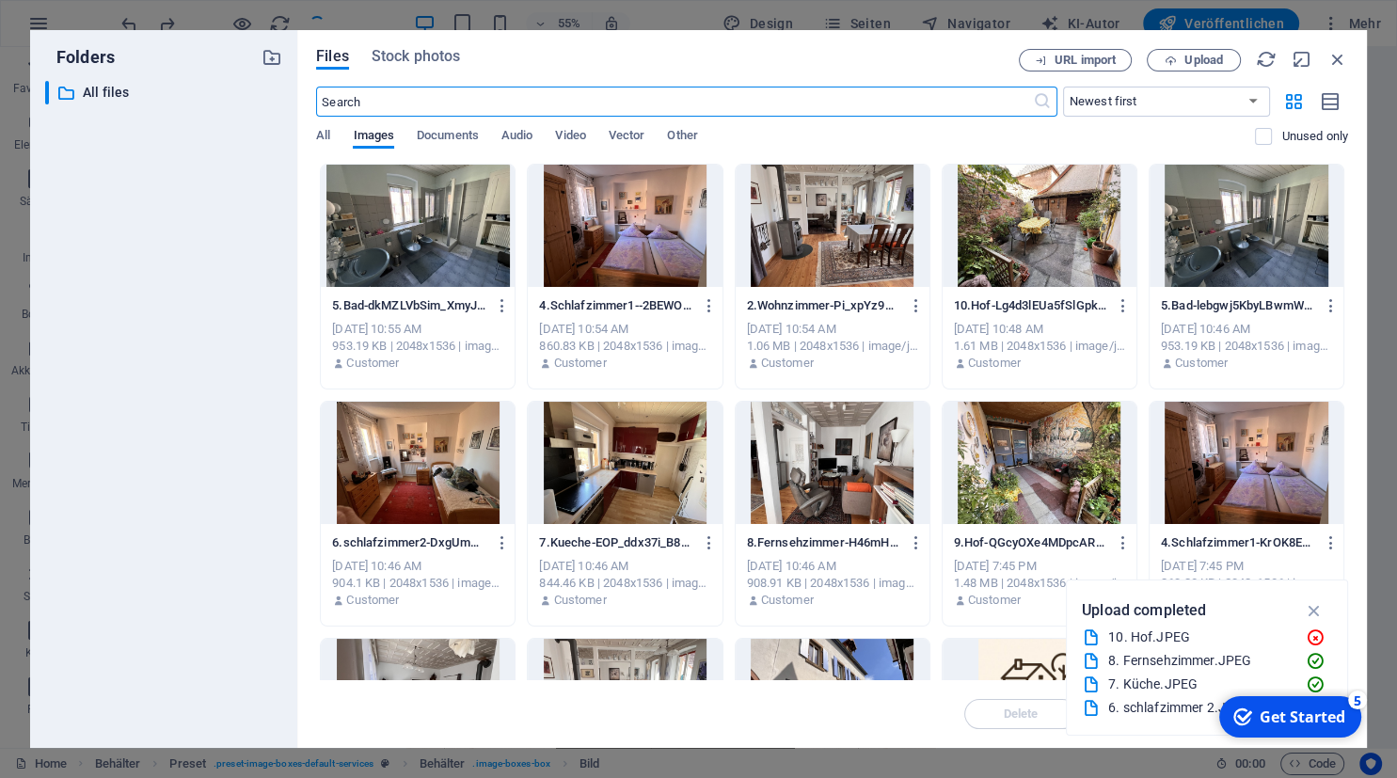
scroll to position [1308, 0]
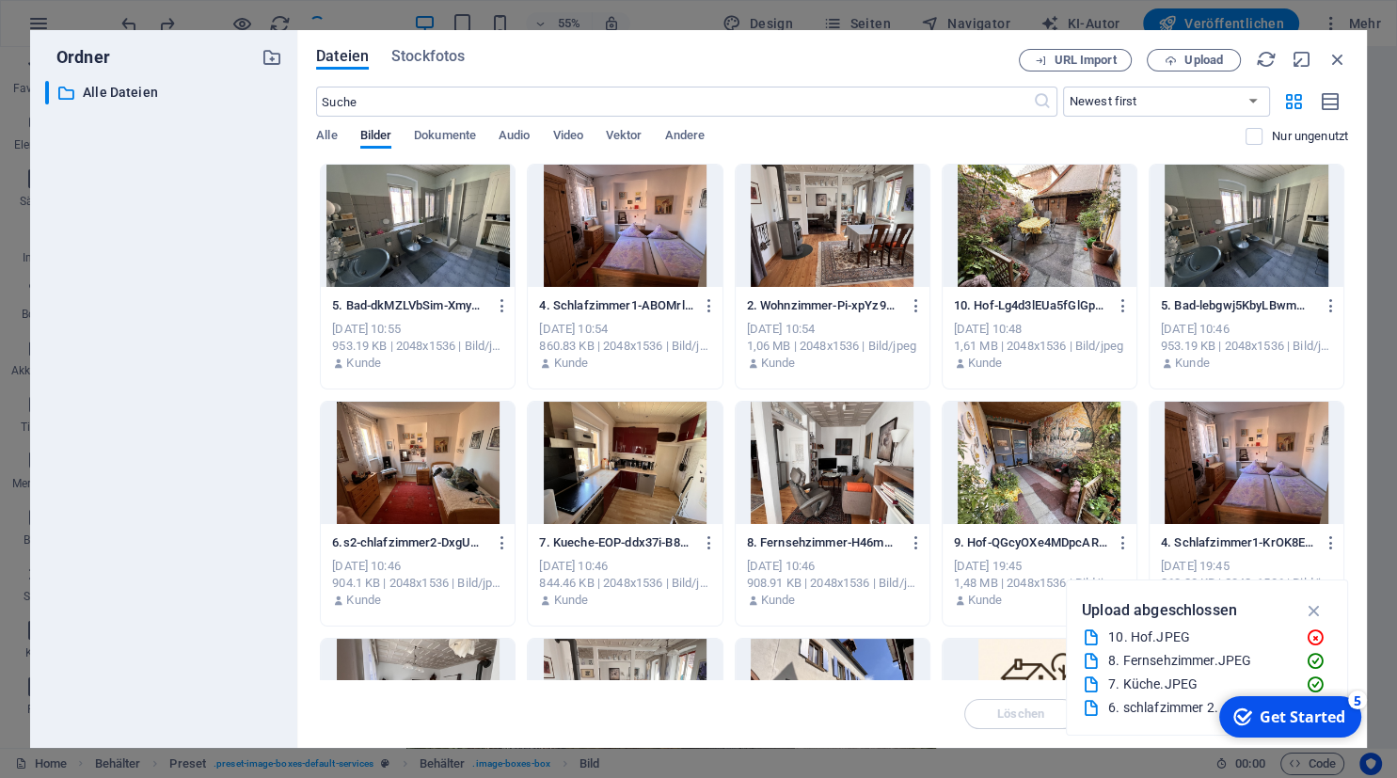
click at [397, 235] on div at bounding box center [418, 226] width 194 height 122
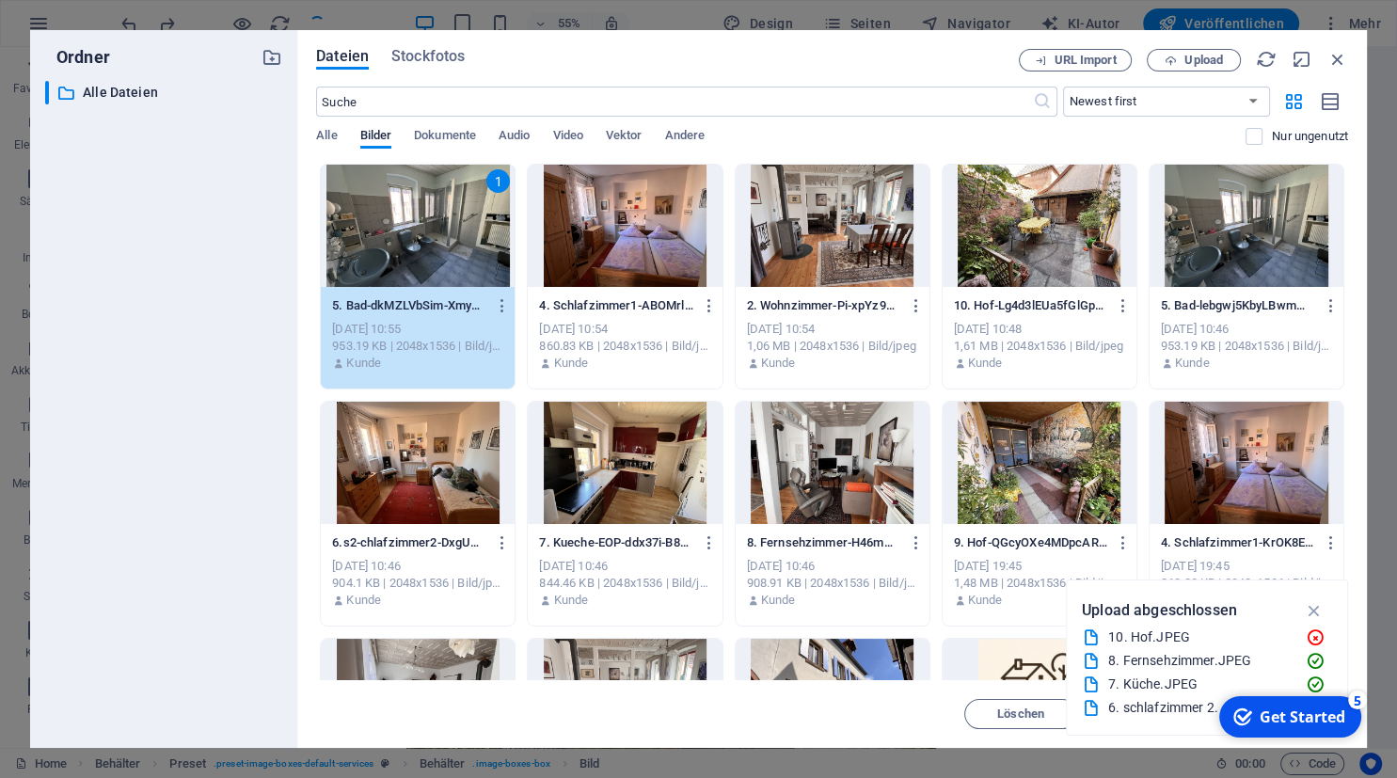
click at [397, 235] on div "1" at bounding box center [418, 226] width 194 height 122
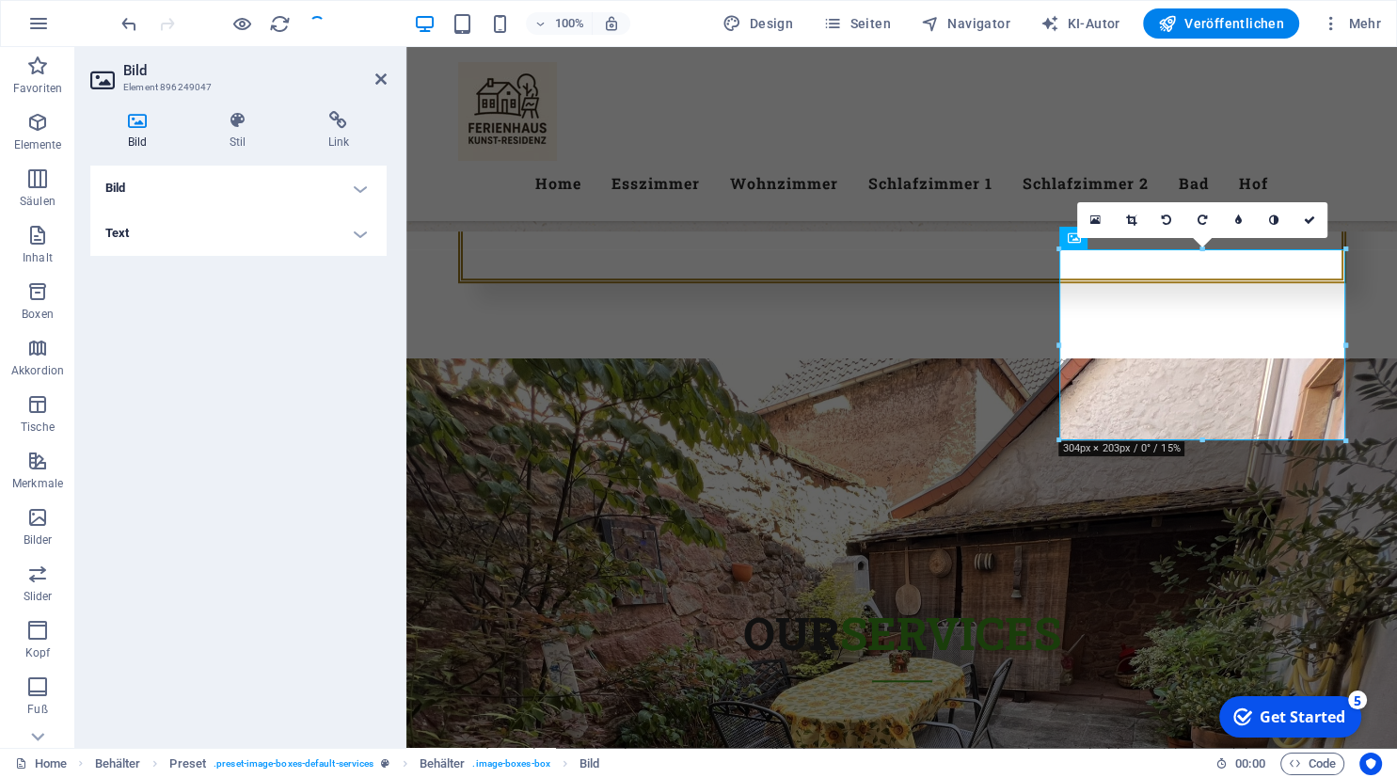
scroll to position [1021, 0]
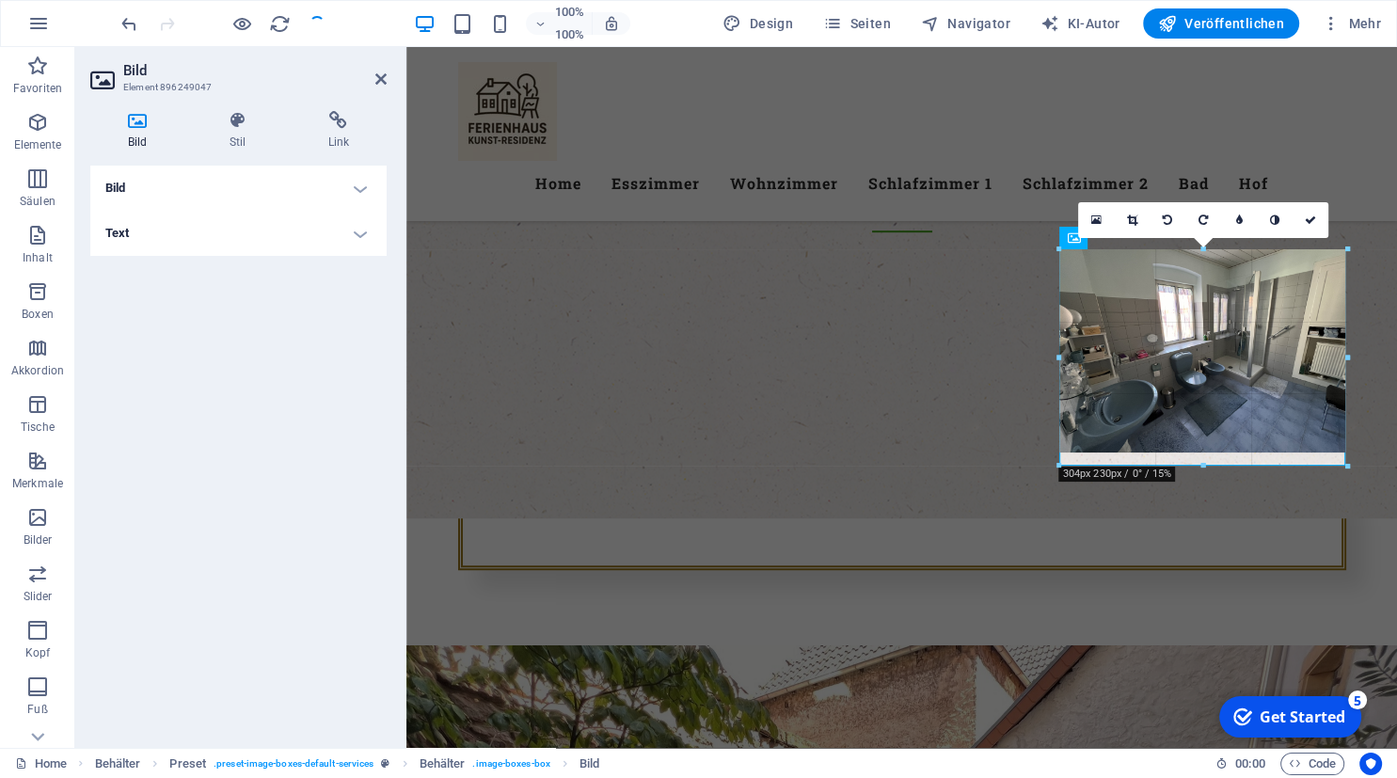
drag, startPoint x: 1202, startPoint y: 439, endPoint x: 1203, endPoint y: 465, distance: 25.4
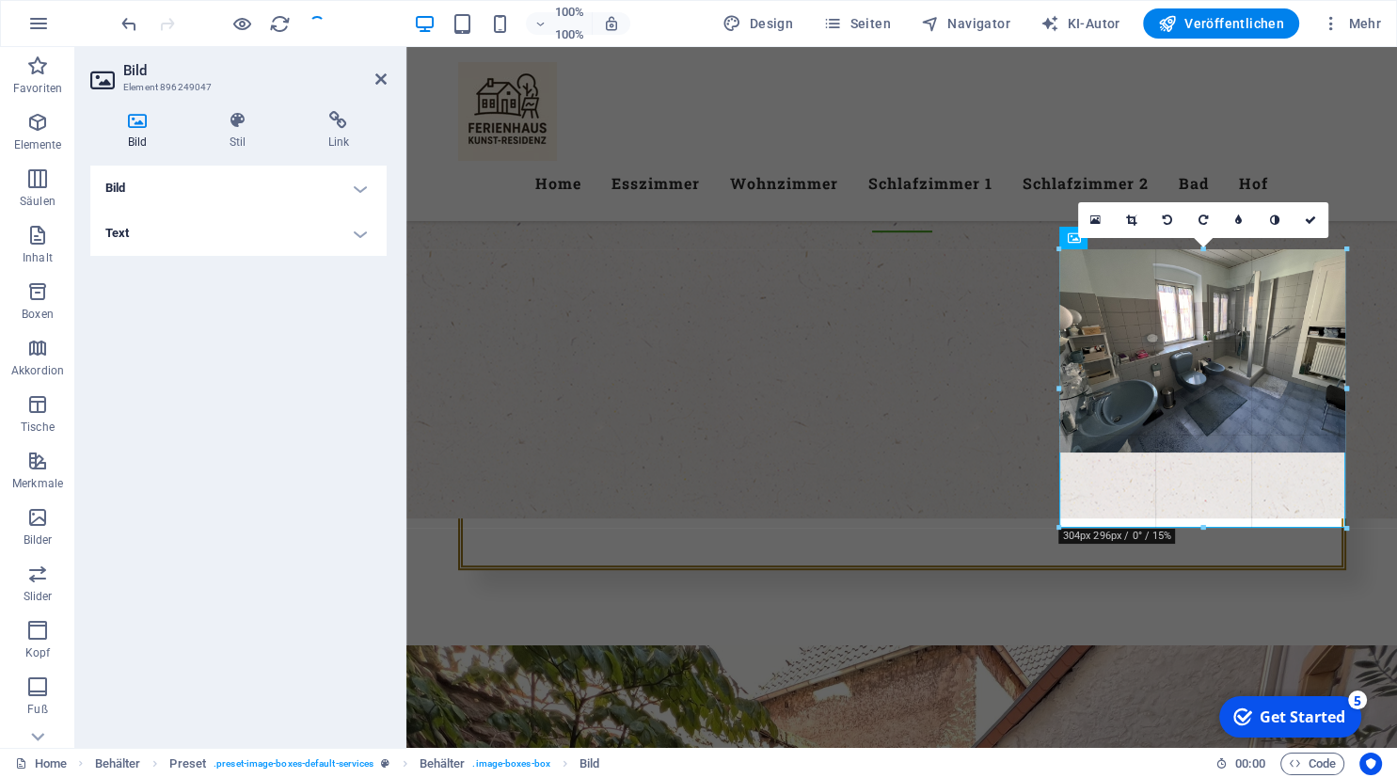
drag, startPoint x: 1202, startPoint y: 438, endPoint x: 1200, endPoint y: 526, distance: 87.5
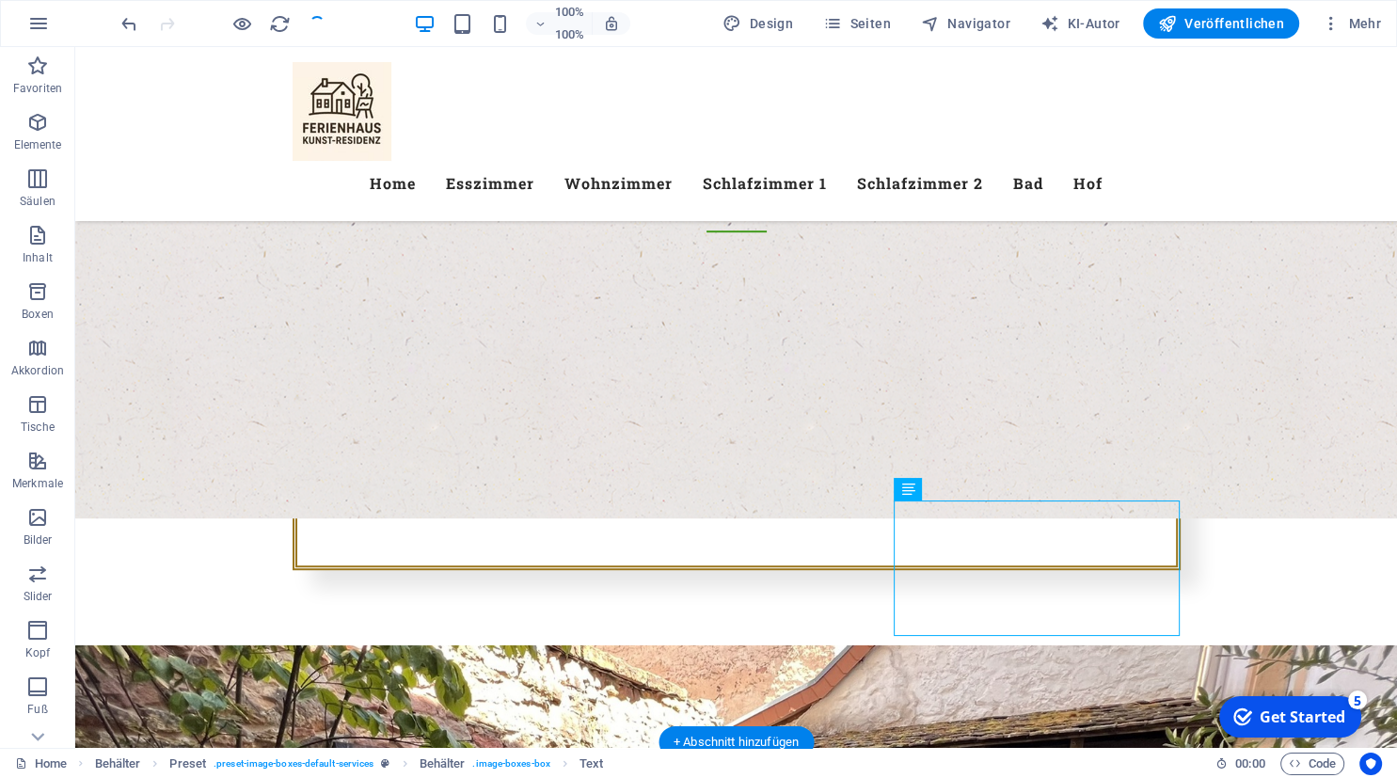
drag, startPoint x: 995, startPoint y: 536, endPoint x: 923, endPoint y: 555, distance: 74.8
drag, startPoint x: 980, startPoint y: 542, endPoint x: 909, endPoint y: 645, distance: 125.8
drag, startPoint x: 988, startPoint y: 478, endPoint x: 915, endPoint y: 482, distance: 72.5
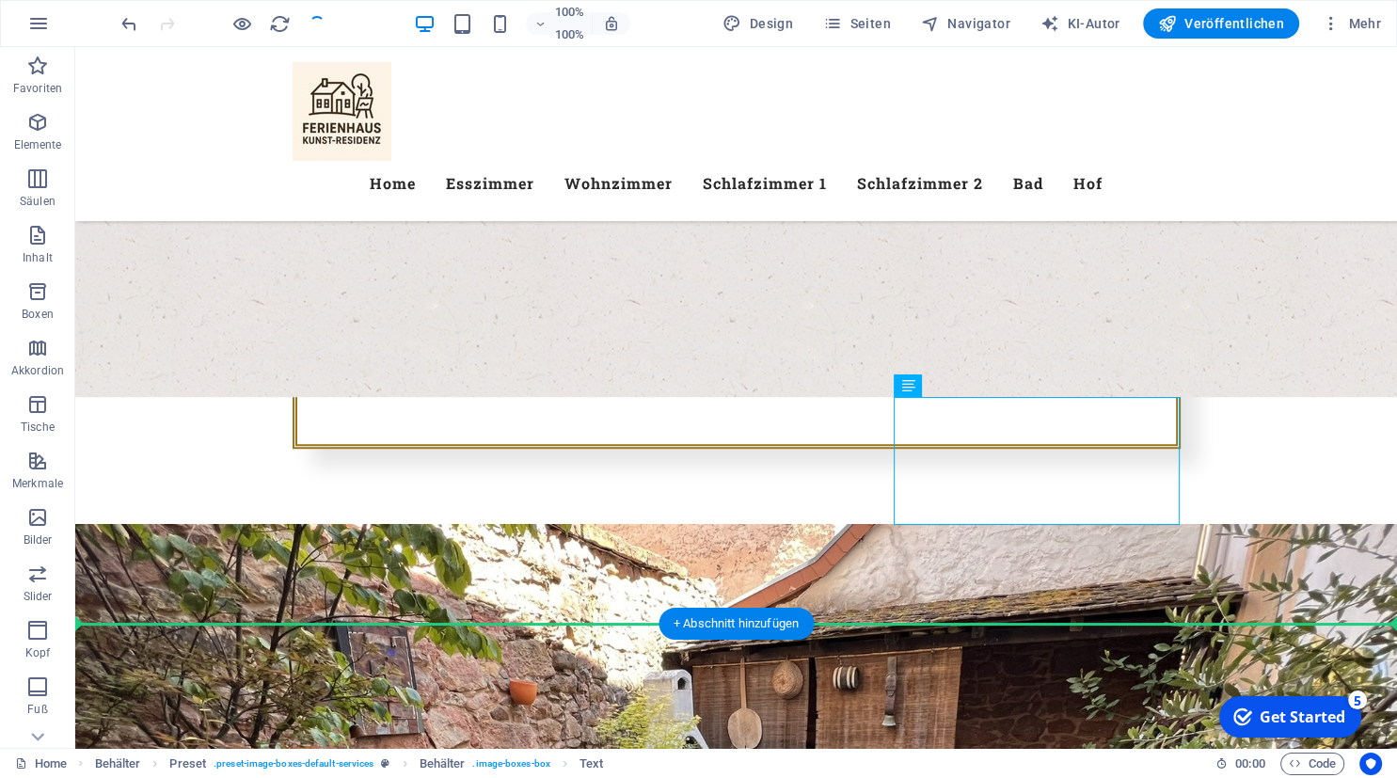
scroll to position [1147, 0]
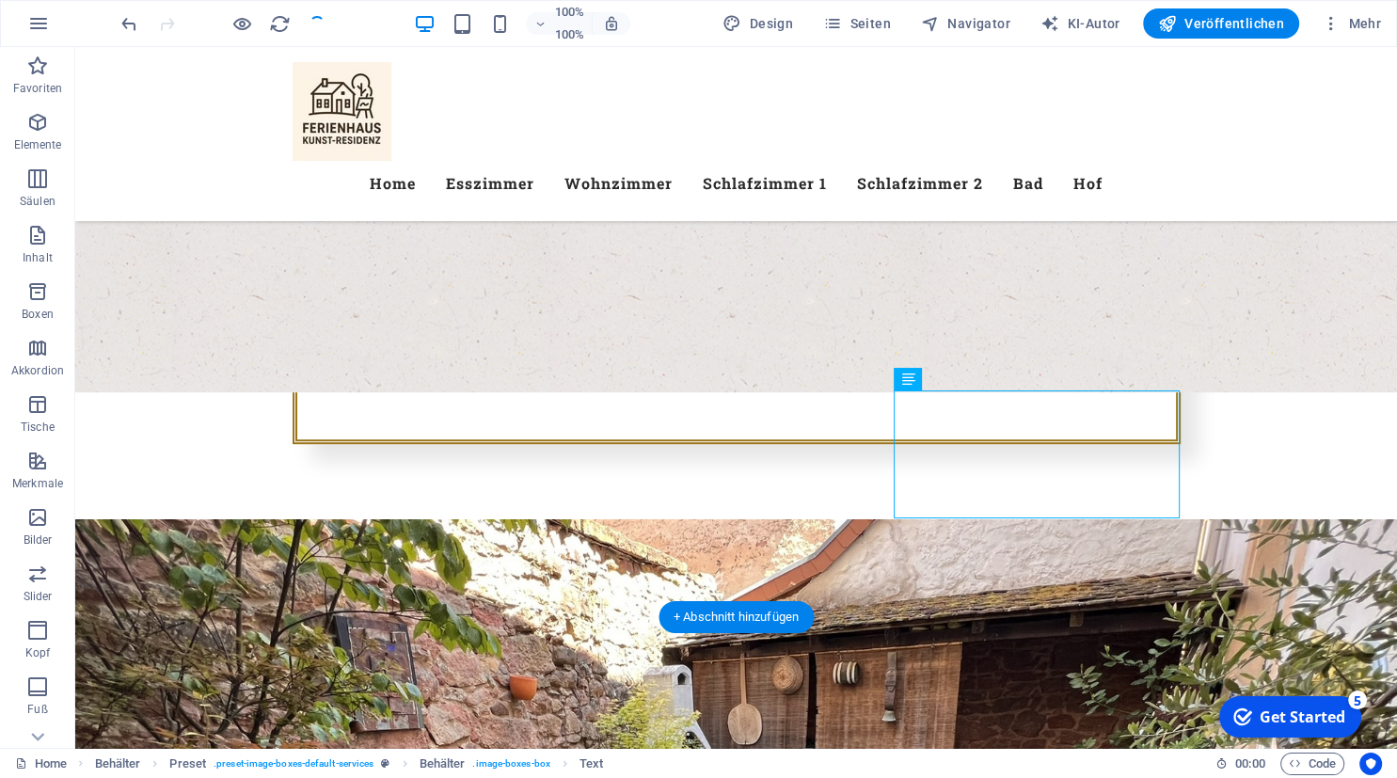
drag, startPoint x: 993, startPoint y: 551, endPoint x: 918, endPoint y: 471, distance: 109.8
drag, startPoint x: 982, startPoint y: 427, endPoint x: 908, endPoint y: 414, distance: 75.5
drag, startPoint x: 976, startPoint y: 425, endPoint x: 911, endPoint y: 443, distance: 67.3
drag, startPoint x: 980, startPoint y: 366, endPoint x: 976, endPoint y: 411, distance: 45.3
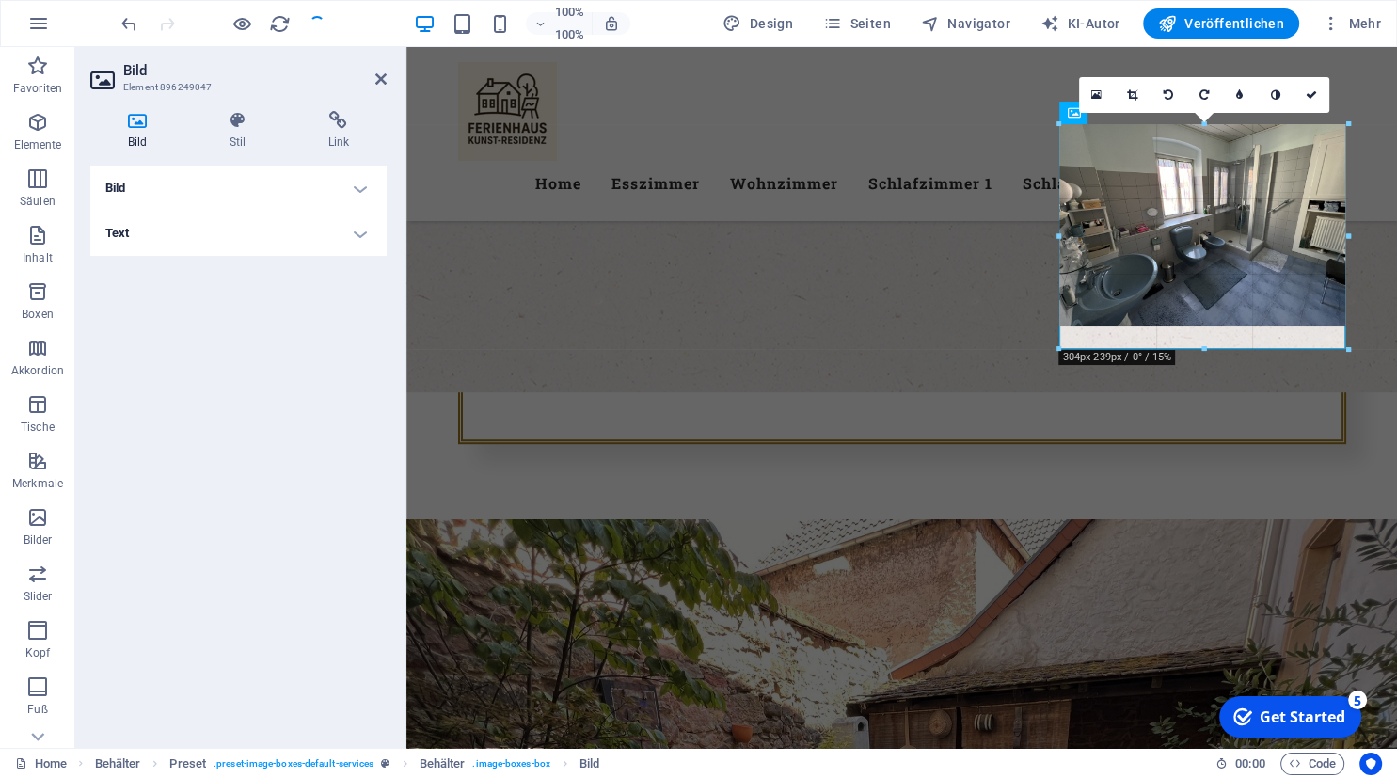
drag, startPoint x: 1206, startPoint y: 316, endPoint x: 1271, endPoint y: 350, distance: 73.2
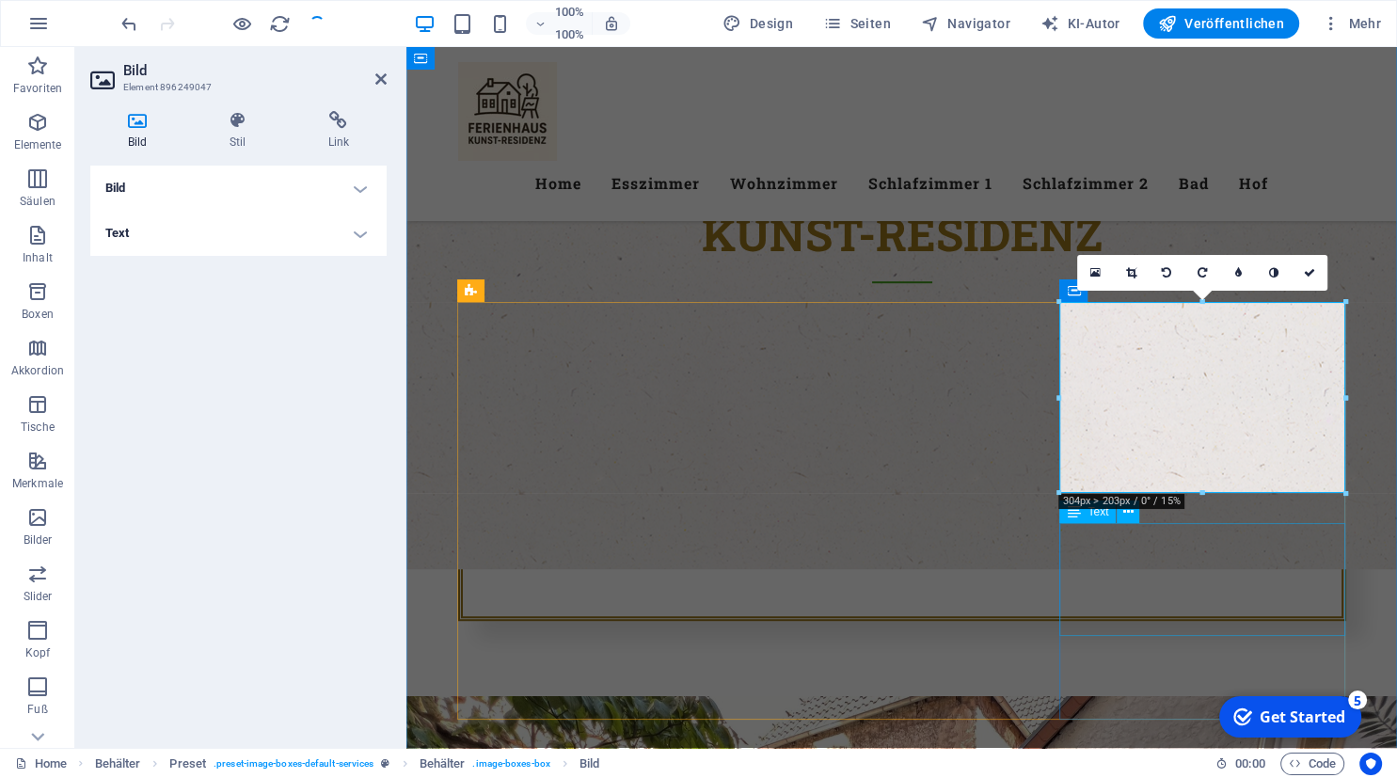
scroll to position [968, 0]
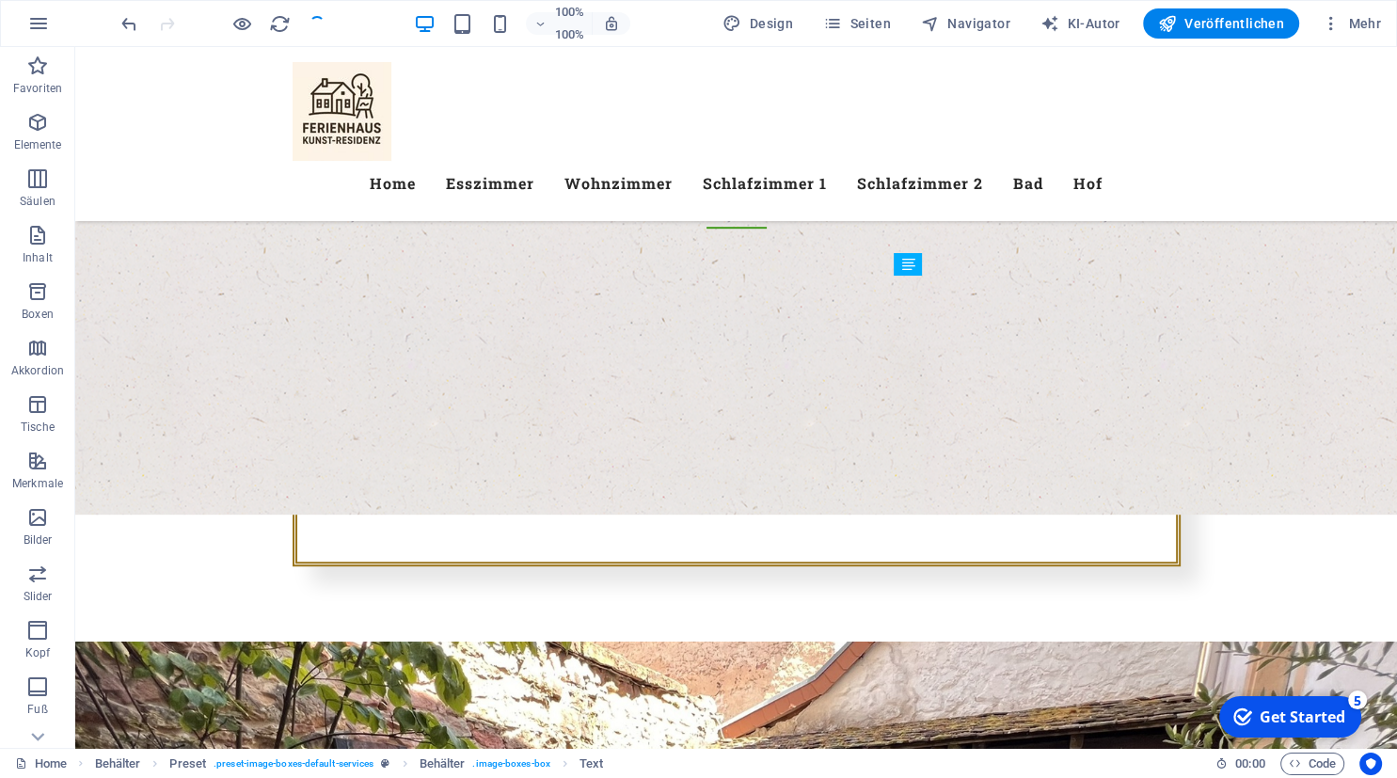
drag, startPoint x: 984, startPoint y: 557, endPoint x: 926, endPoint y: 664, distance: 122.1
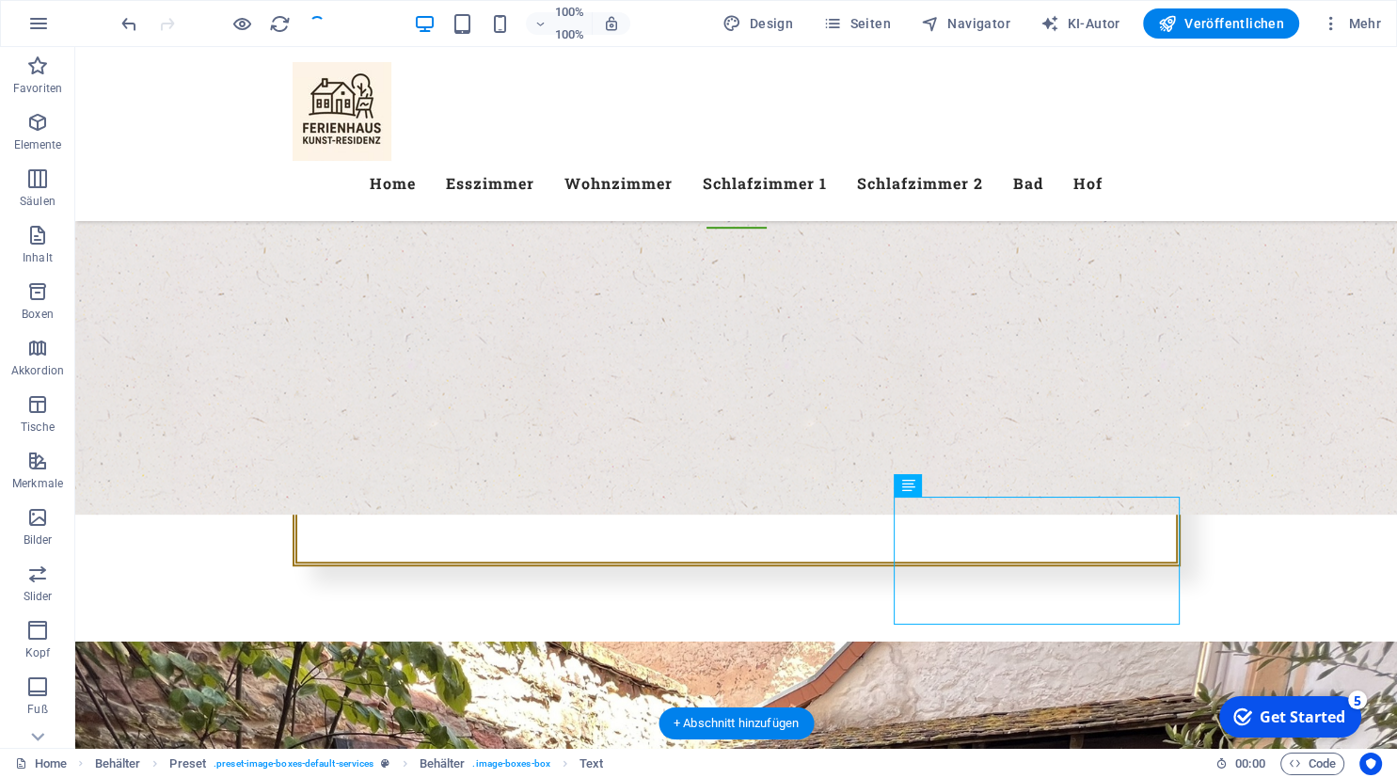
scroll to position [1040, 0]
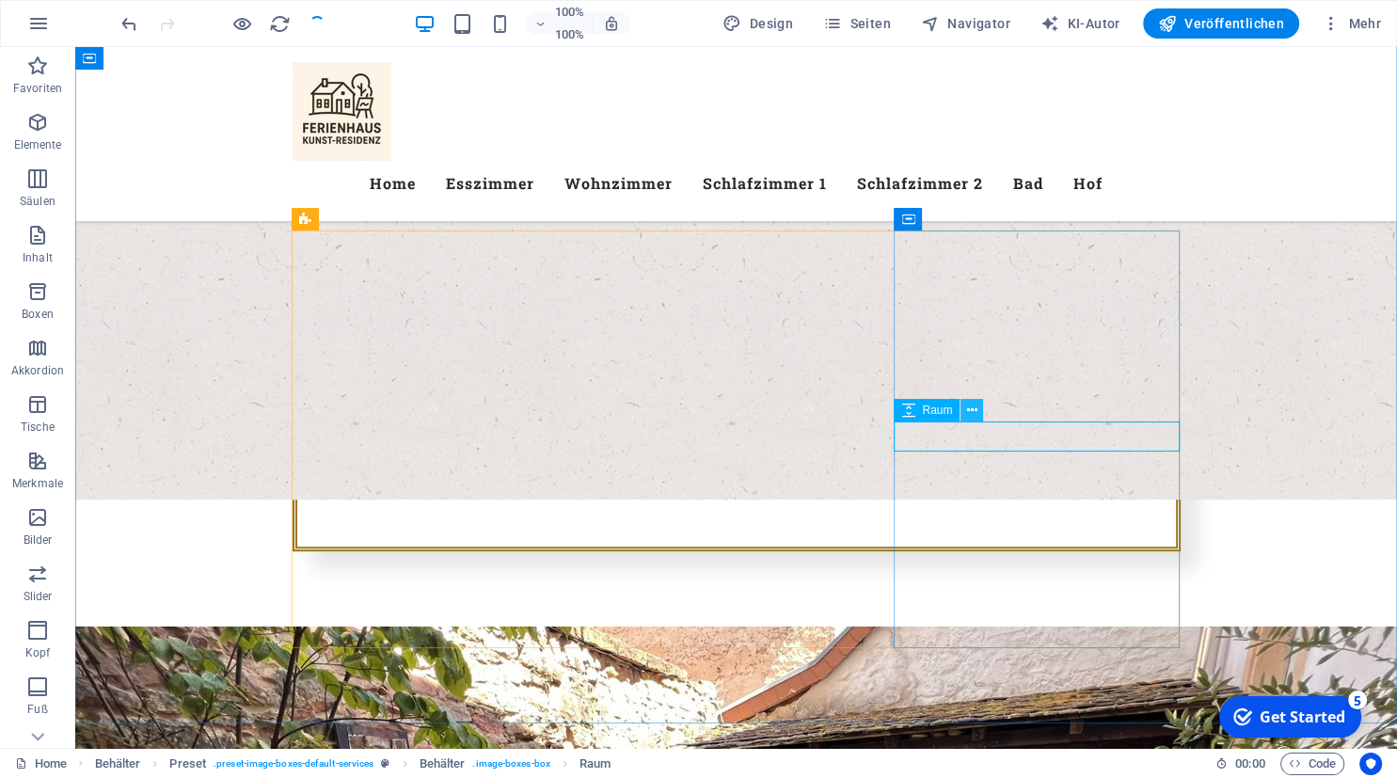
click at [976, 410] on icon at bounding box center [972, 411] width 10 height 20
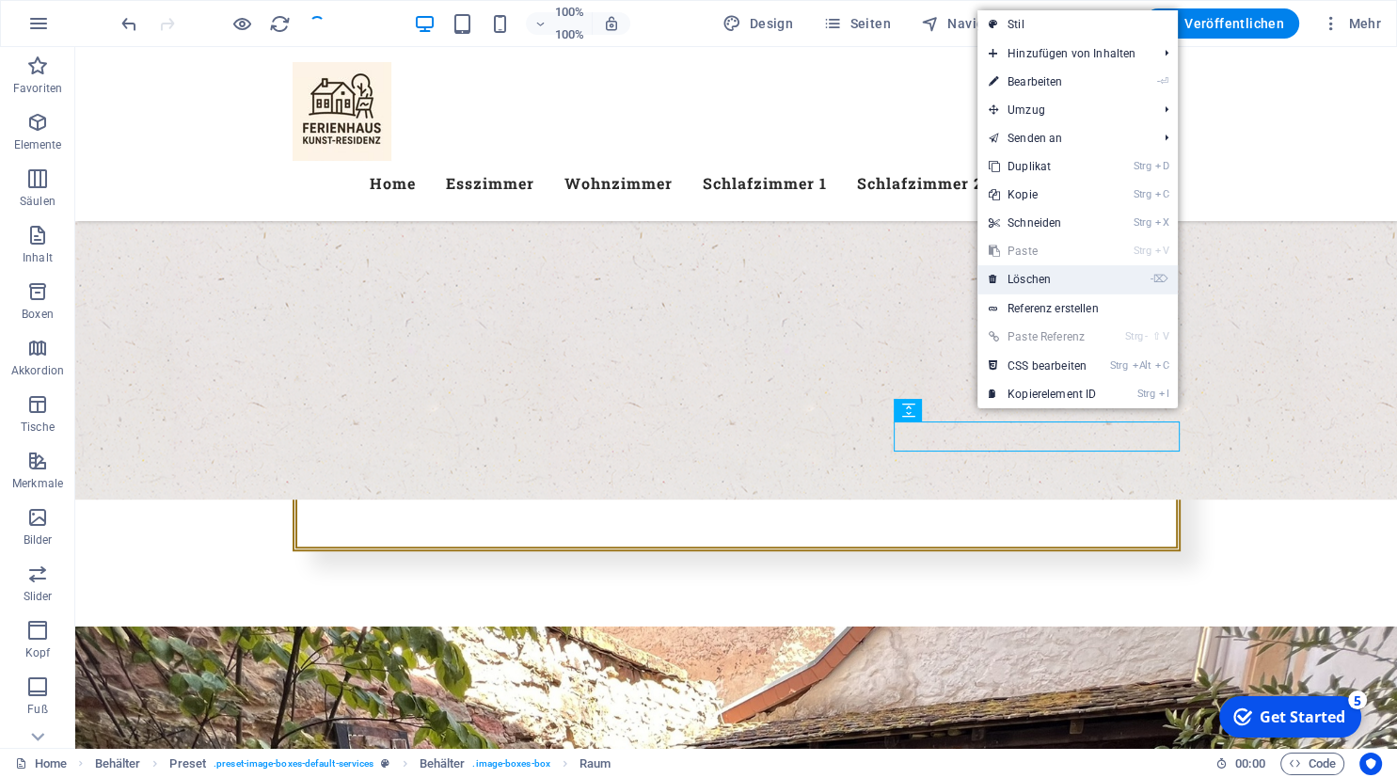
click at [1042, 268] on link "- ⌦ Löschen" at bounding box center [1042, 279] width 130 height 28
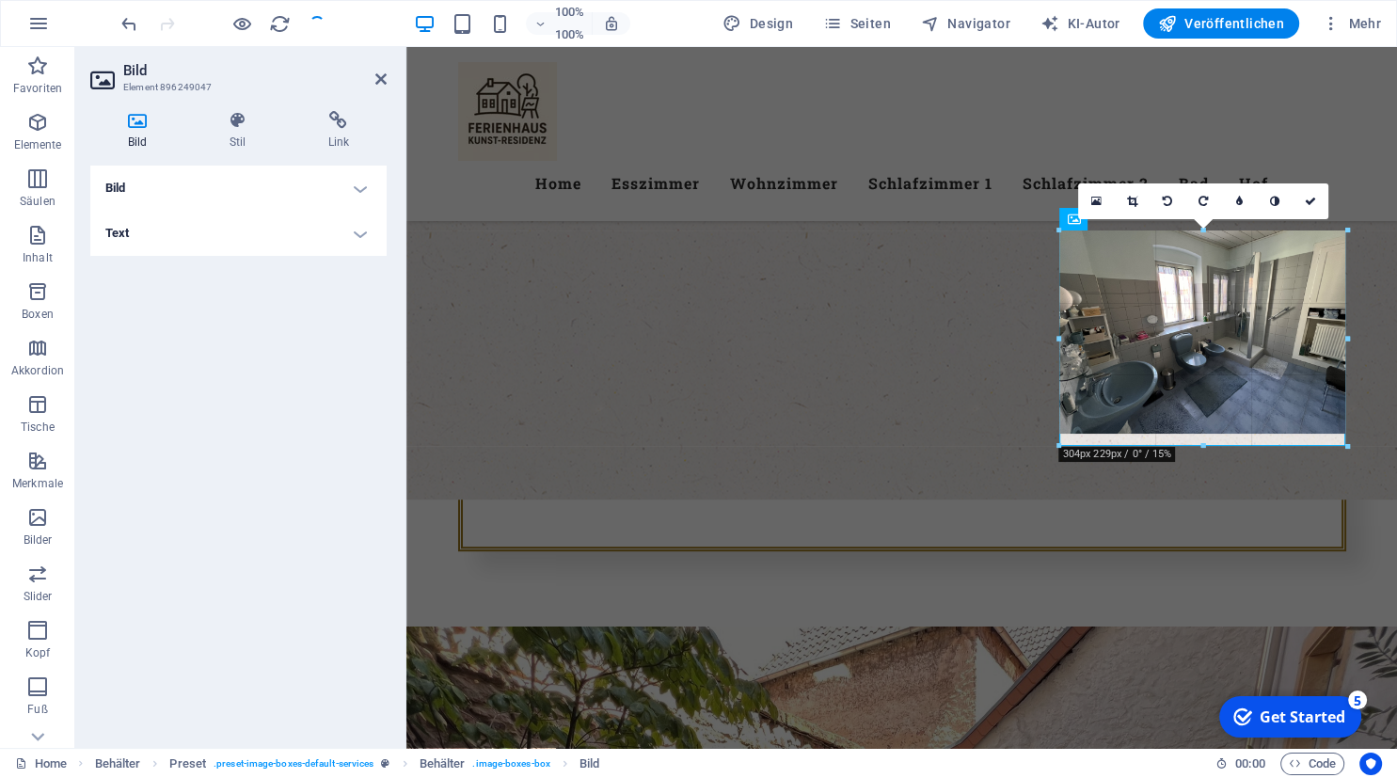
drag, startPoint x: 1202, startPoint y: 422, endPoint x: 1204, endPoint y: 447, distance: 24.5
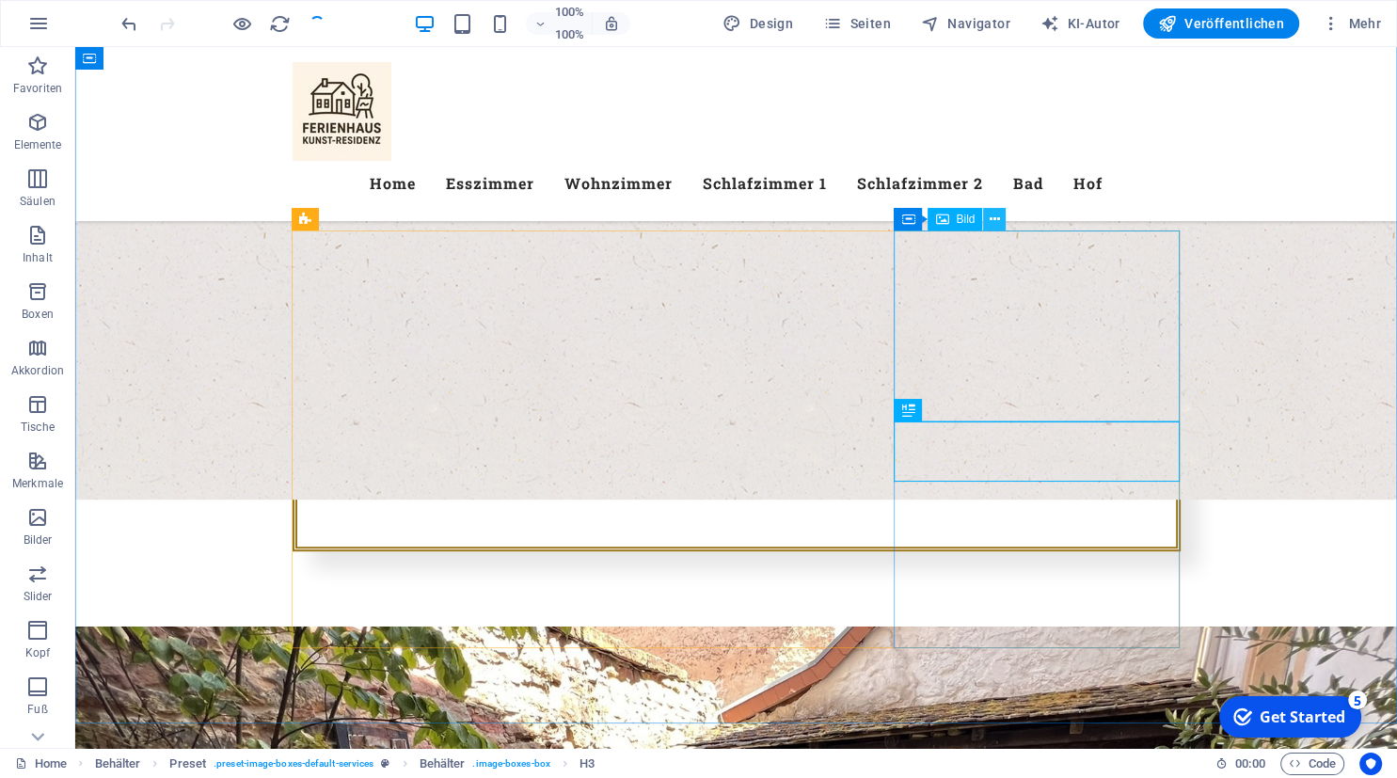
click at [992, 217] on icon at bounding box center [995, 220] width 10 height 20
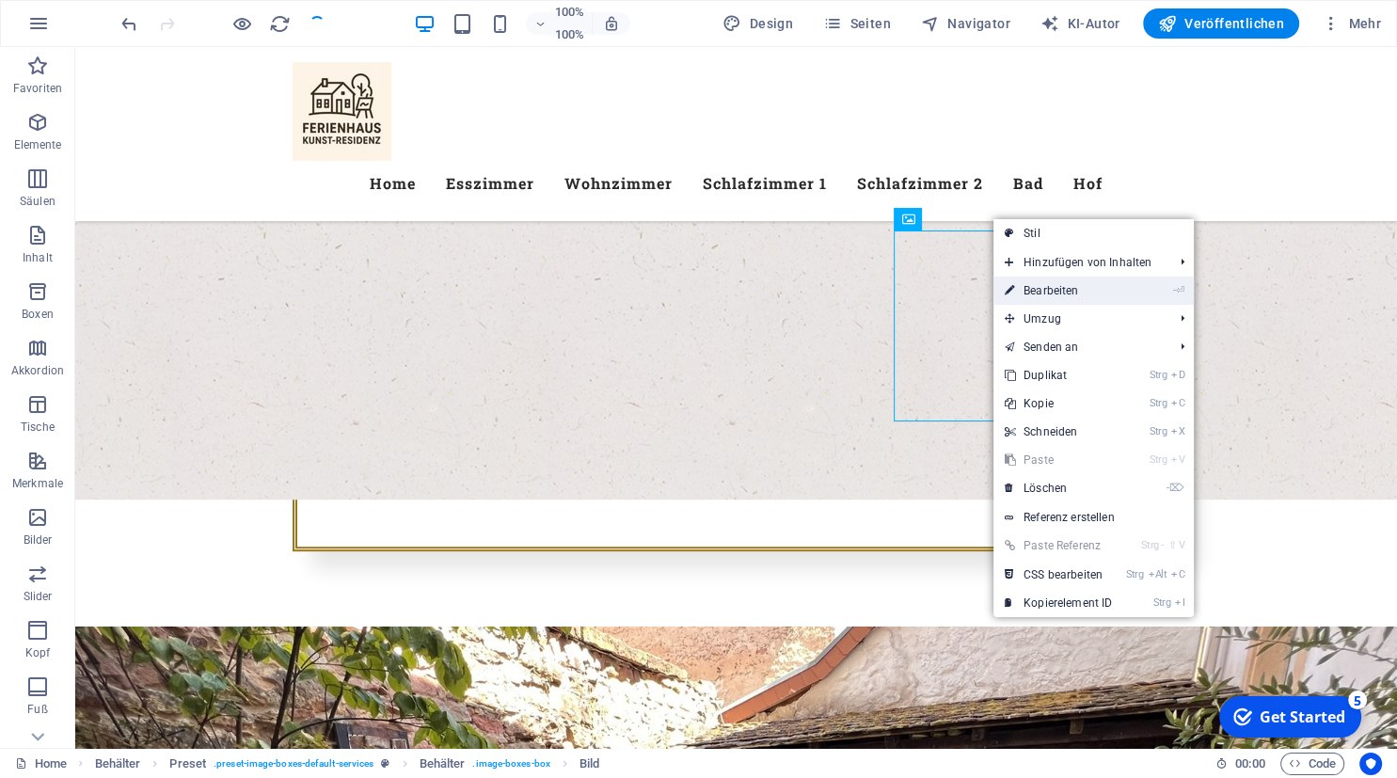
click at [1056, 295] on link "- ⏎ Bearbeiten" at bounding box center [1058, 291] width 130 height 28
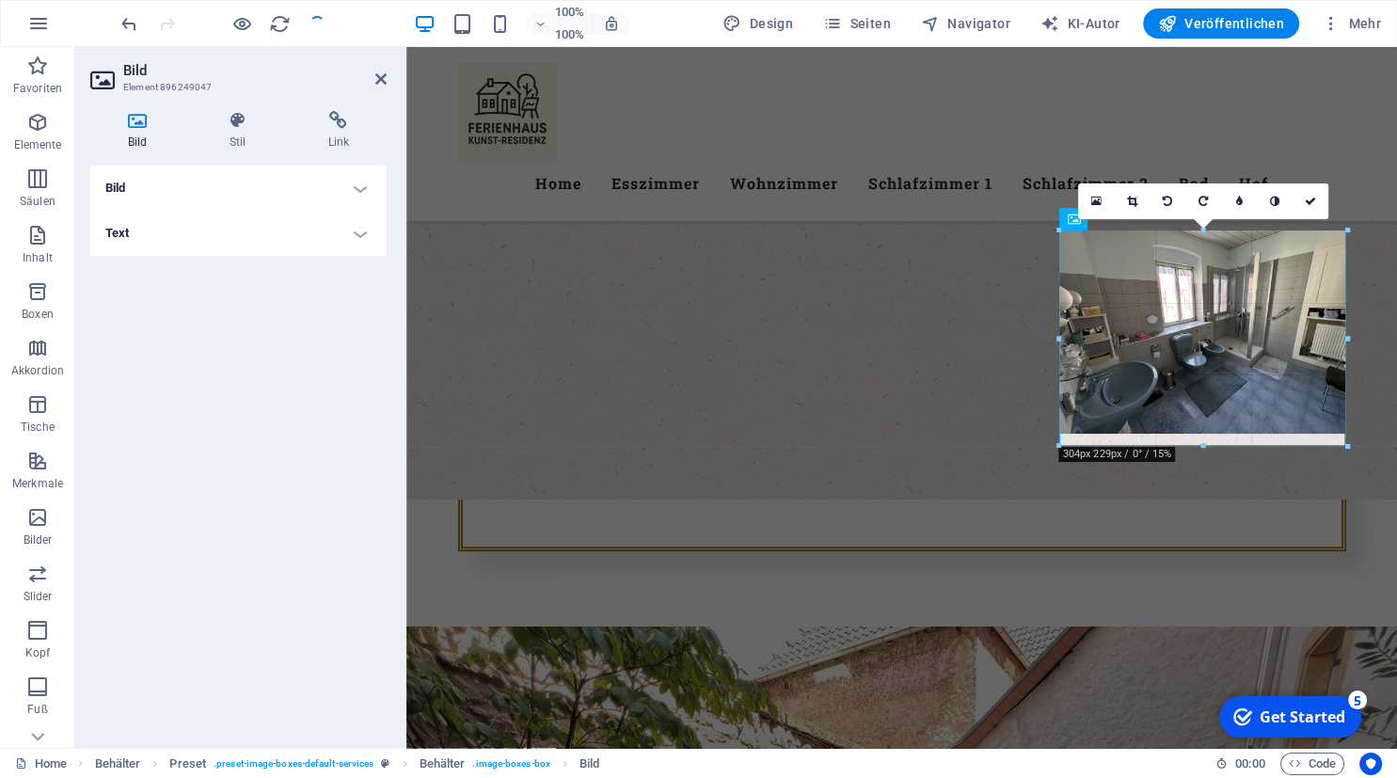
drag, startPoint x: 1203, startPoint y: 422, endPoint x: 1202, endPoint y: 447, distance: 24.5
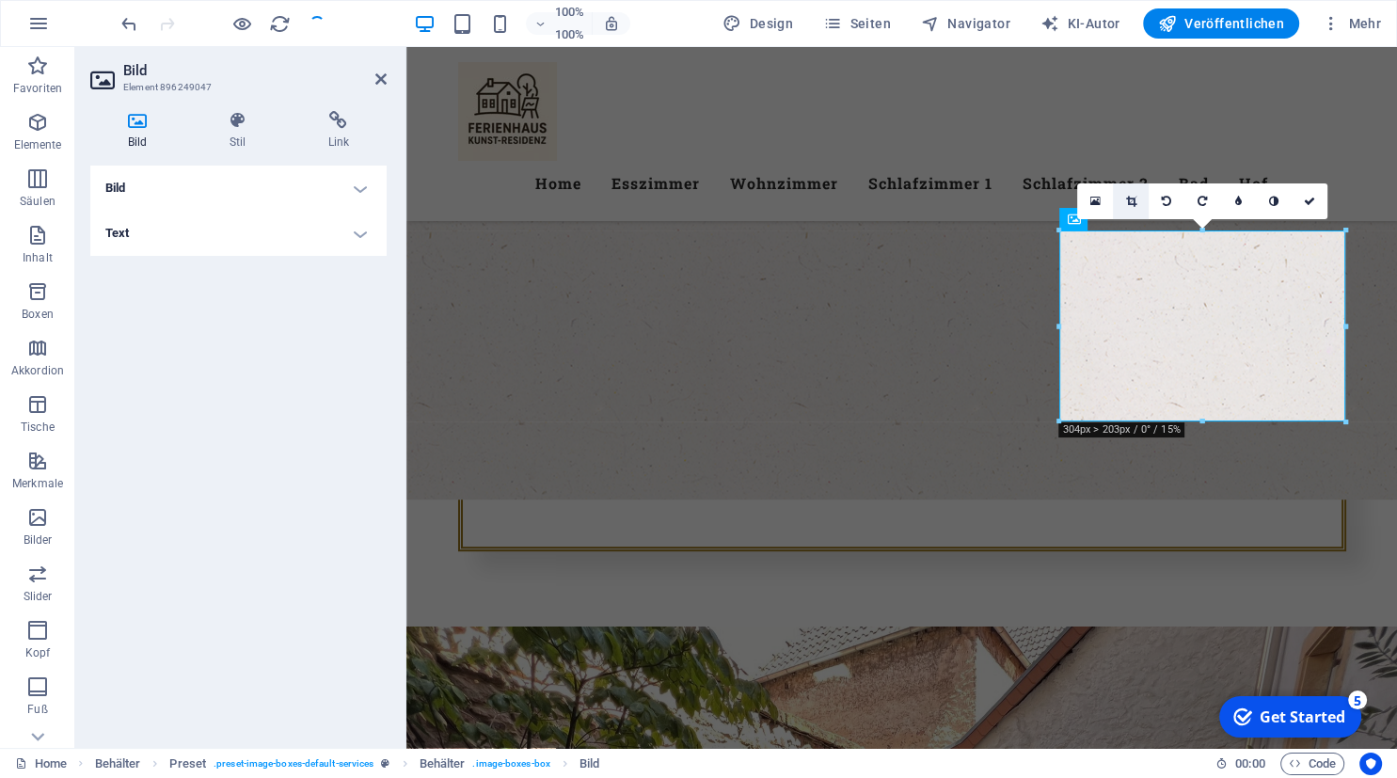
click at [1127, 203] on icon at bounding box center [1131, 201] width 10 height 11
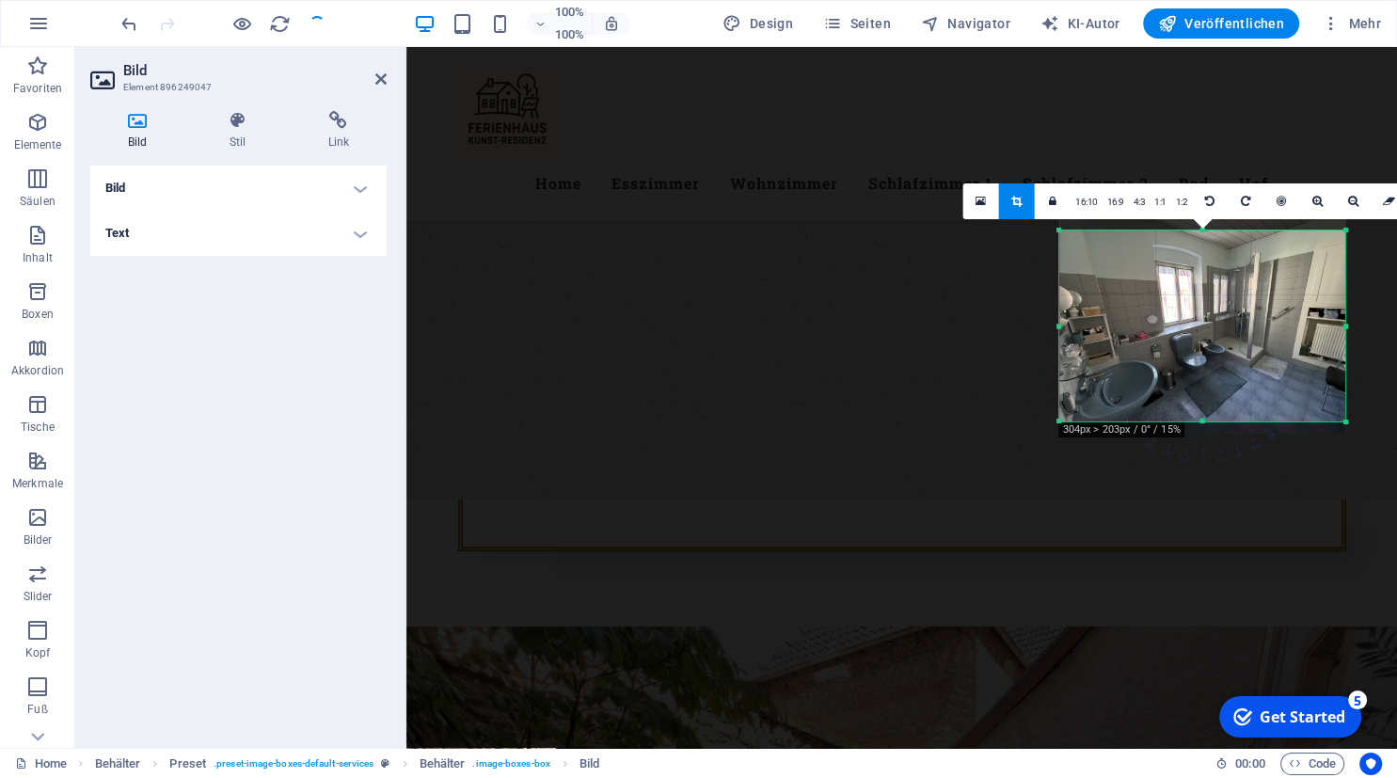
click at [1204, 419] on div at bounding box center [1202, 326] width 286 height 214
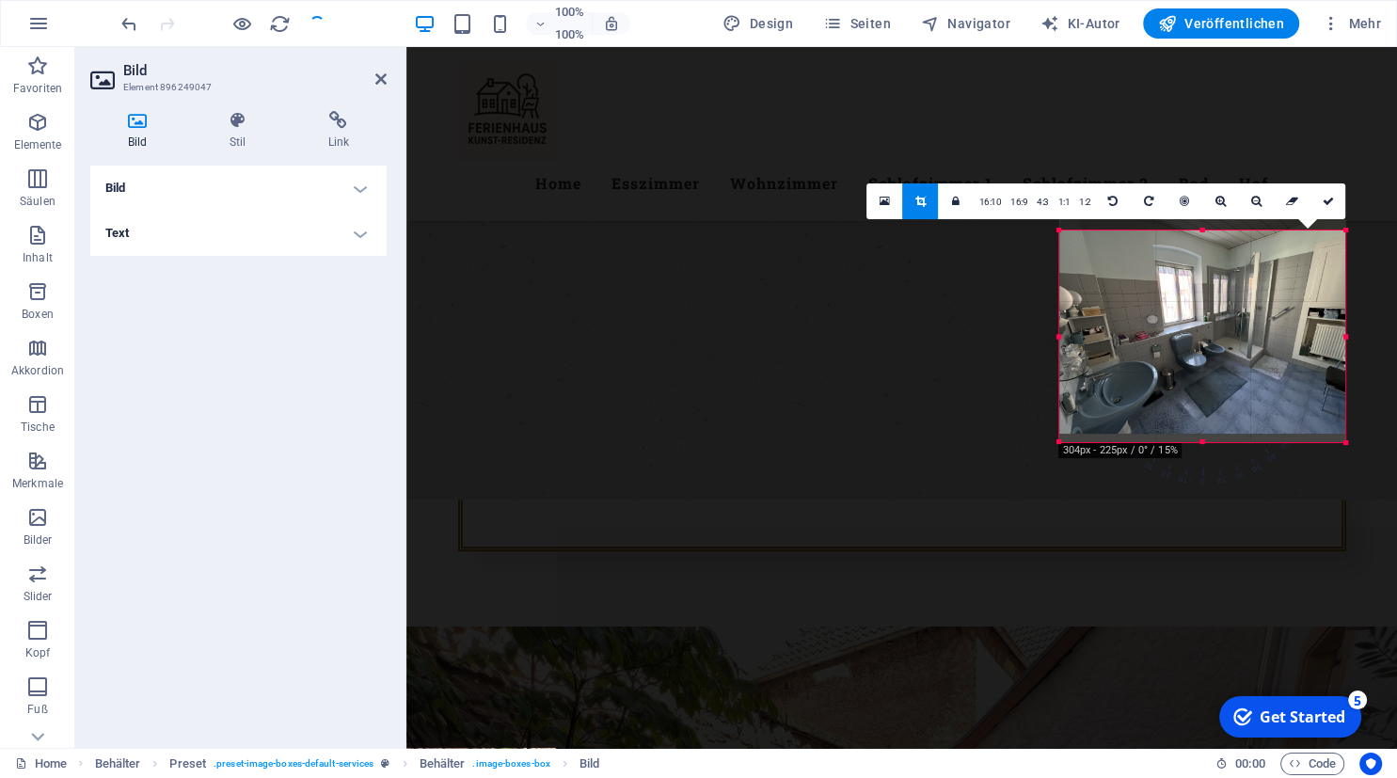
drag, startPoint x: 1202, startPoint y: 423, endPoint x: 1202, endPoint y: 444, distance: 20.7
click at [1202, 444] on div at bounding box center [1202, 442] width 286 height 7
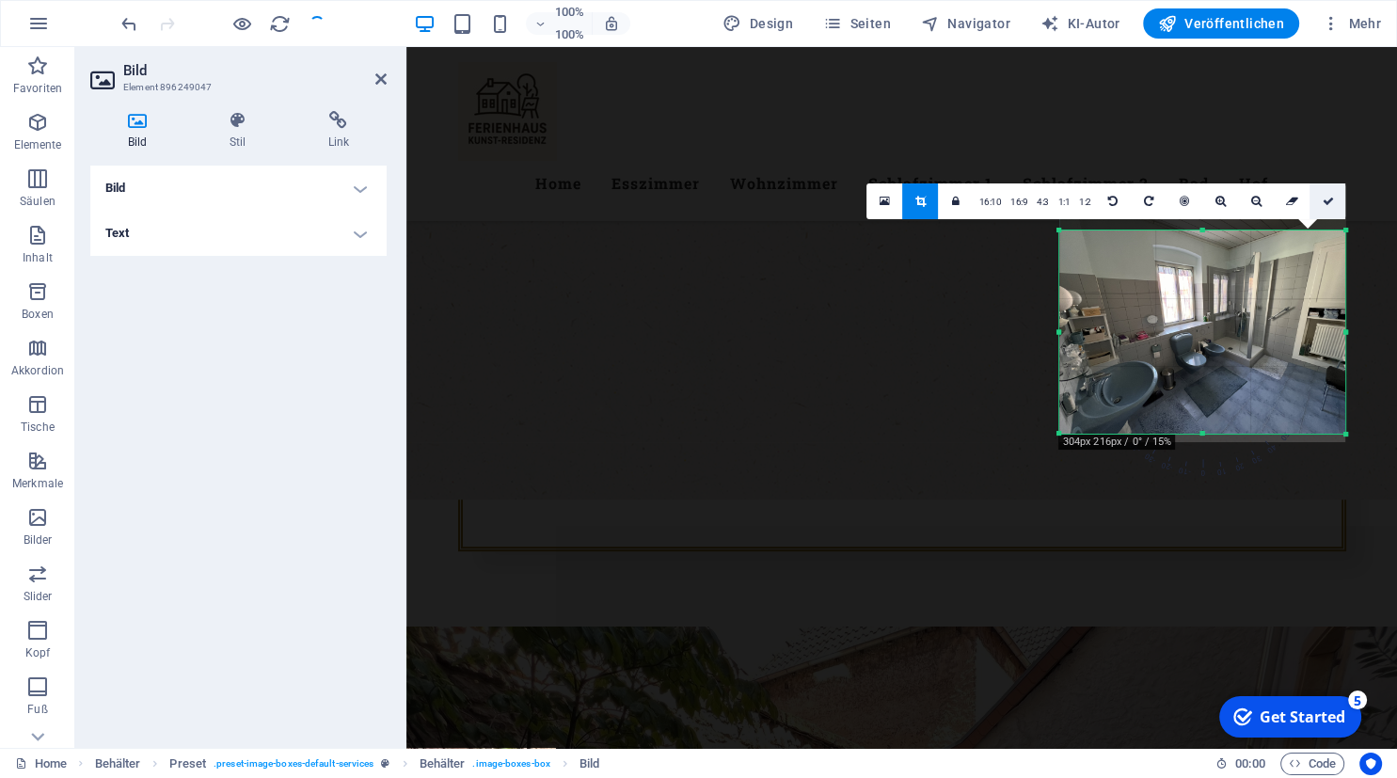
click at [1326, 198] on icon at bounding box center [1327, 201] width 11 height 11
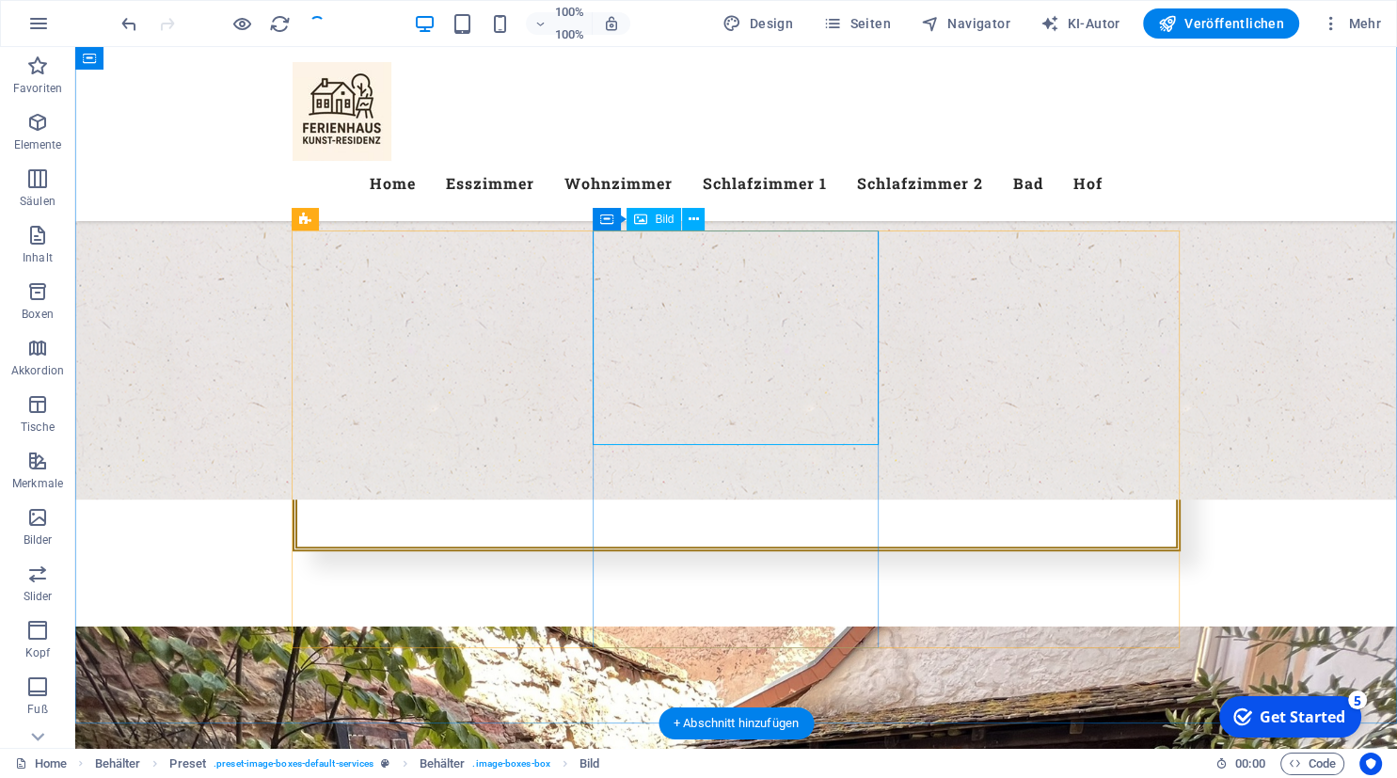
select select "%"
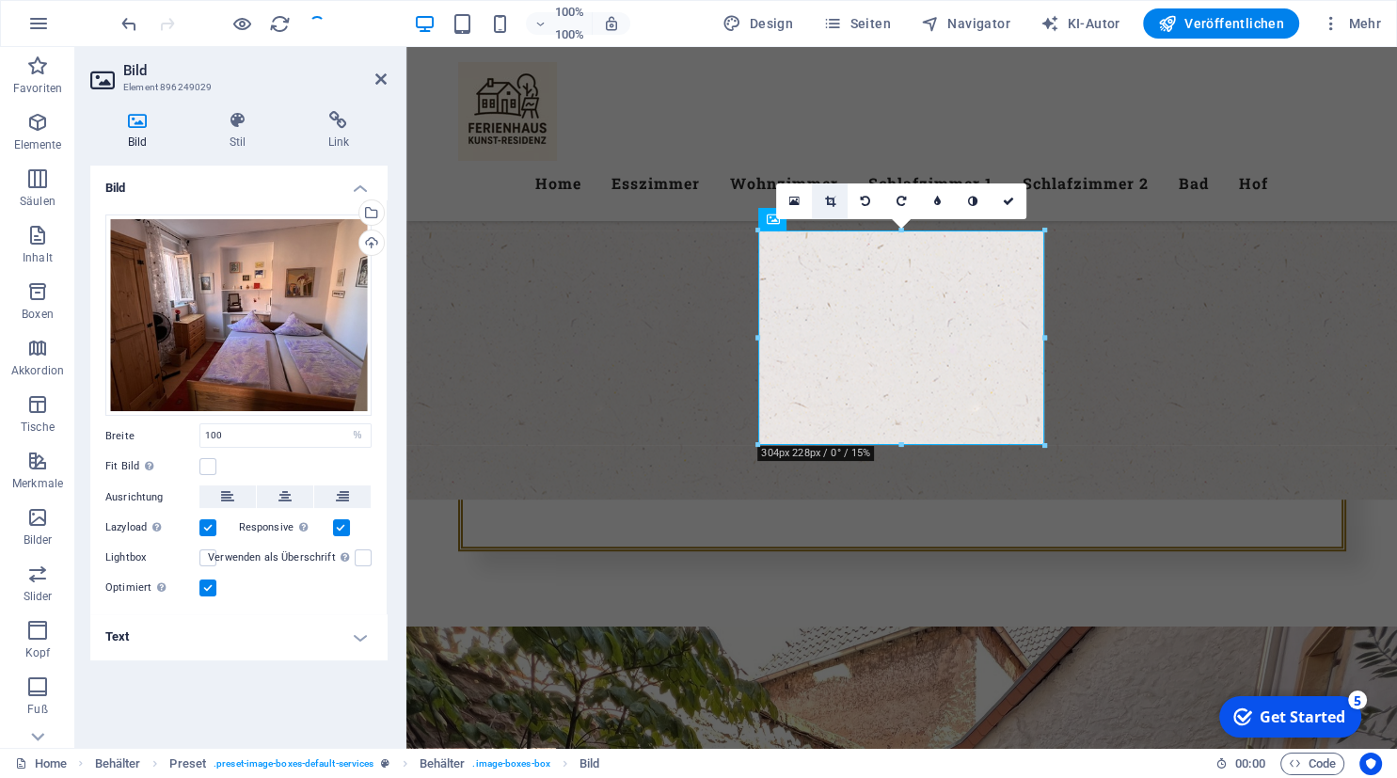
click at [828, 204] on icon at bounding box center [830, 201] width 10 height 11
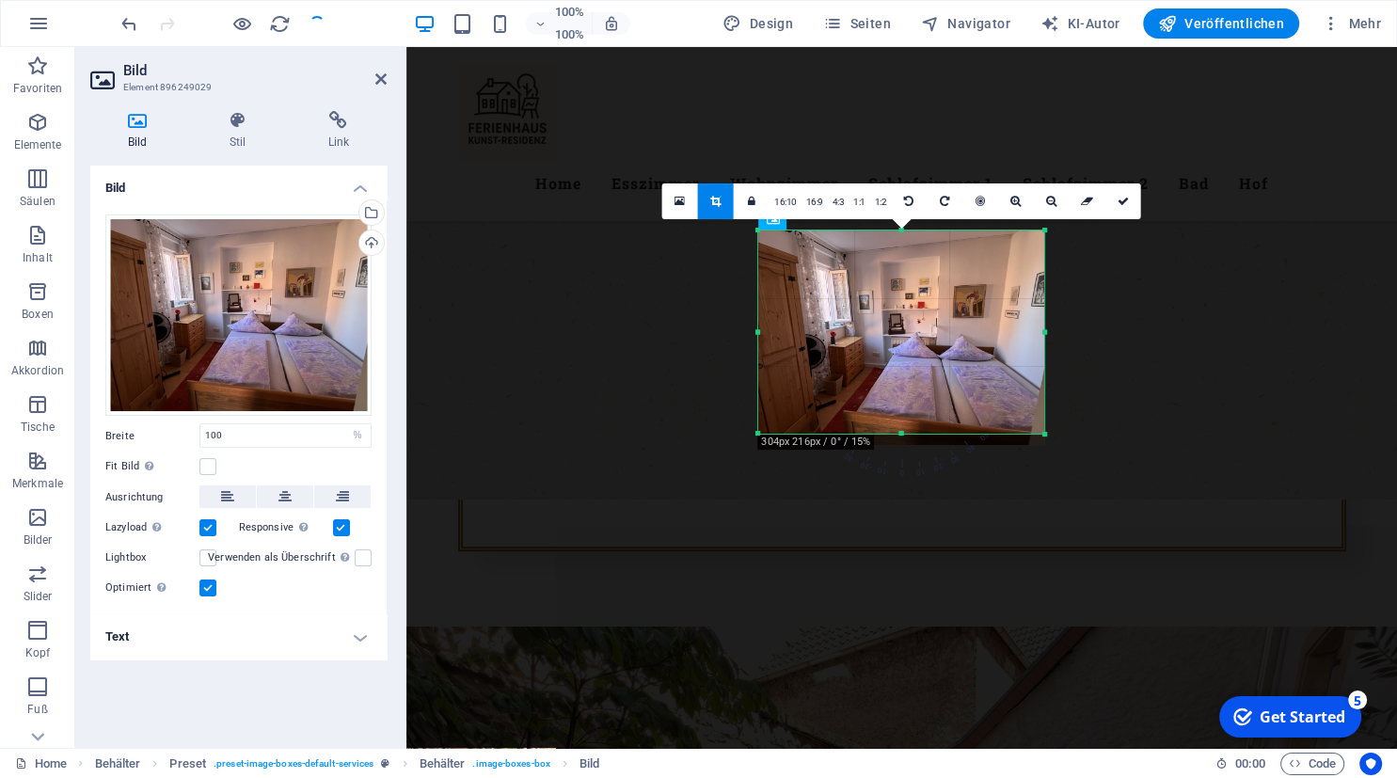
drag, startPoint x: 899, startPoint y: 447, endPoint x: 899, endPoint y: 436, distance: 11.3
click at [899, 436] on div at bounding box center [901, 434] width 286 height 7
click at [1119, 203] on icon at bounding box center [1123, 201] width 11 height 11
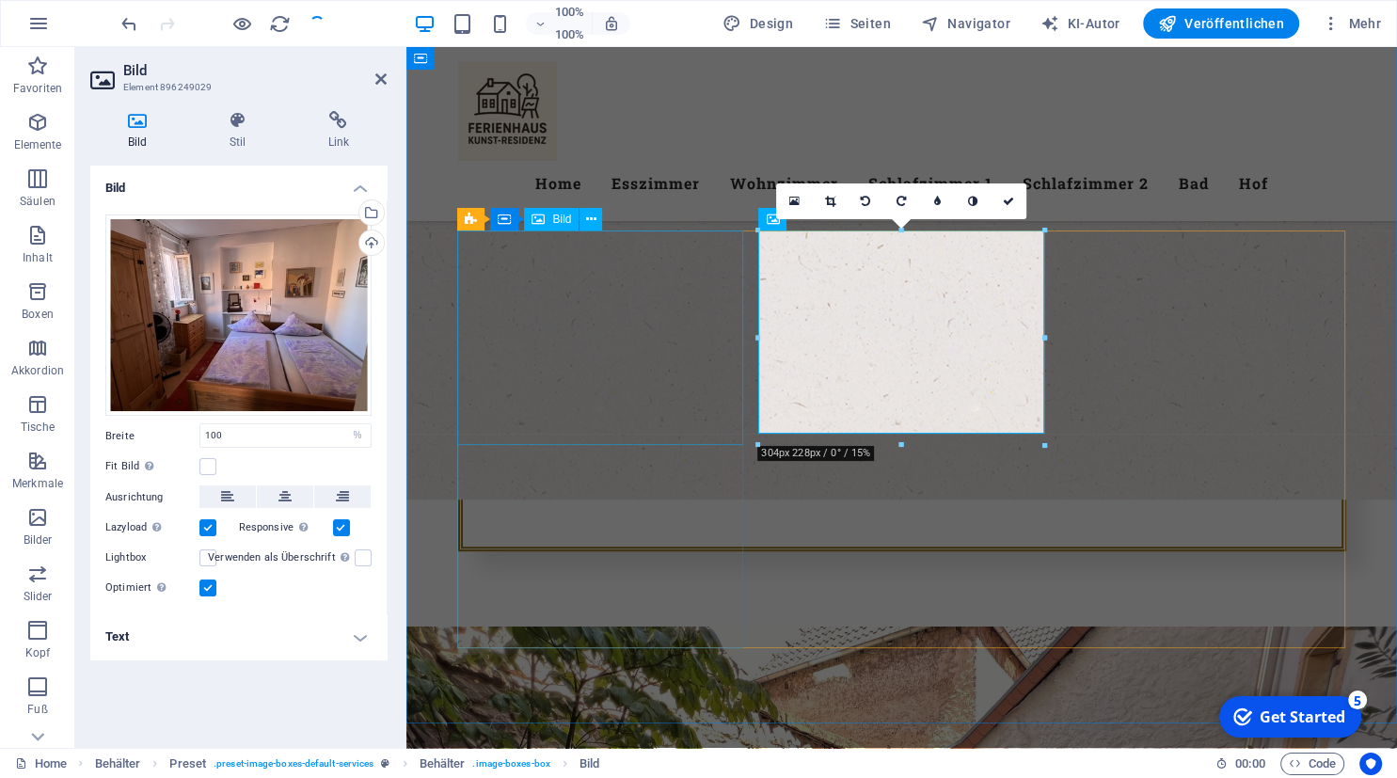
select select "%"
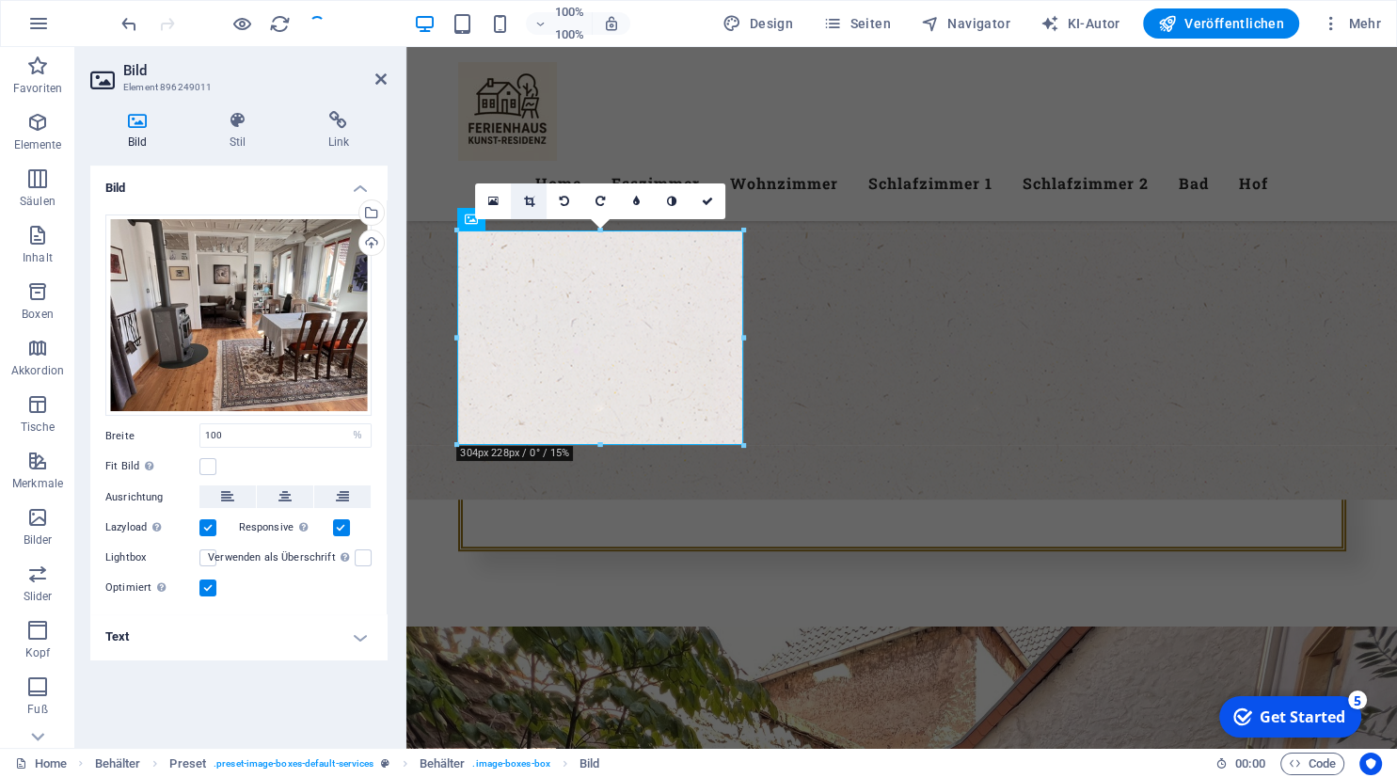
click at [529, 204] on icon at bounding box center [529, 201] width 10 height 11
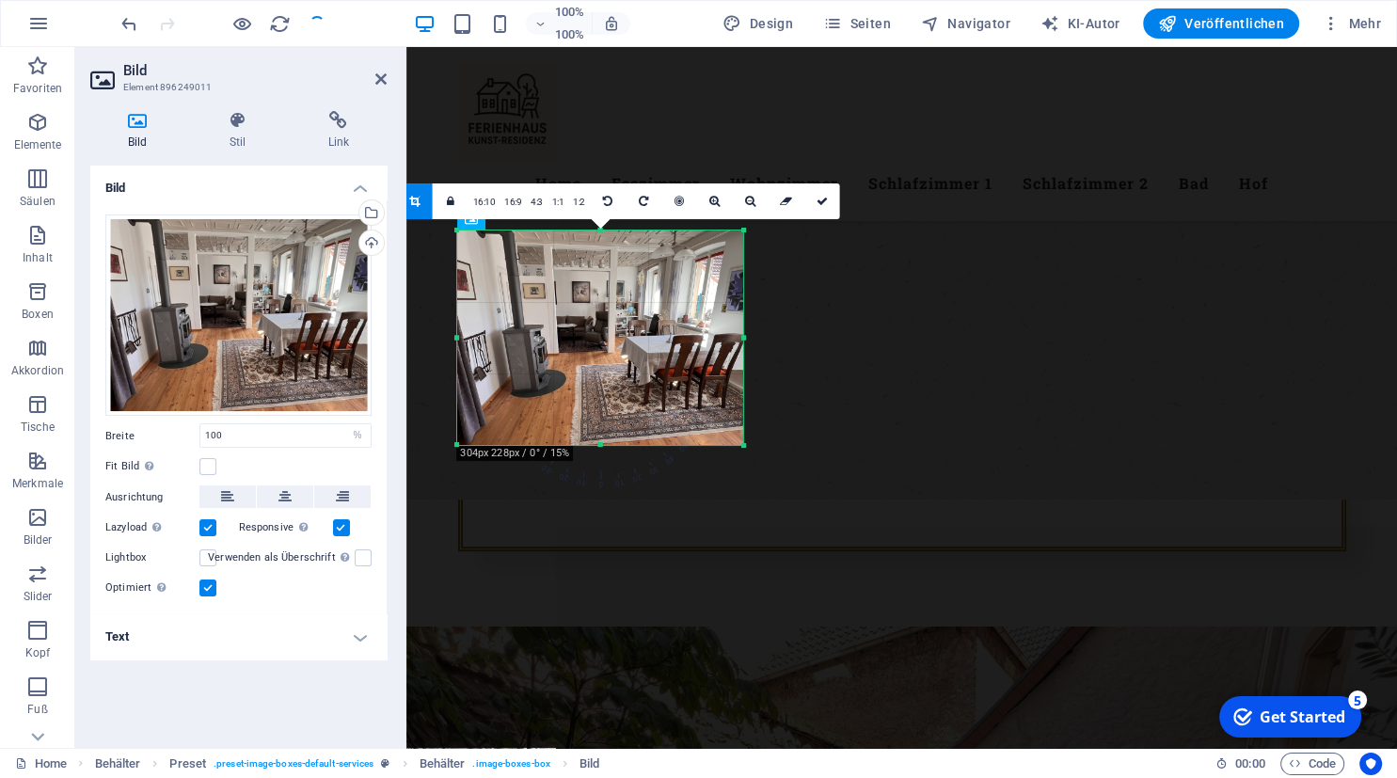
click at [600, 443] on div at bounding box center [600, 445] width 286 height 7
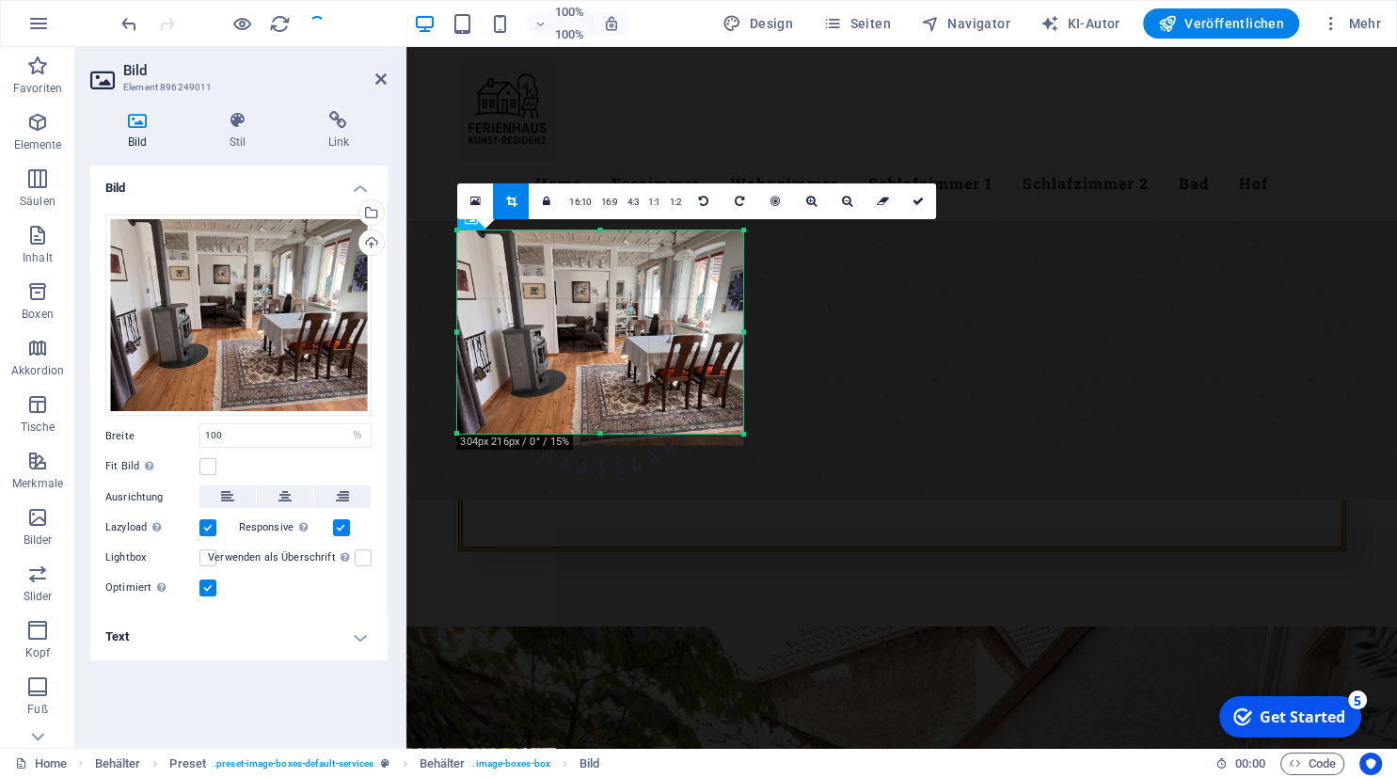
drag, startPoint x: 600, startPoint y: 443, endPoint x: 600, endPoint y: 432, distance: 11.3
click at [600, 432] on div at bounding box center [600, 434] width 286 height 7
click at [913, 209] on link at bounding box center [918, 201] width 36 height 36
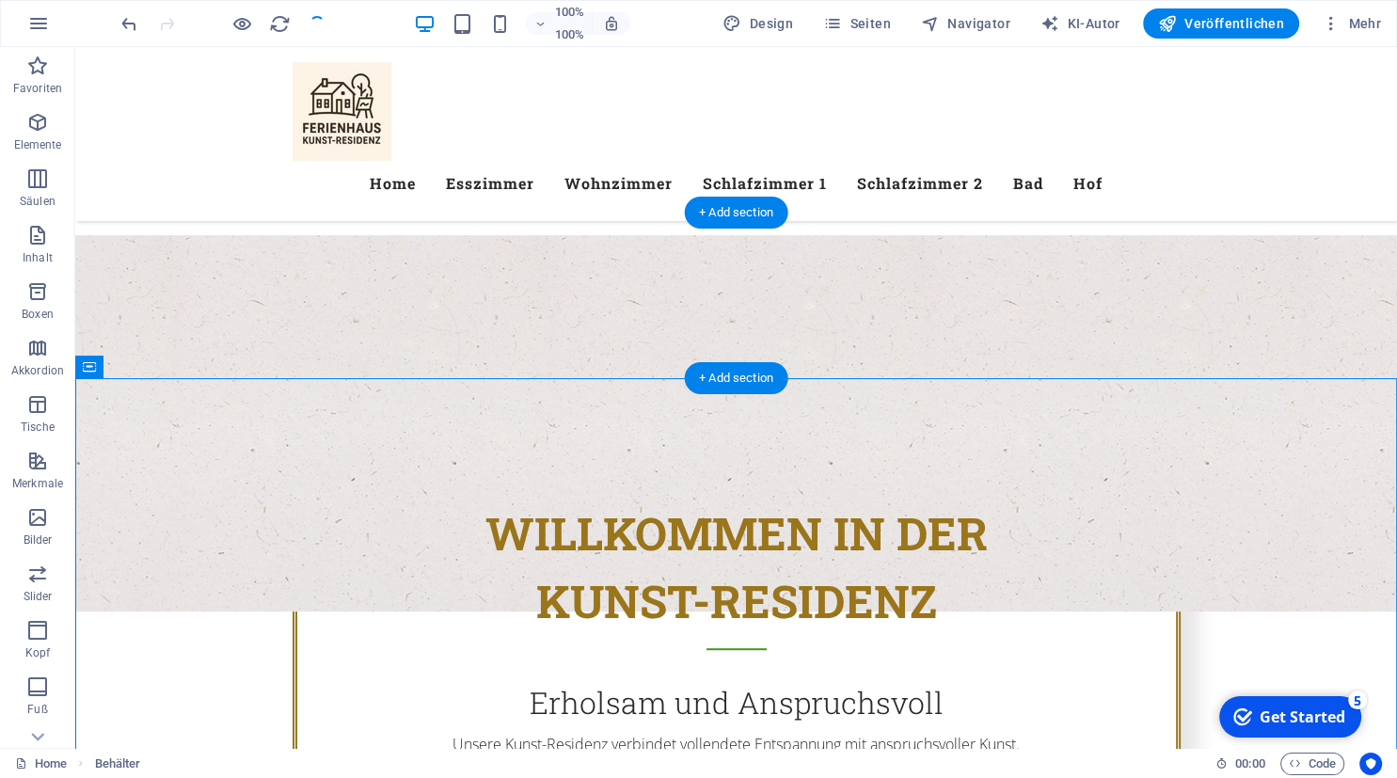
scroll to position [606, 0]
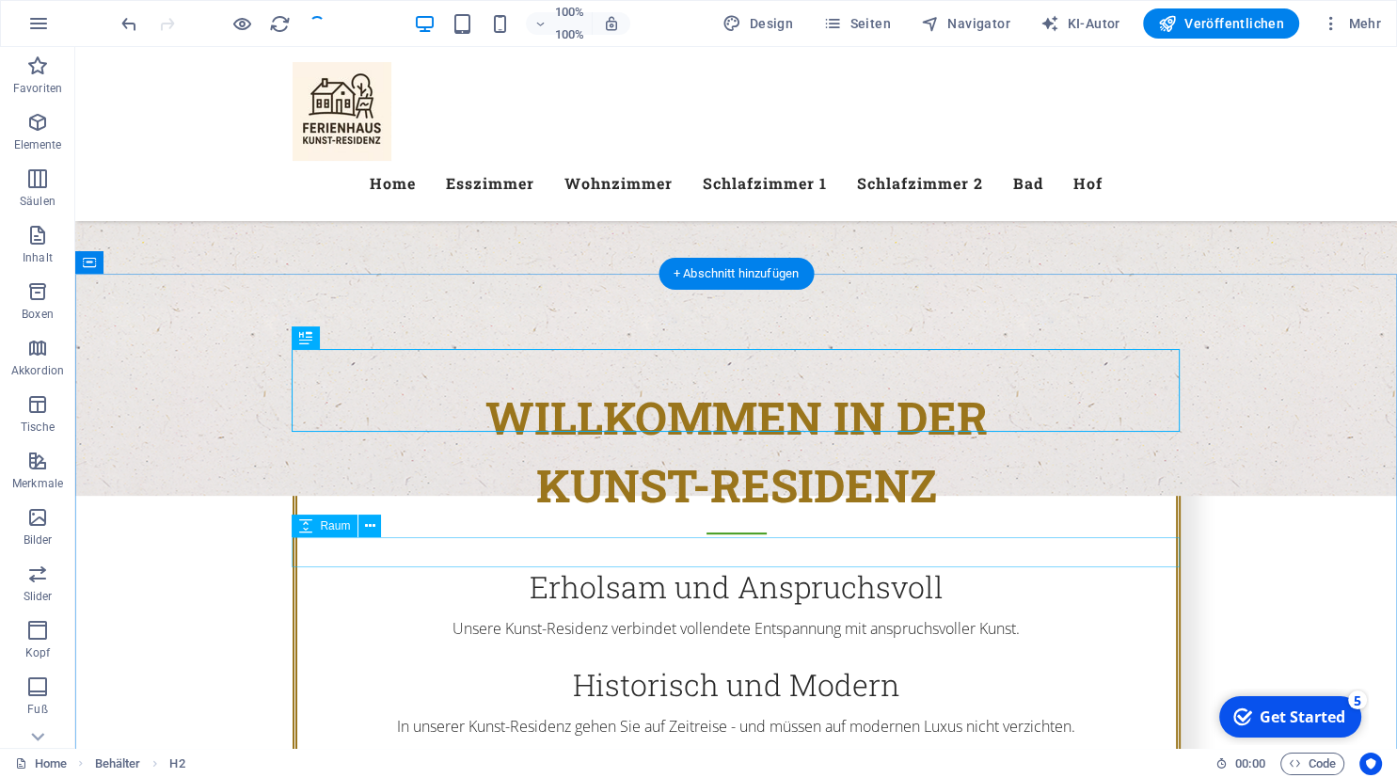
scroll to position [720, 0]
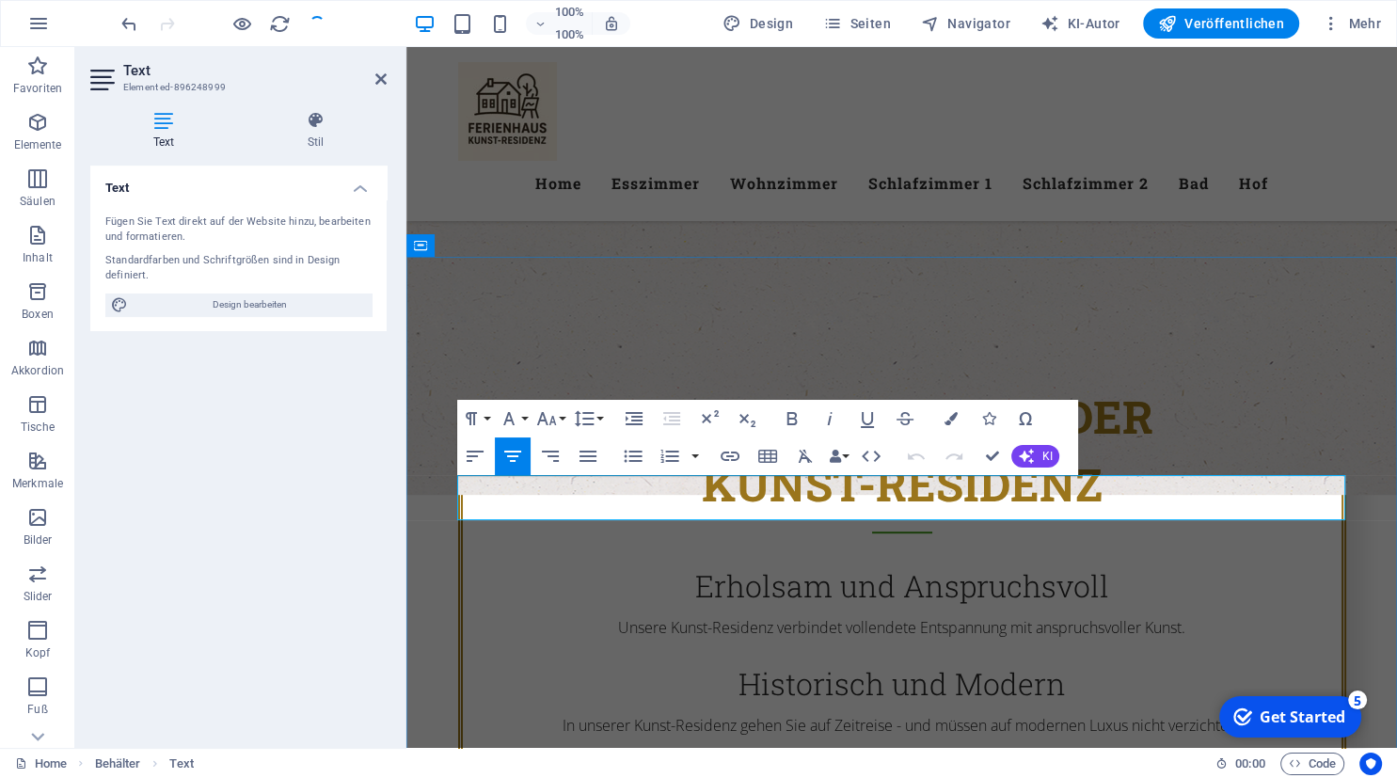
drag, startPoint x: 482, startPoint y: 488, endPoint x: 1040, endPoint y: 507, distance: 559.1
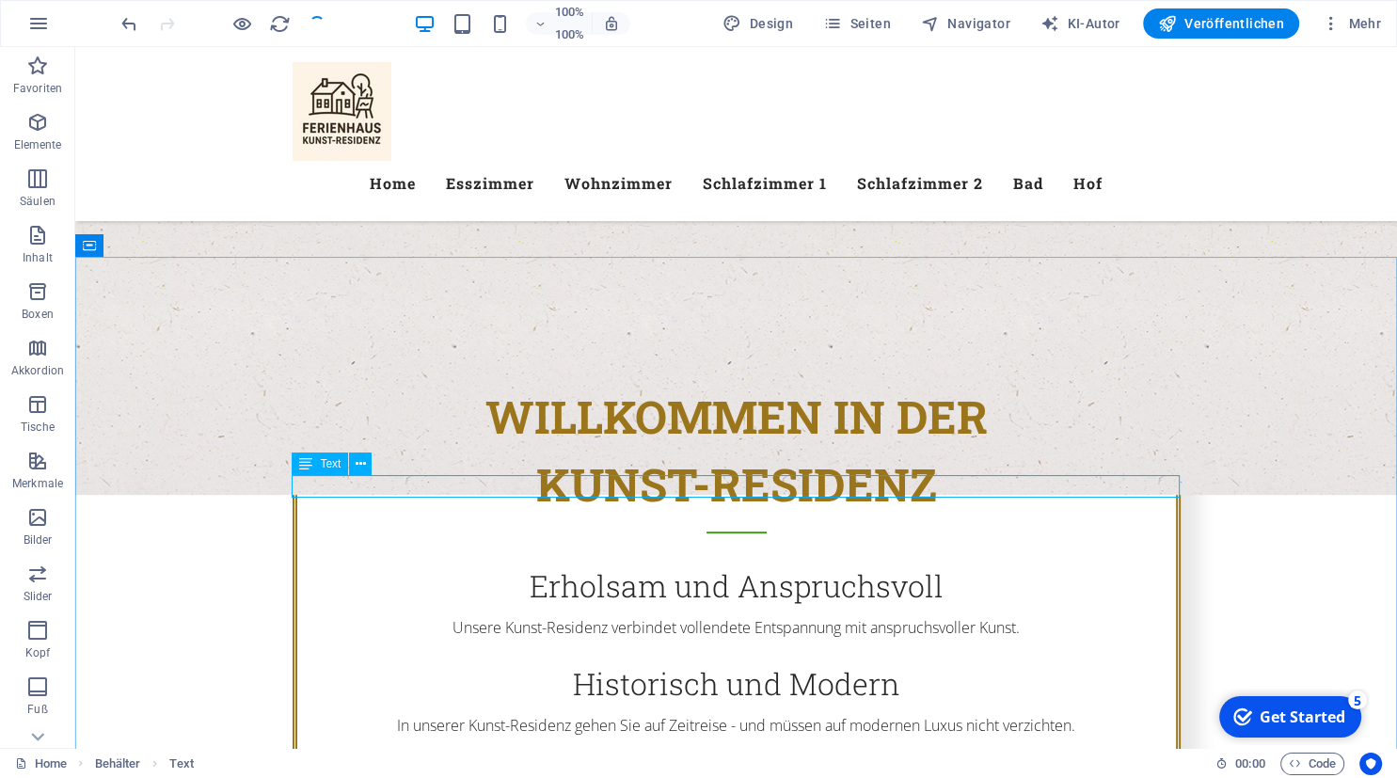
click at [317, 468] on div "Text" at bounding box center [320, 463] width 56 height 23
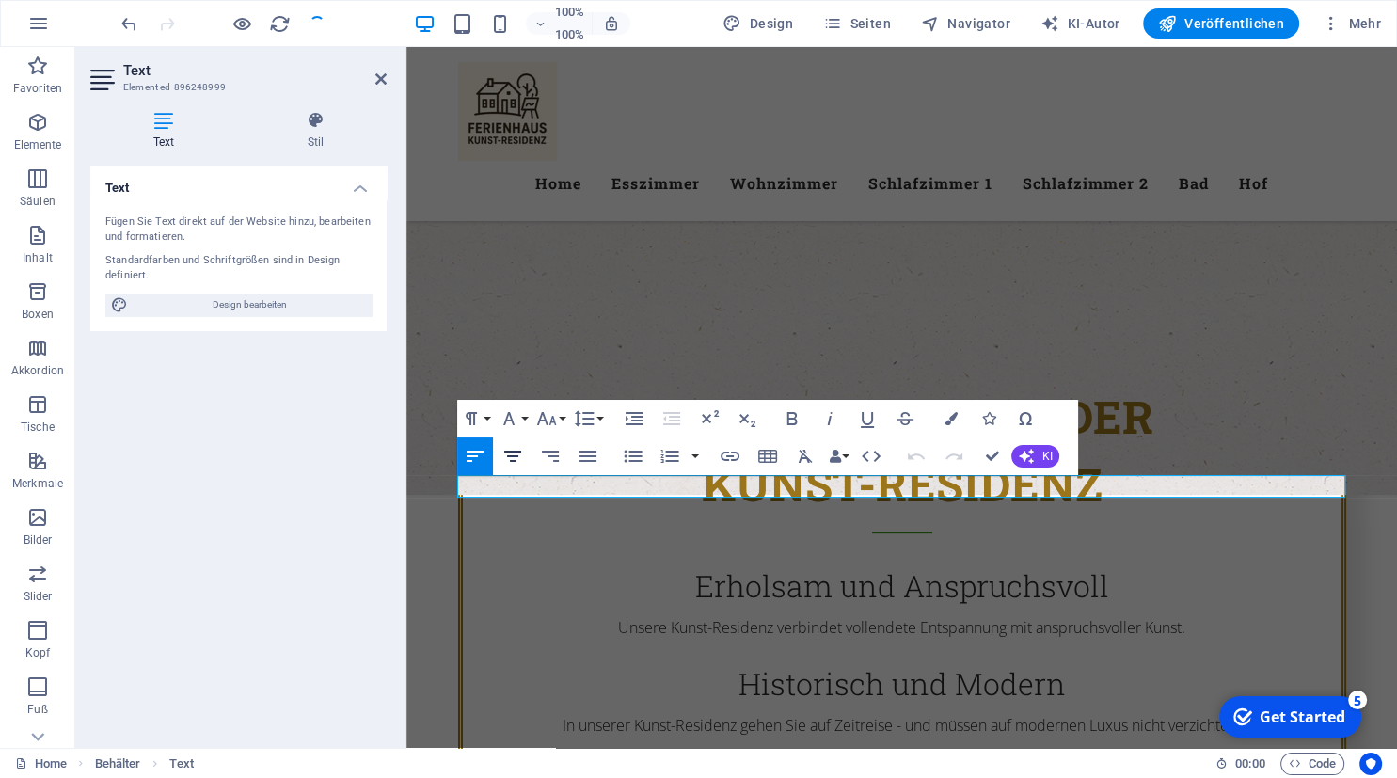
click at [514, 449] on icon "button" at bounding box center [512, 456] width 23 height 23
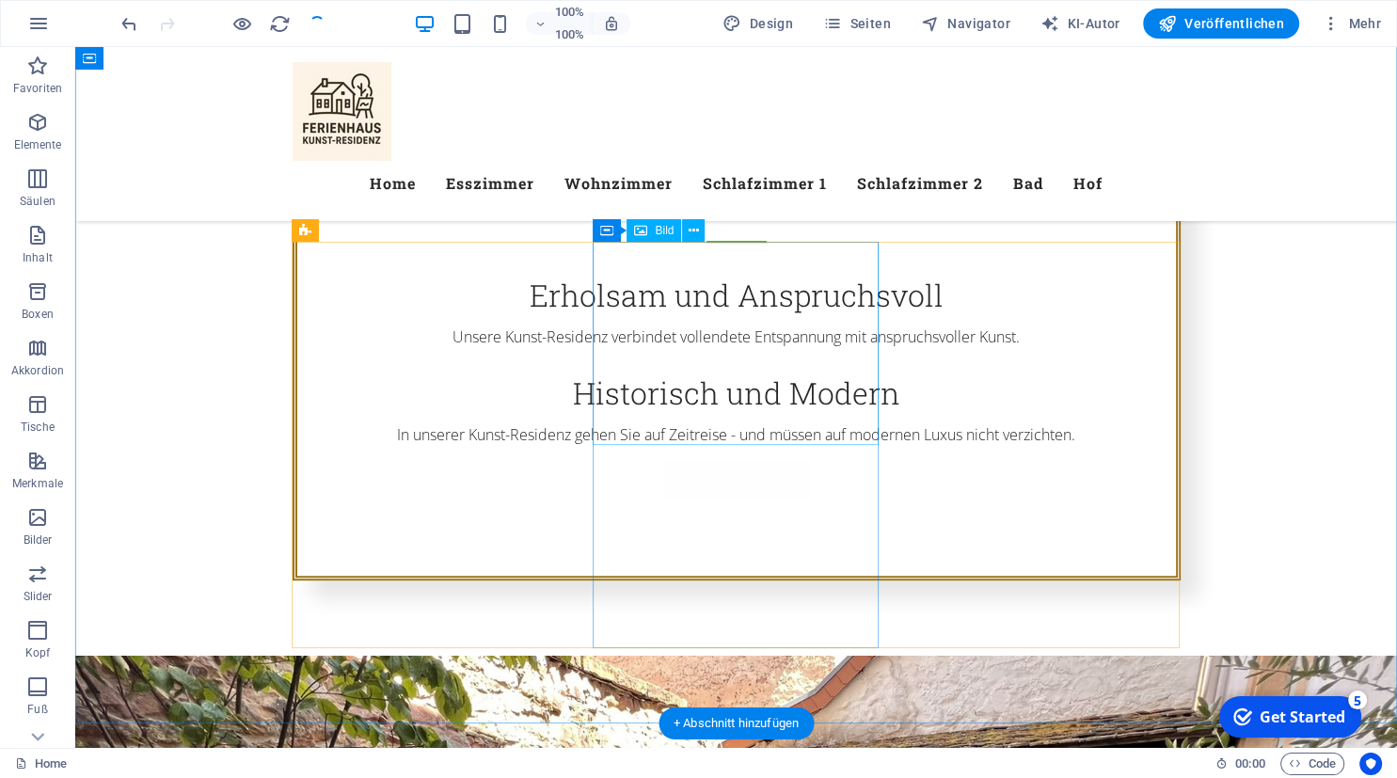
scroll to position [1027, 0]
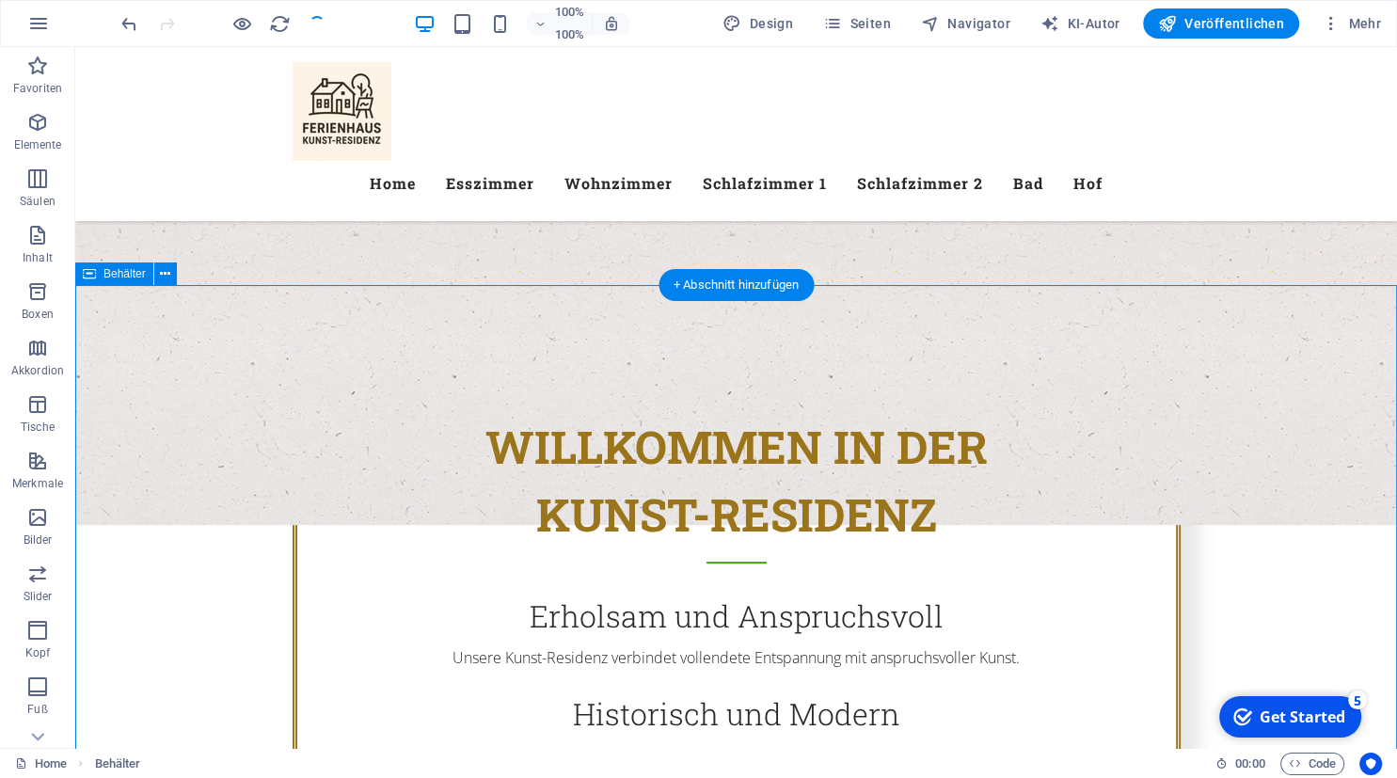
scroll to position [689, 0]
click at [167, 280] on icon at bounding box center [165, 277] width 10 height 20
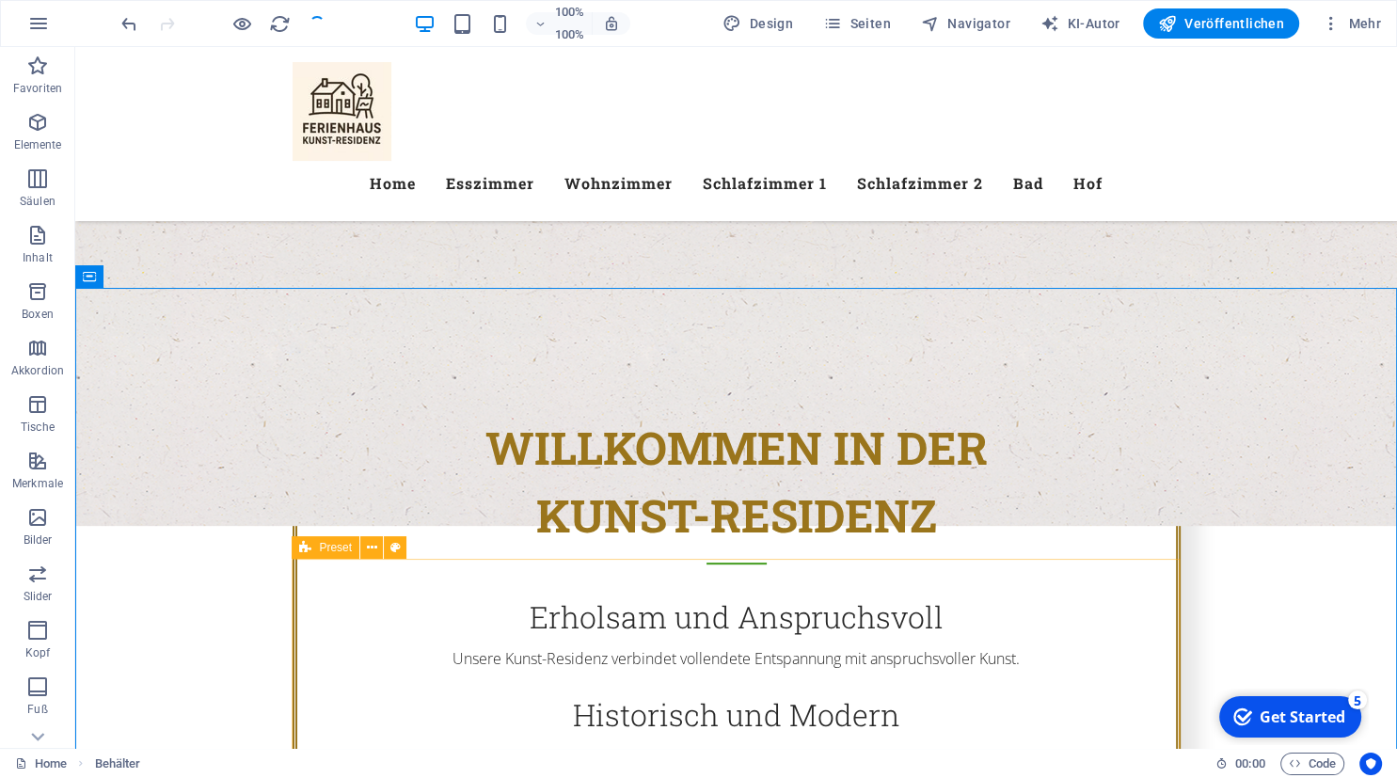
click at [308, 551] on icon at bounding box center [305, 547] width 12 height 23
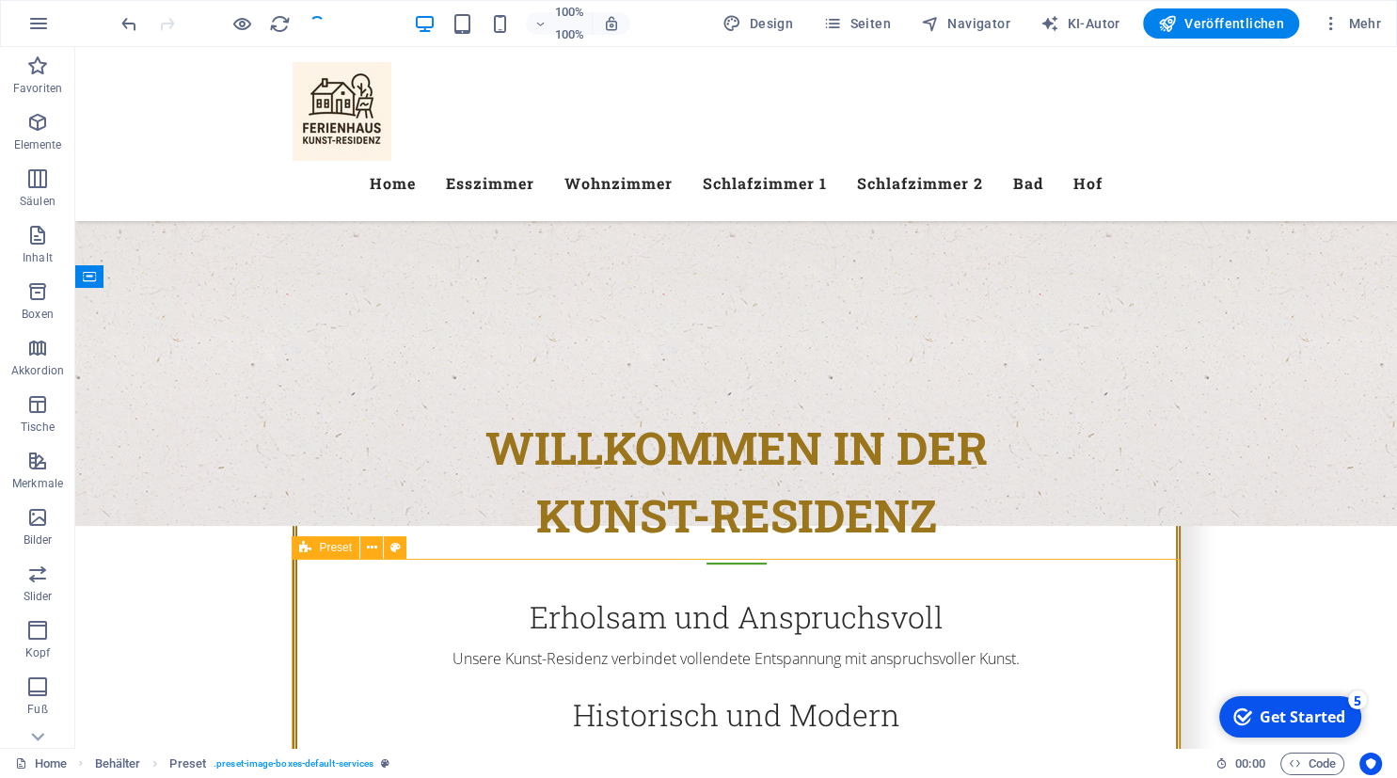
click at [308, 551] on icon at bounding box center [305, 547] width 12 height 23
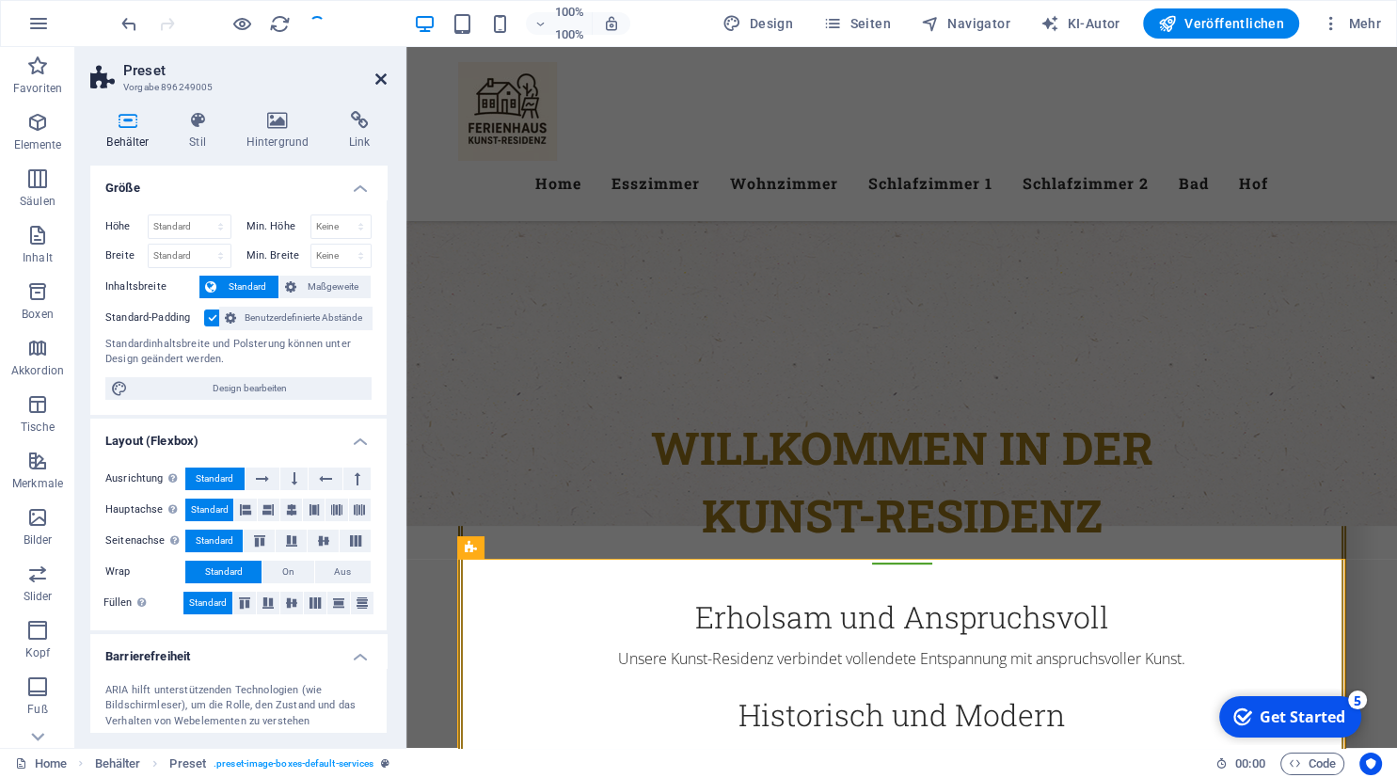
click at [381, 81] on icon at bounding box center [380, 78] width 11 height 15
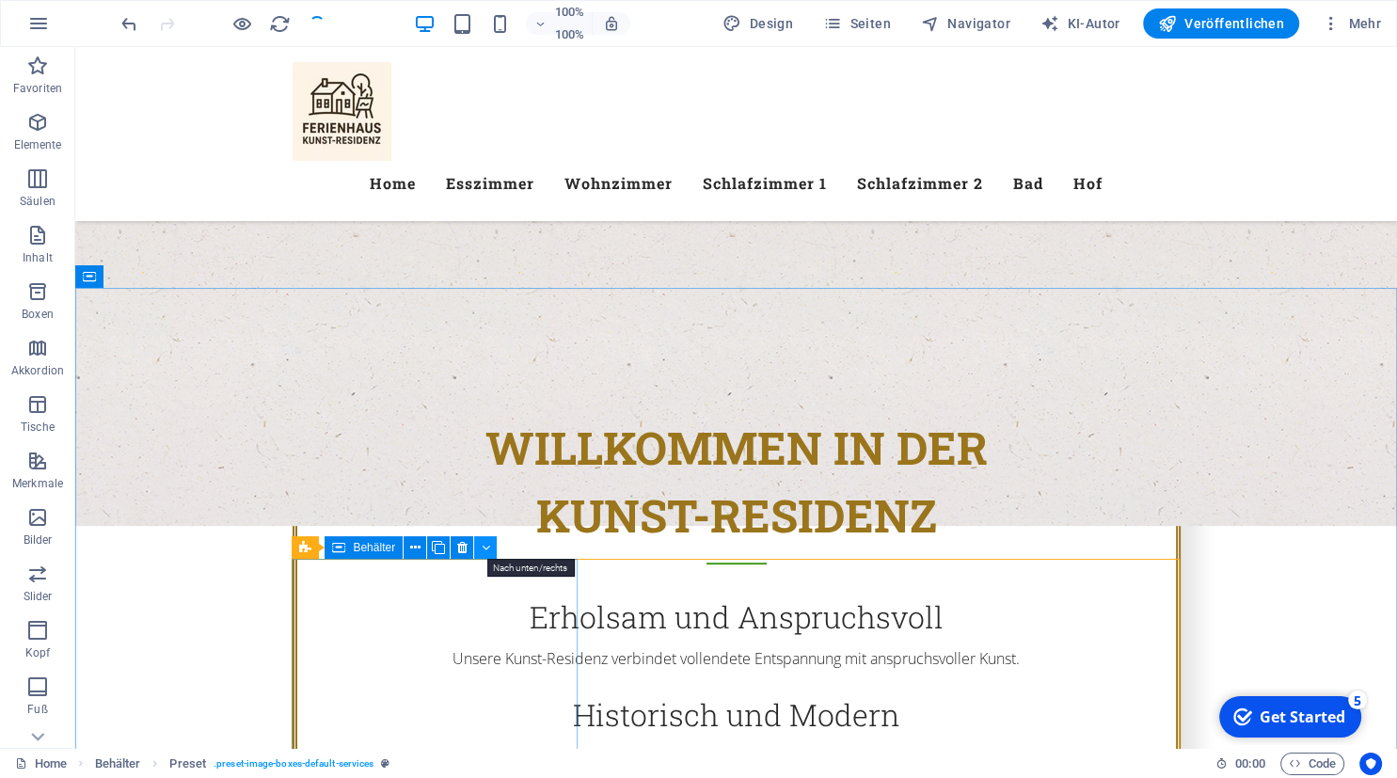
click at [484, 544] on icon at bounding box center [486, 548] width 8 height 20
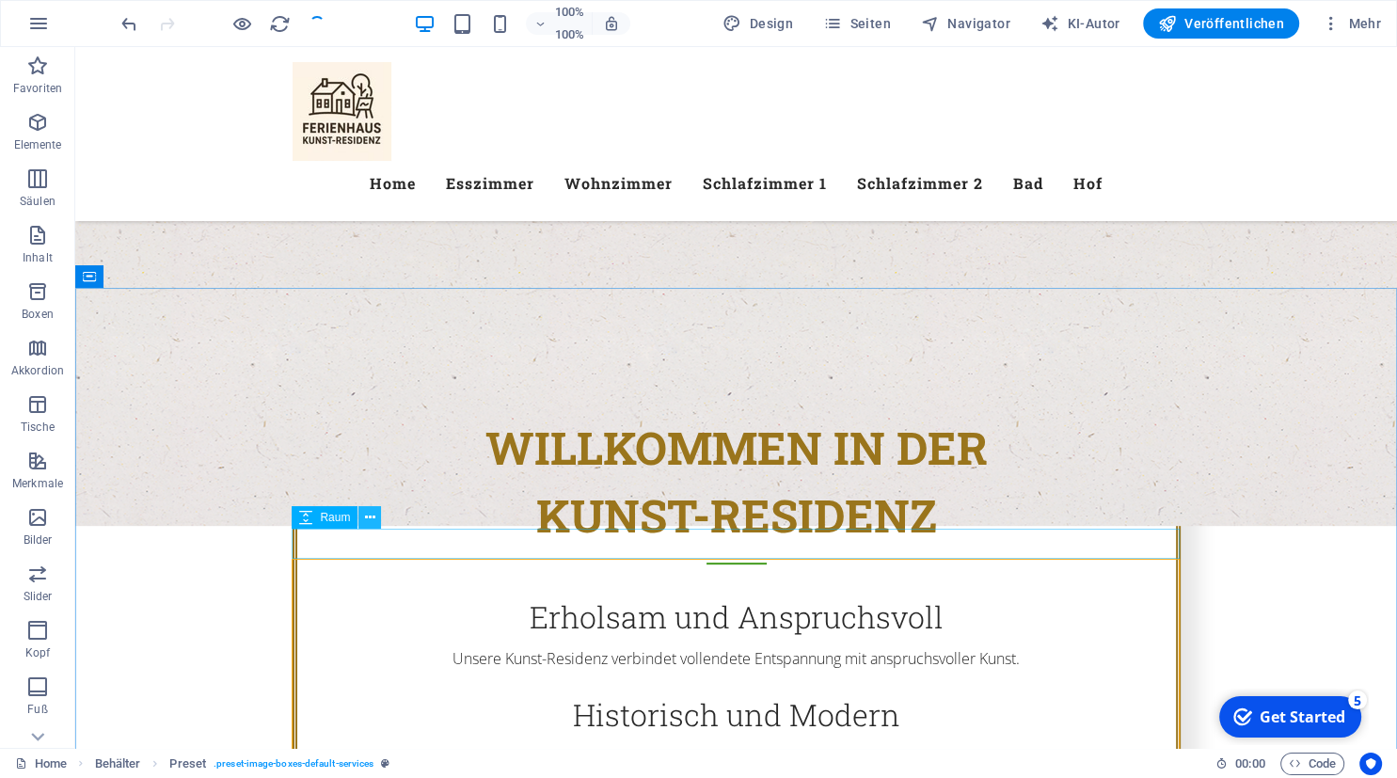
click at [371, 521] on icon at bounding box center [370, 518] width 10 height 20
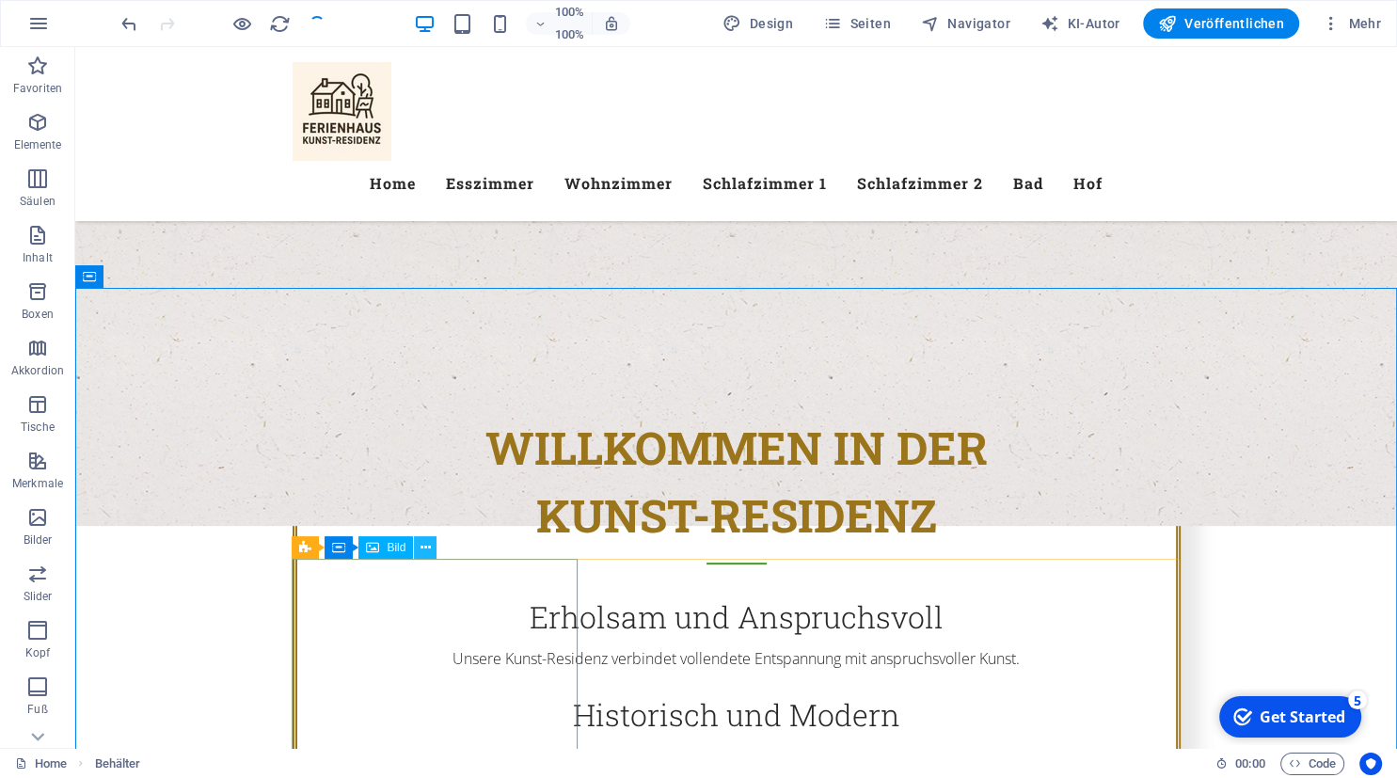
click at [428, 548] on icon at bounding box center [426, 548] width 10 height 20
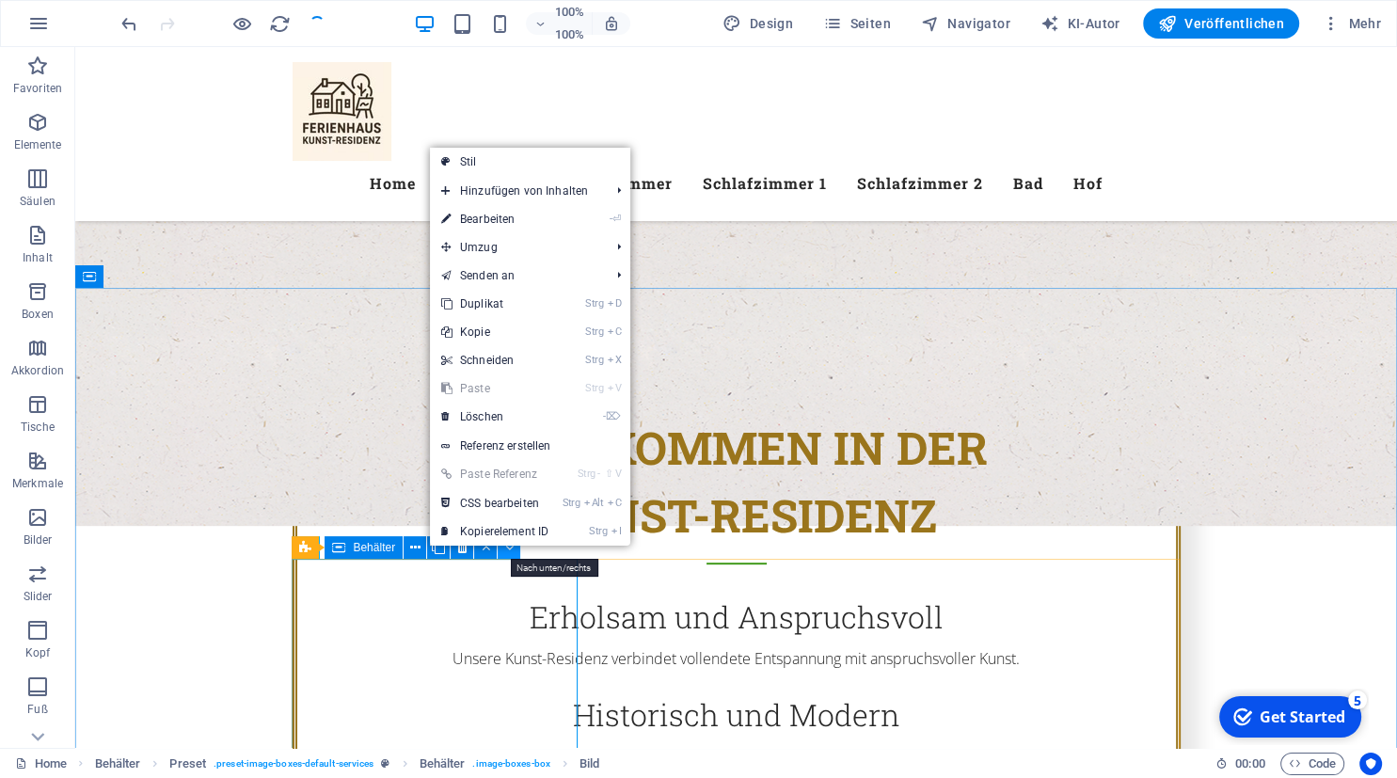
click at [502, 551] on button at bounding box center [509, 547] width 23 height 23
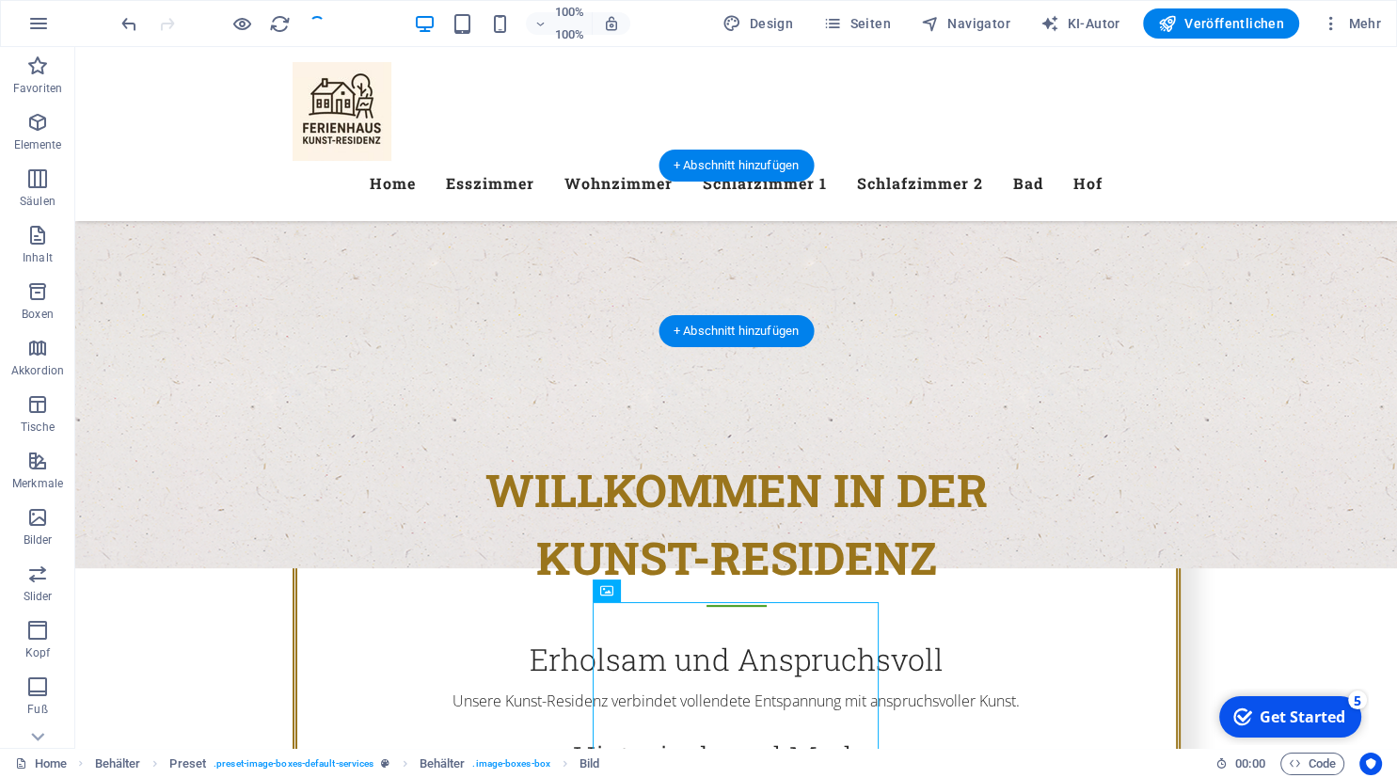
scroll to position [645, 0]
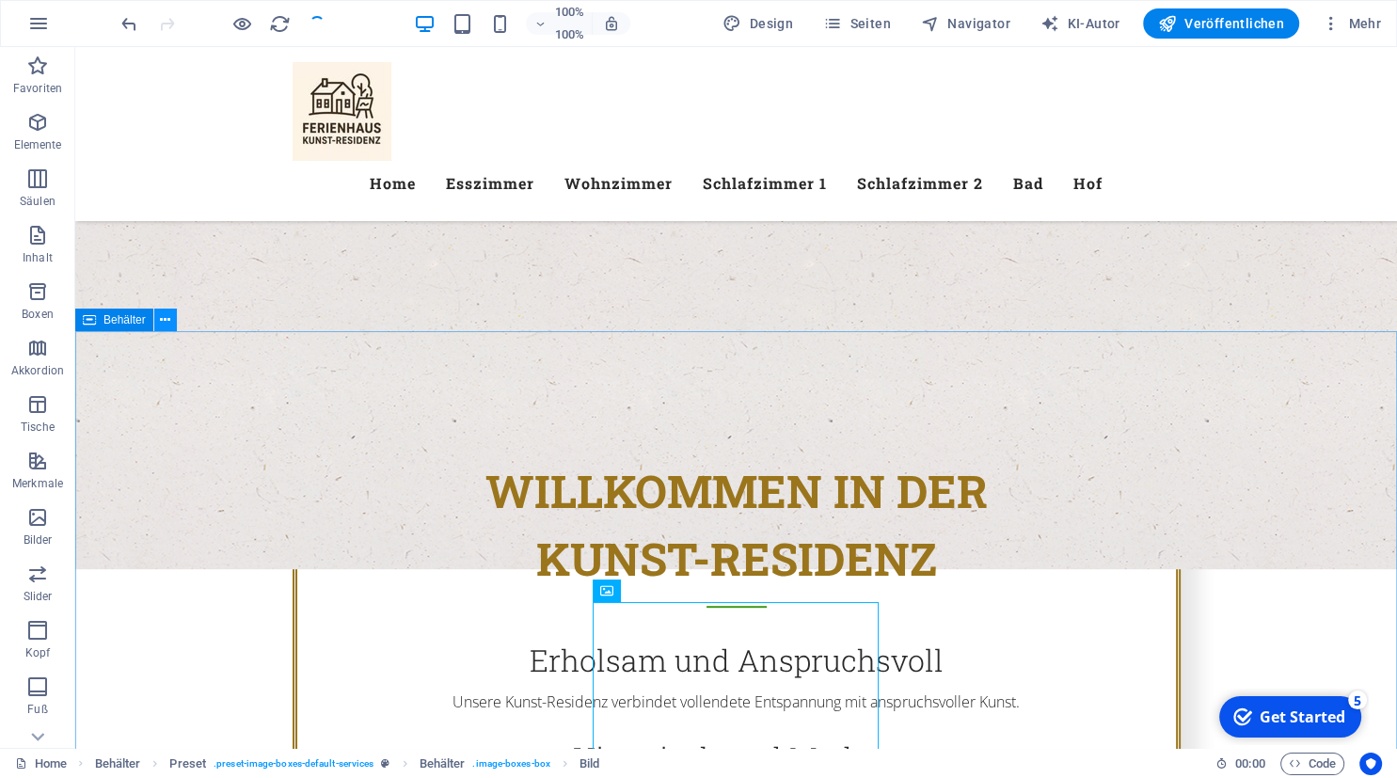
click at [167, 318] on icon at bounding box center [165, 320] width 10 height 20
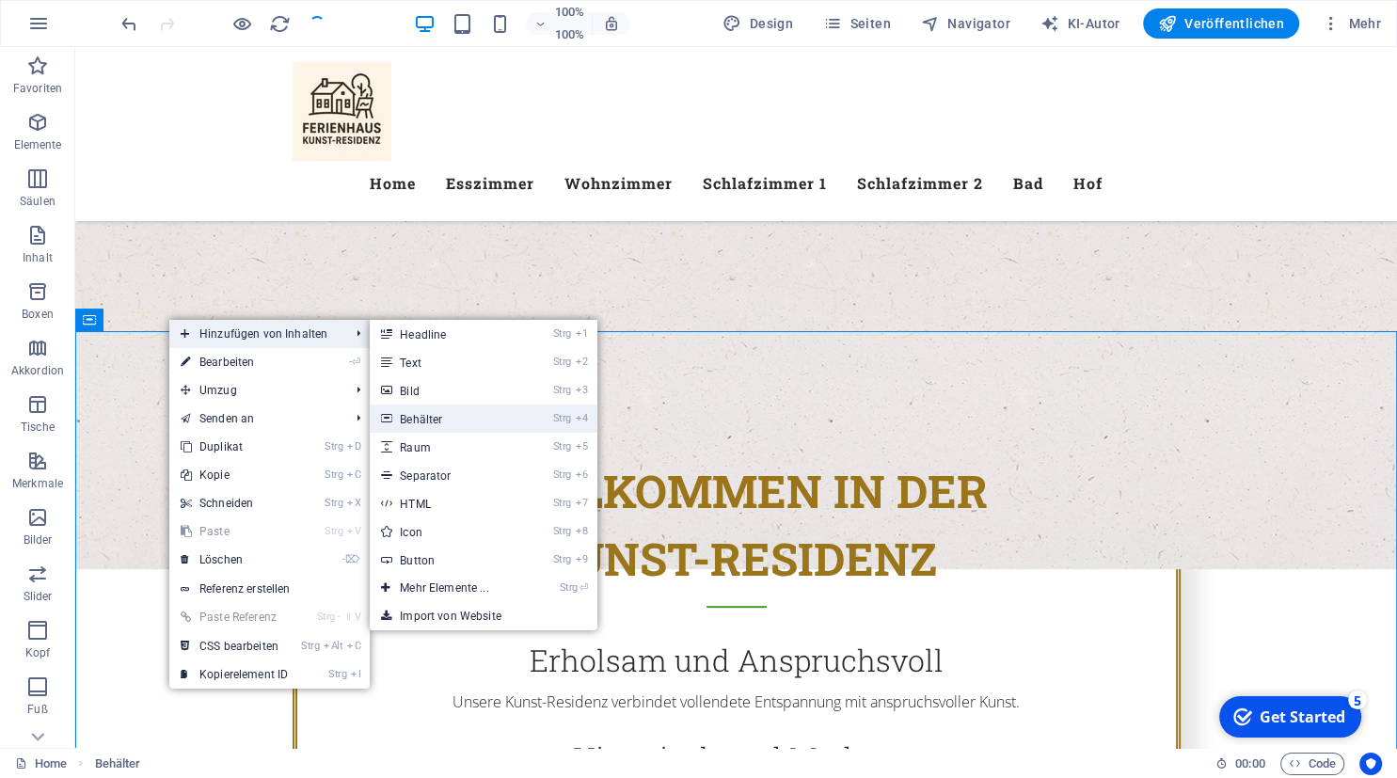
click at [461, 416] on link "Strg 4 Behälter" at bounding box center [448, 419] width 156 height 28
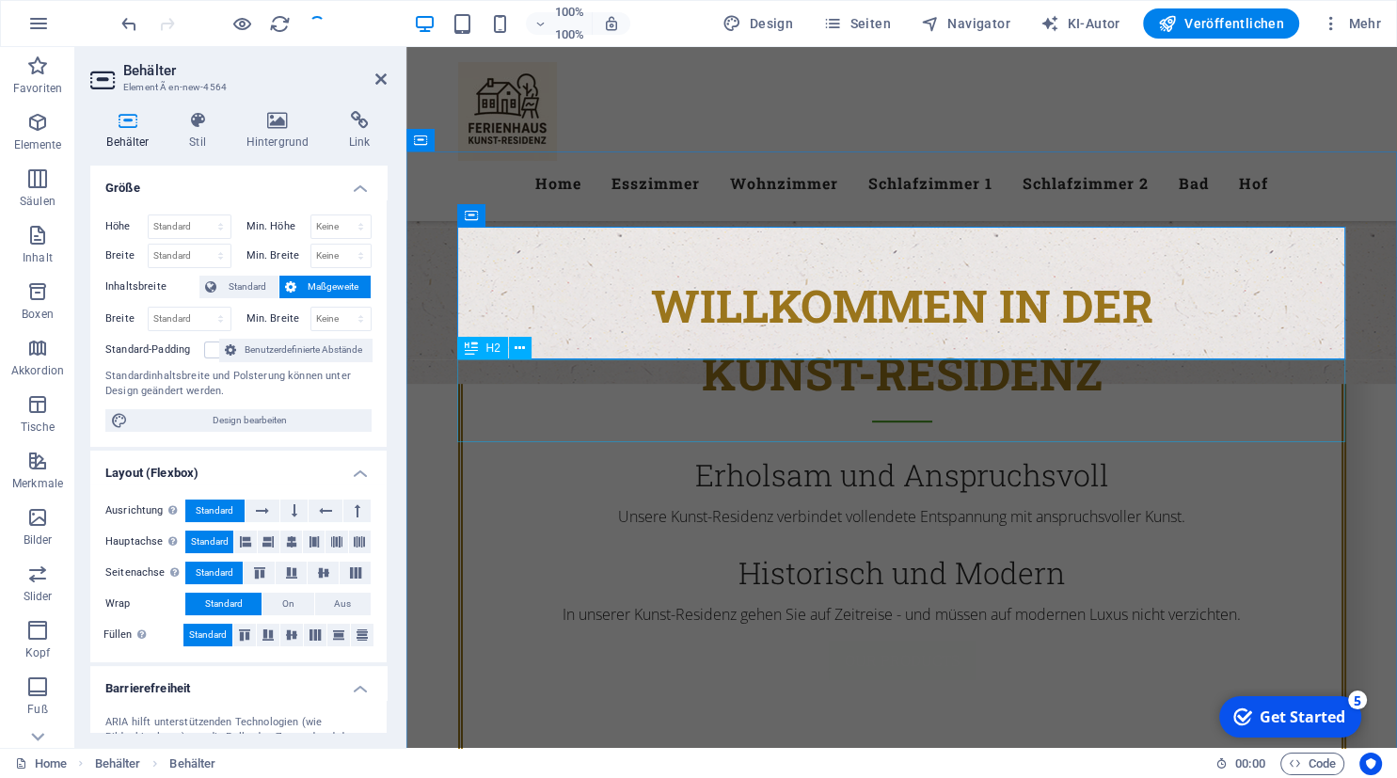
scroll to position [832, 0]
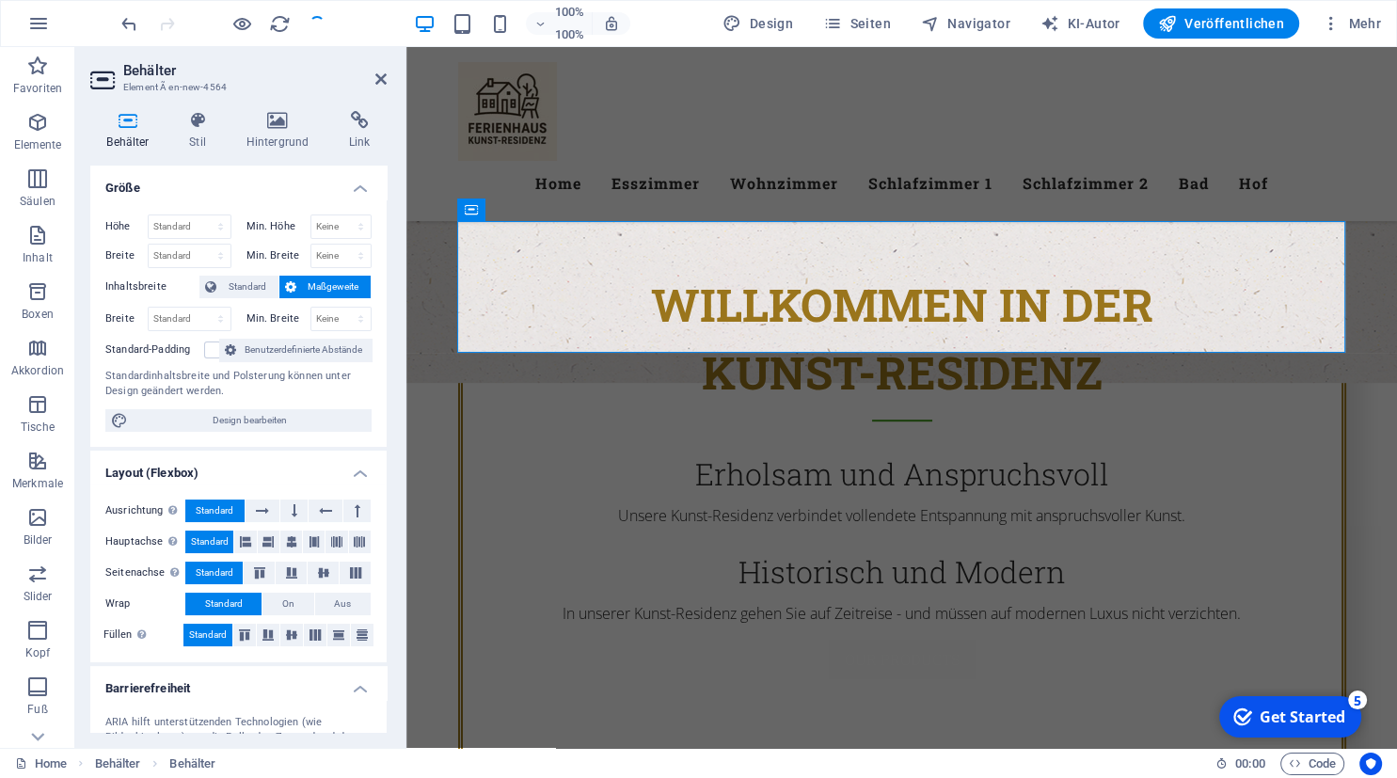
click at [669, 10] on div "100% 100% Design Seiten Navigator KI-Autor Veröffentlichen Mehr" at bounding box center [753, 23] width 1271 height 30
click at [122, 24] on icon "undo" at bounding box center [130, 24] width 22 height 22
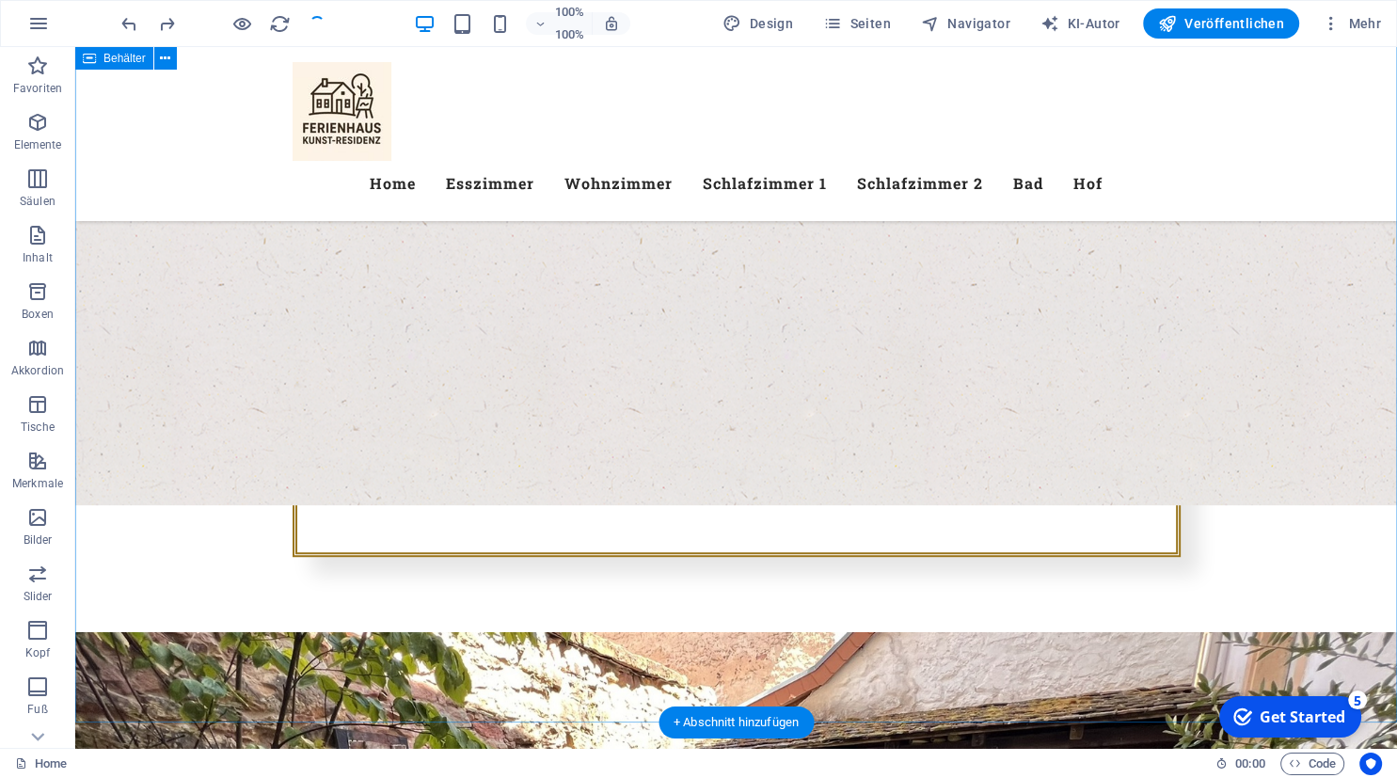
scroll to position [855, 0]
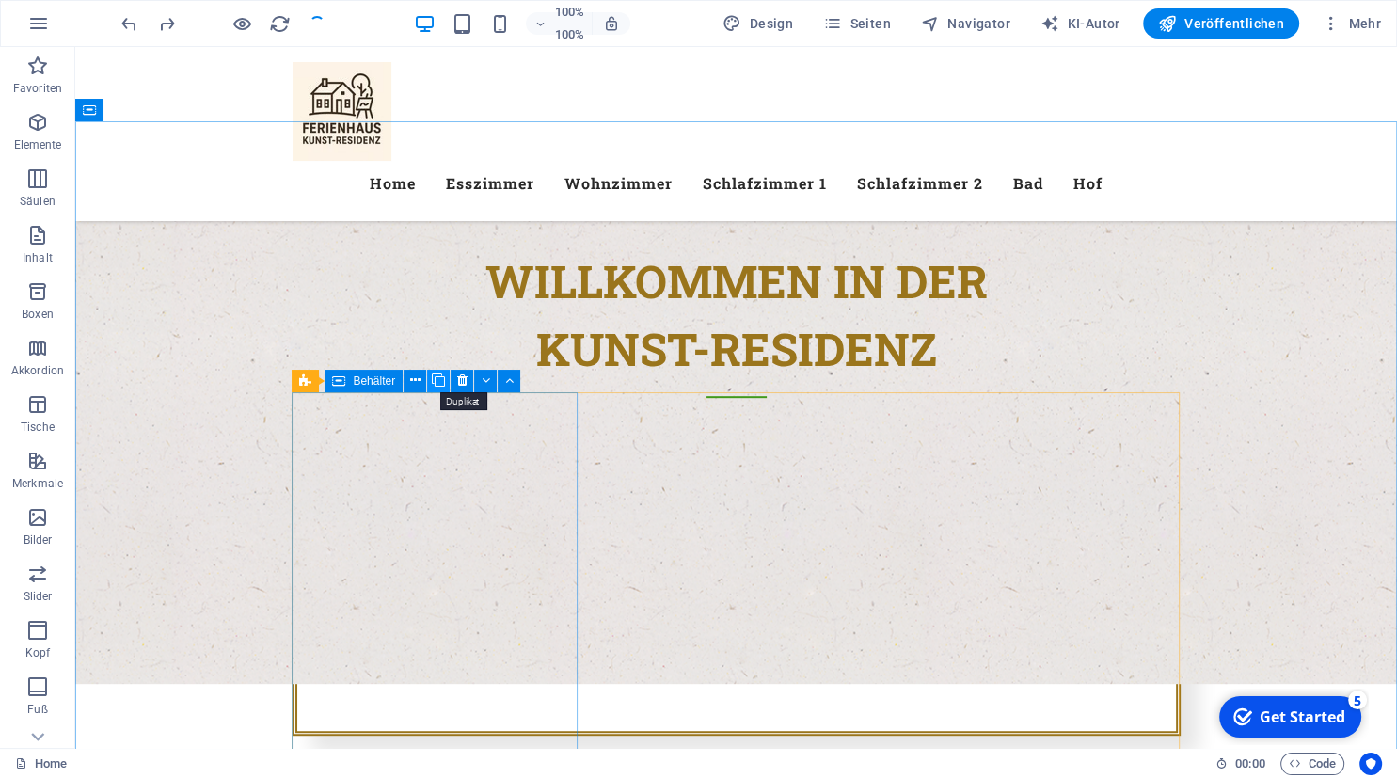
click at [441, 379] on icon at bounding box center [438, 381] width 13 height 20
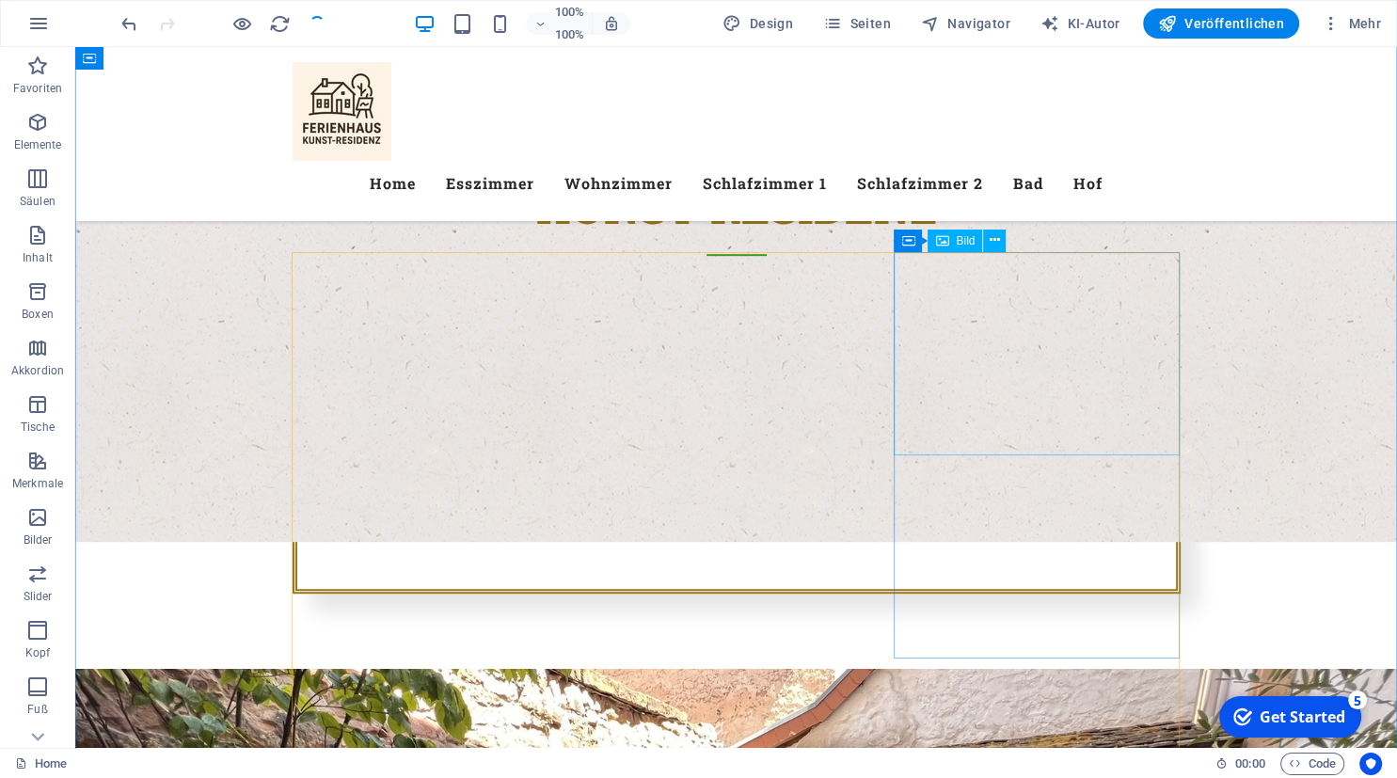
scroll to position [995, 0]
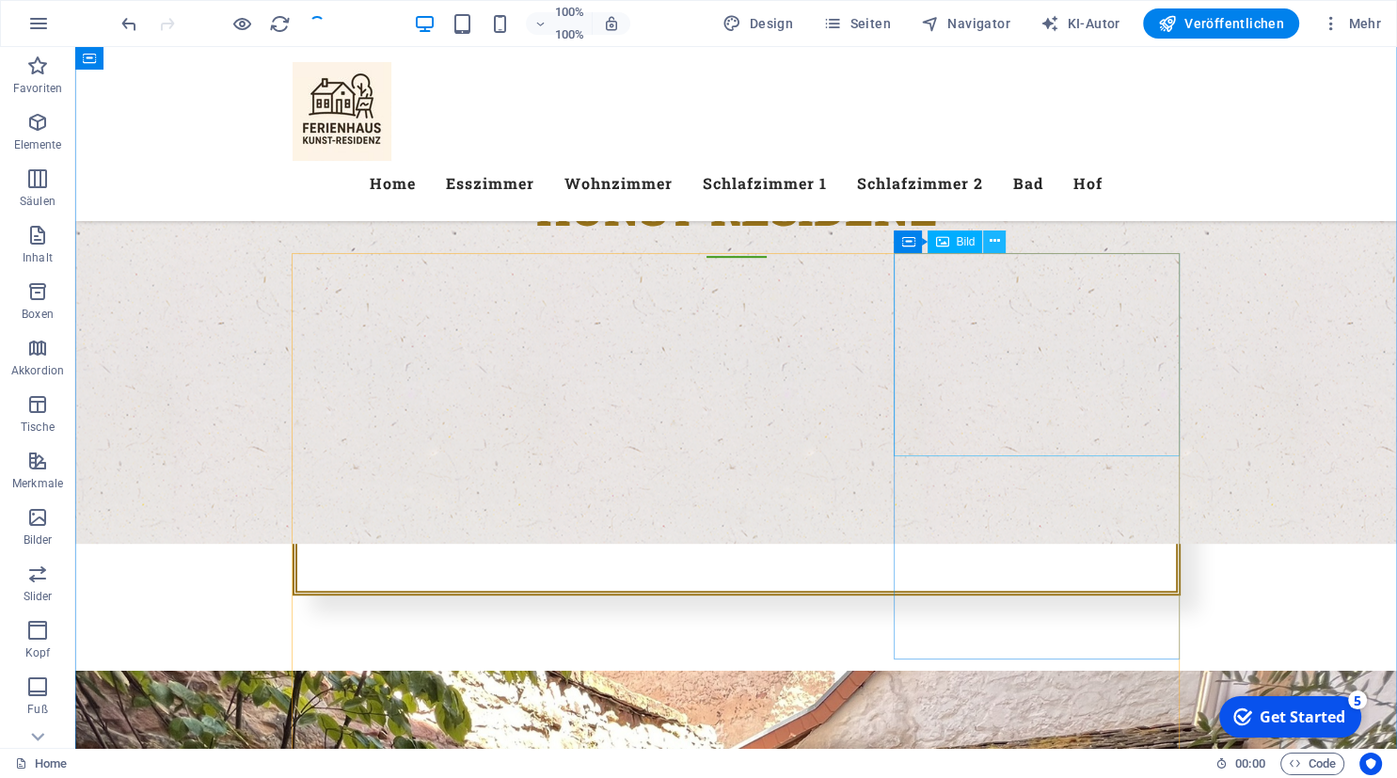
click at [995, 242] on icon at bounding box center [995, 241] width 10 height 20
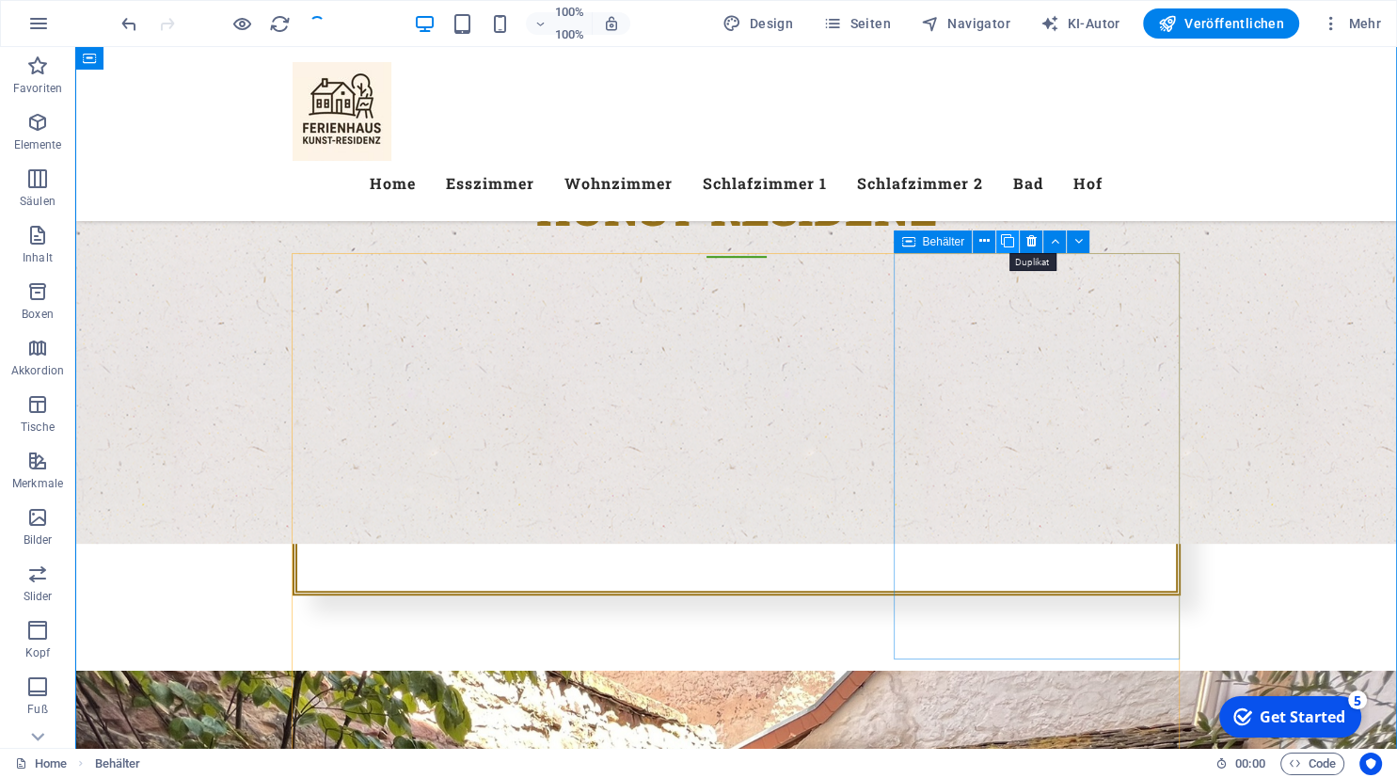
click at [1010, 245] on icon at bounding box center [1007, 241] width 13 height 20
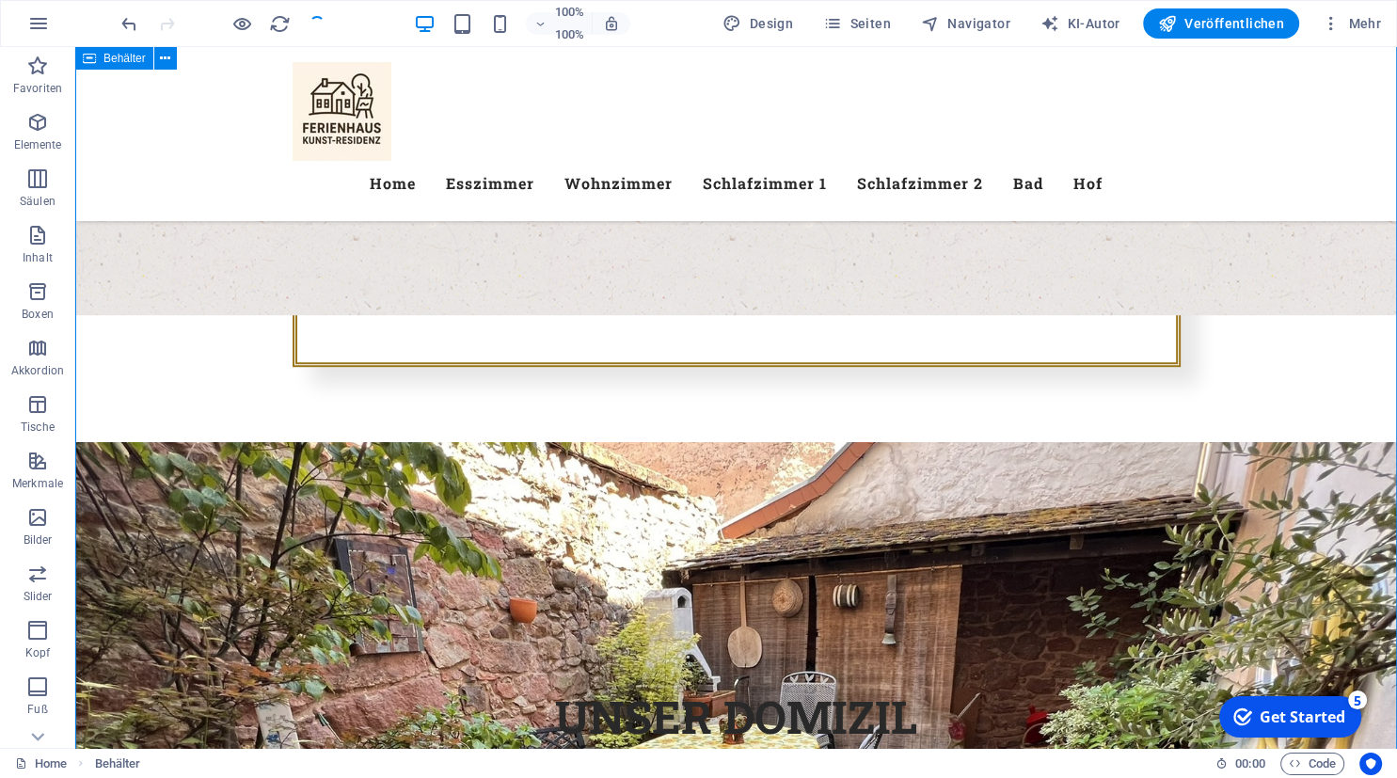
scroll to position [1219, 0]
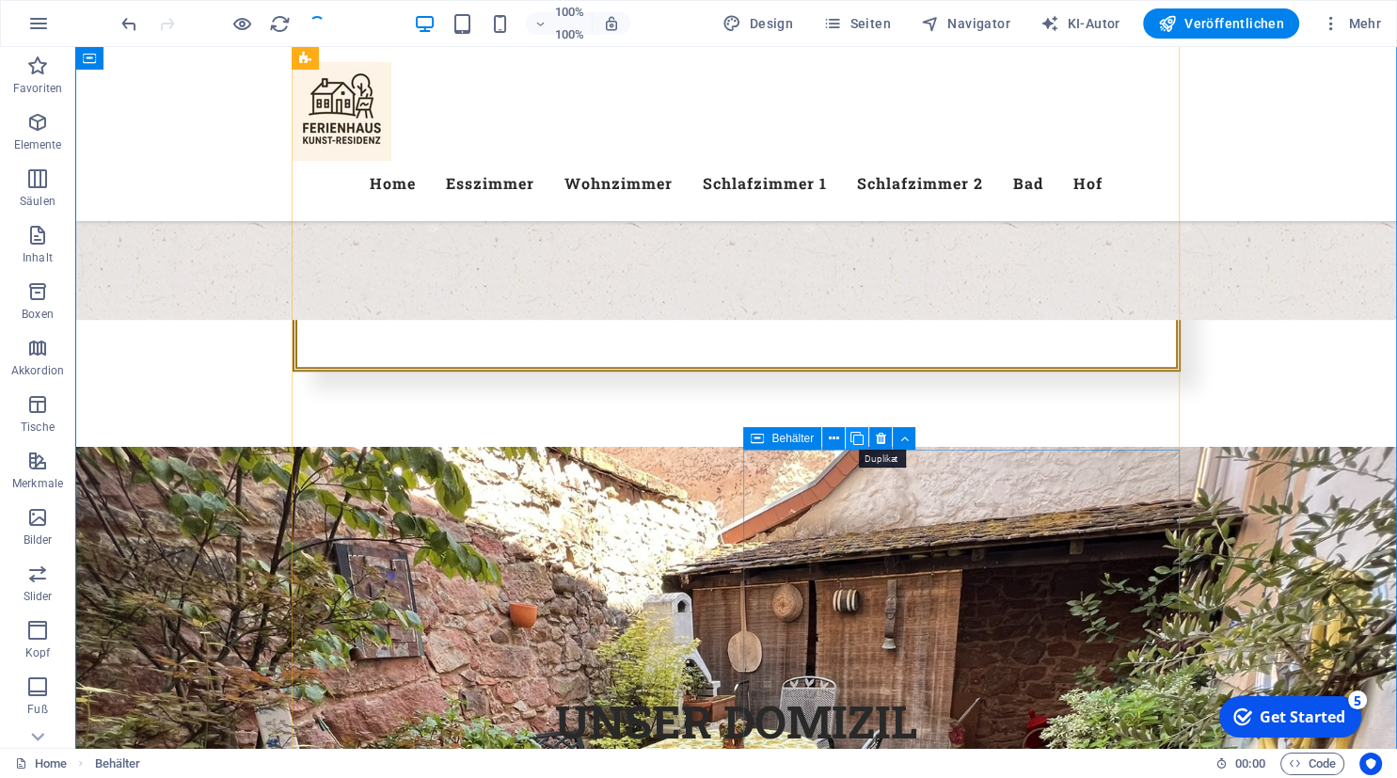
click at [861, 438] on icon at bounding box center [856, 439] width 13 height 20
